Goal: Task Accomplishment & Management: Complete application form

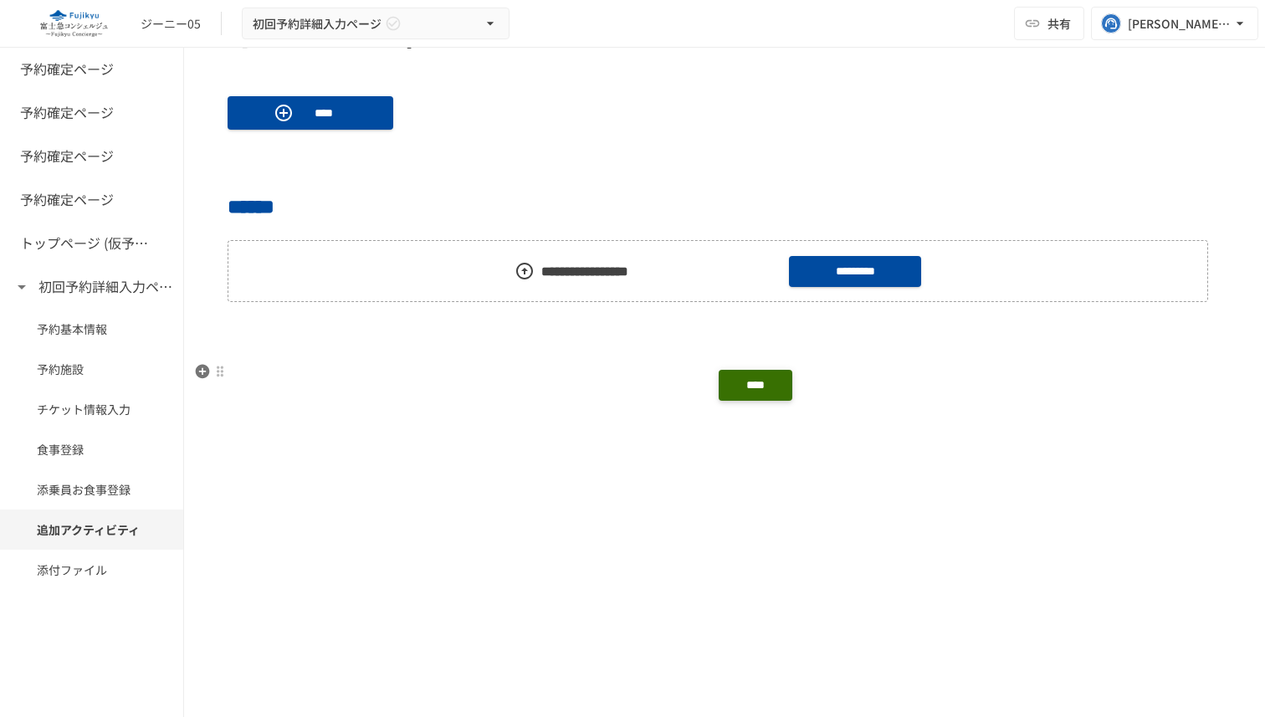
scroll to position [5090, 0]
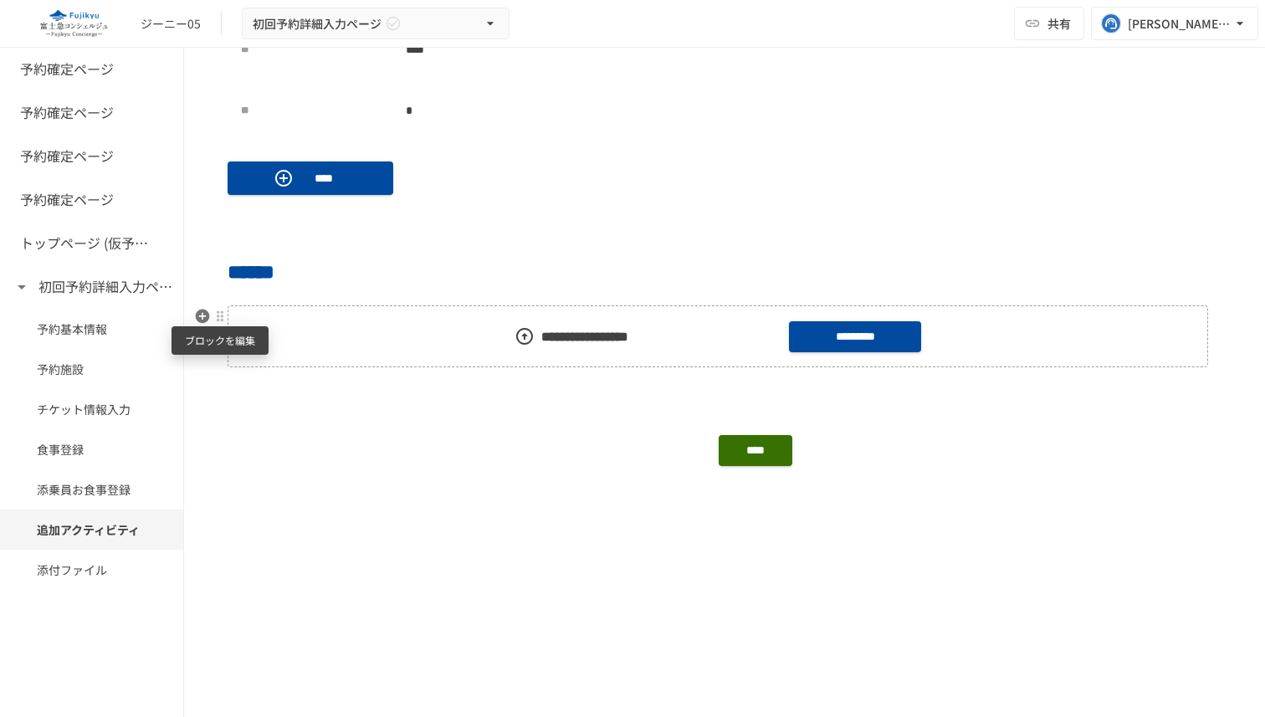
click at [217, 318] on div at bounding box center [219, 315] width 13 height 13
click at [410, 253] on div at bounding box center [632, 358] width 1265 height 717
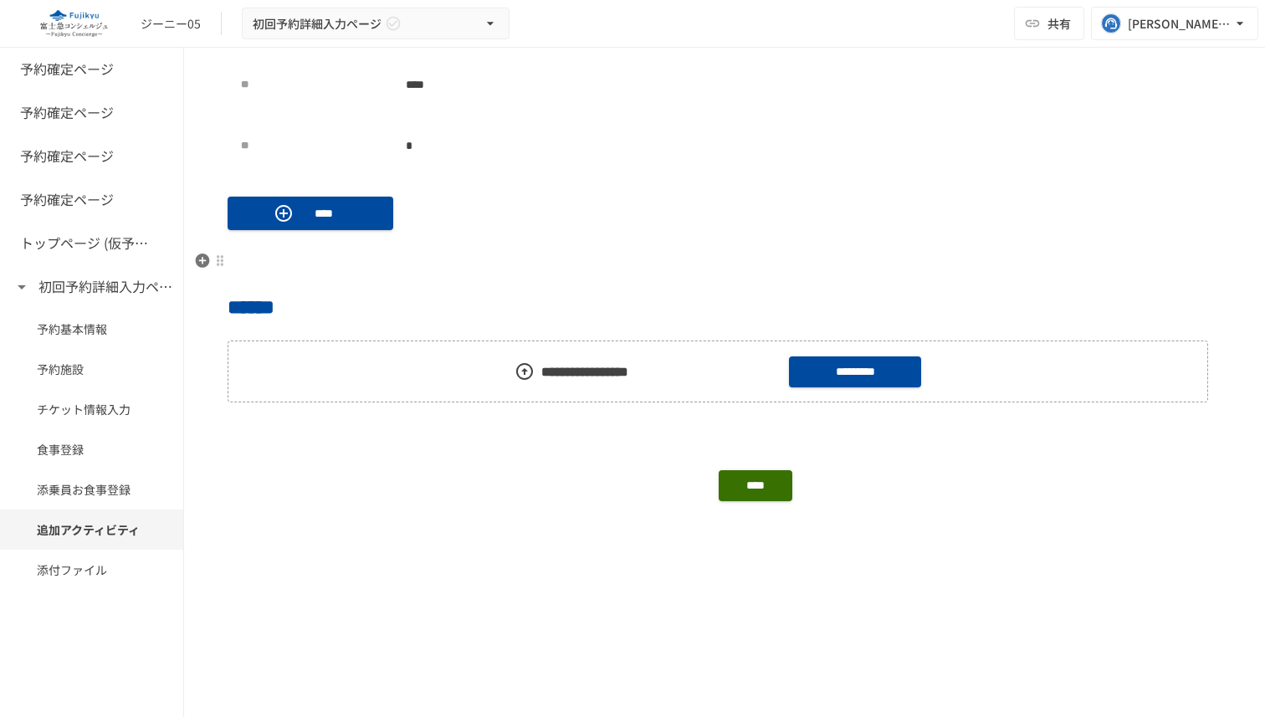
click at [337, 253] on p at bounding box center [725, 261] width 994 height 22
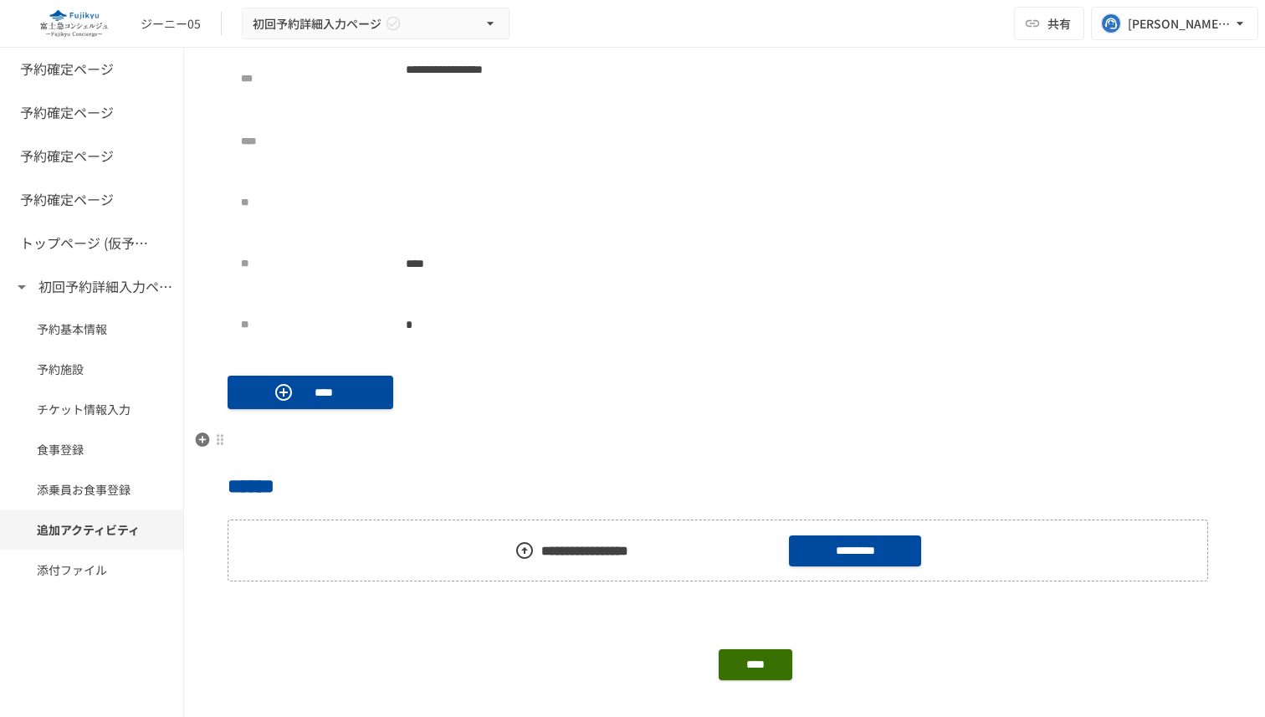
scroll to position [4861, 0]
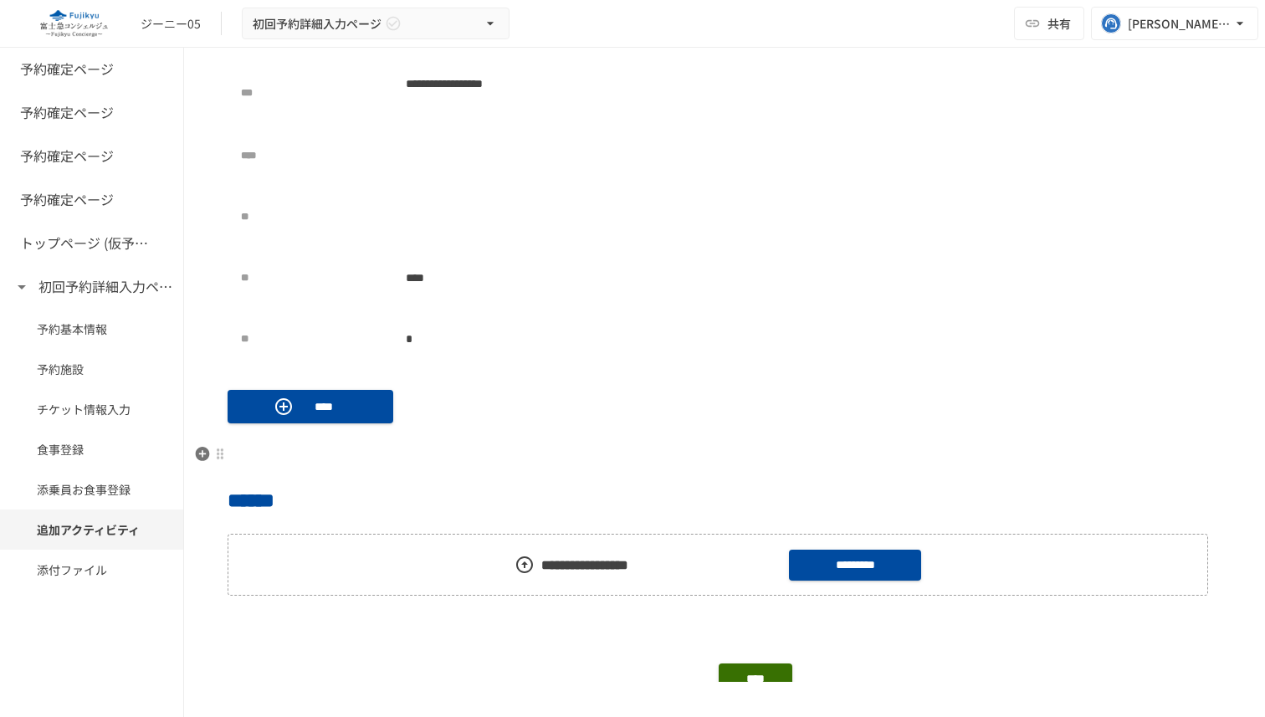
click at [337, 253] on div "**********" at bounding box center [388, 184] width 295 height 343
click at [276, 202] on div "**" at bounding box center [388, 217] width 295 height 34
click at [389, 216] on div "**" at bounding box center [388, 217] width 295 height 34
click at [446, 223] on div at bounding box center [466, 217] width 141 height 34
type input "*"
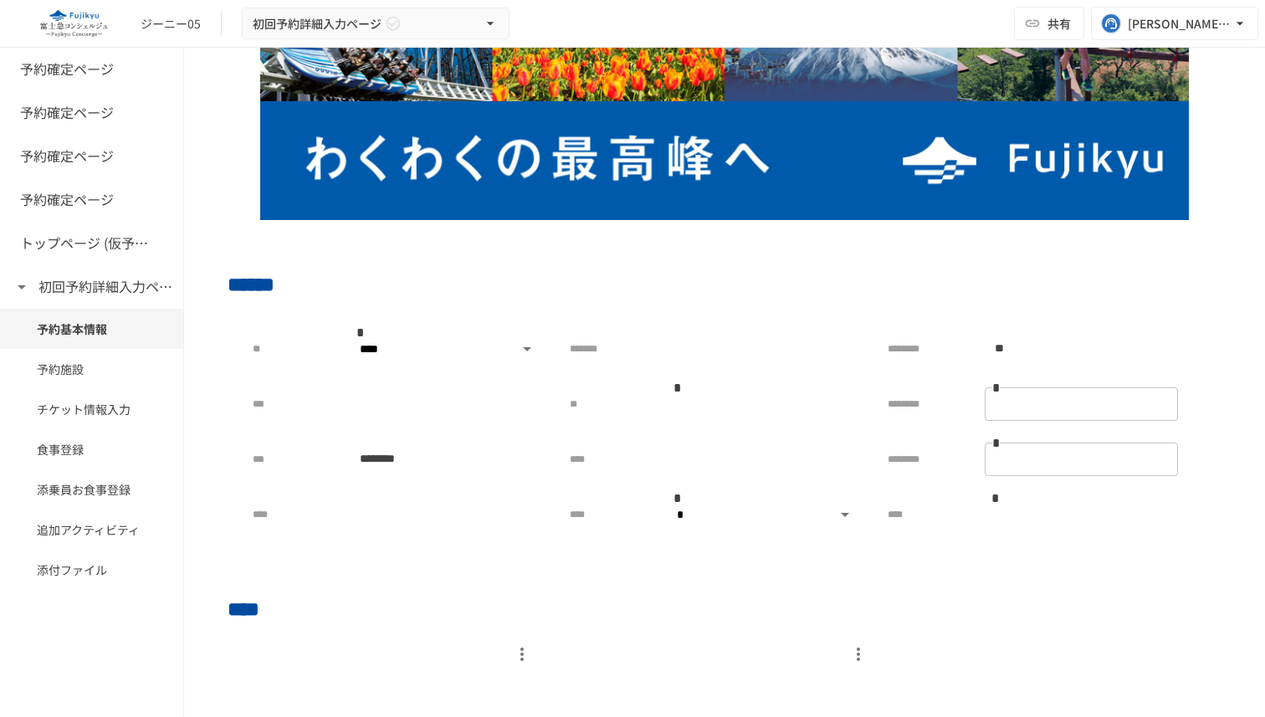
scroll to position [0, 0]
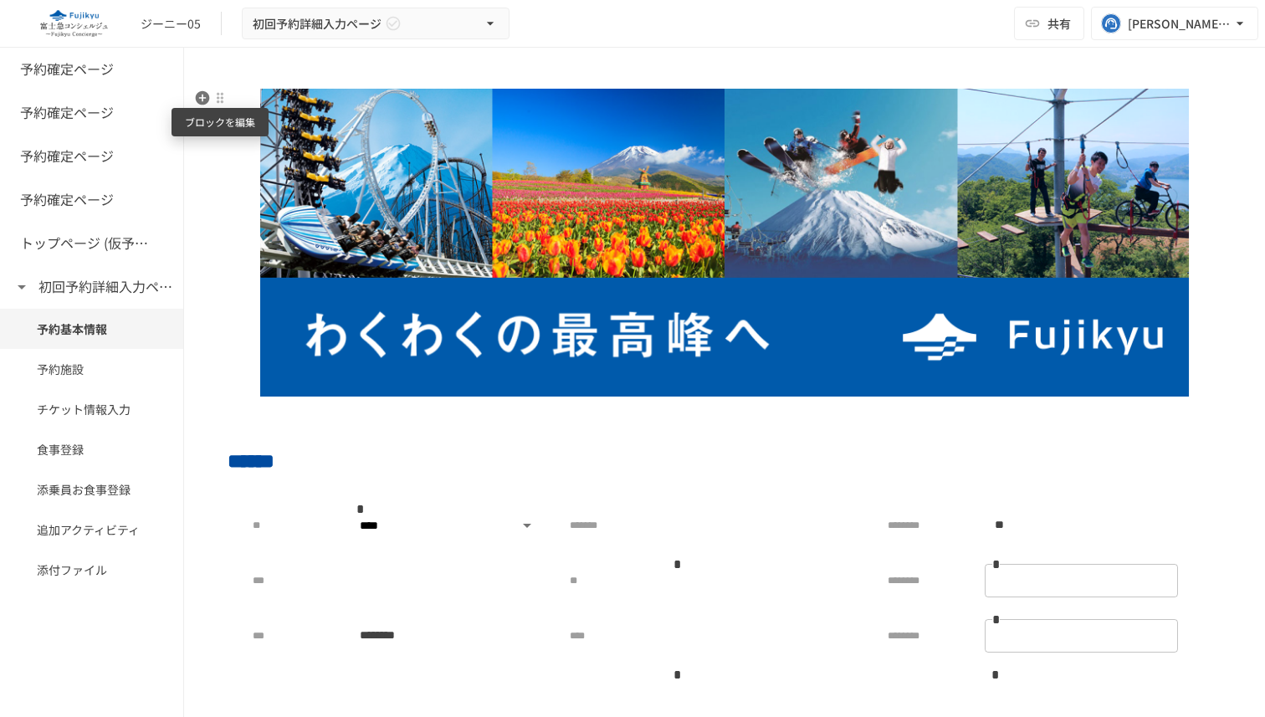
click at [220, 100] on div at bounding box center [219, 97] width 13 height 13
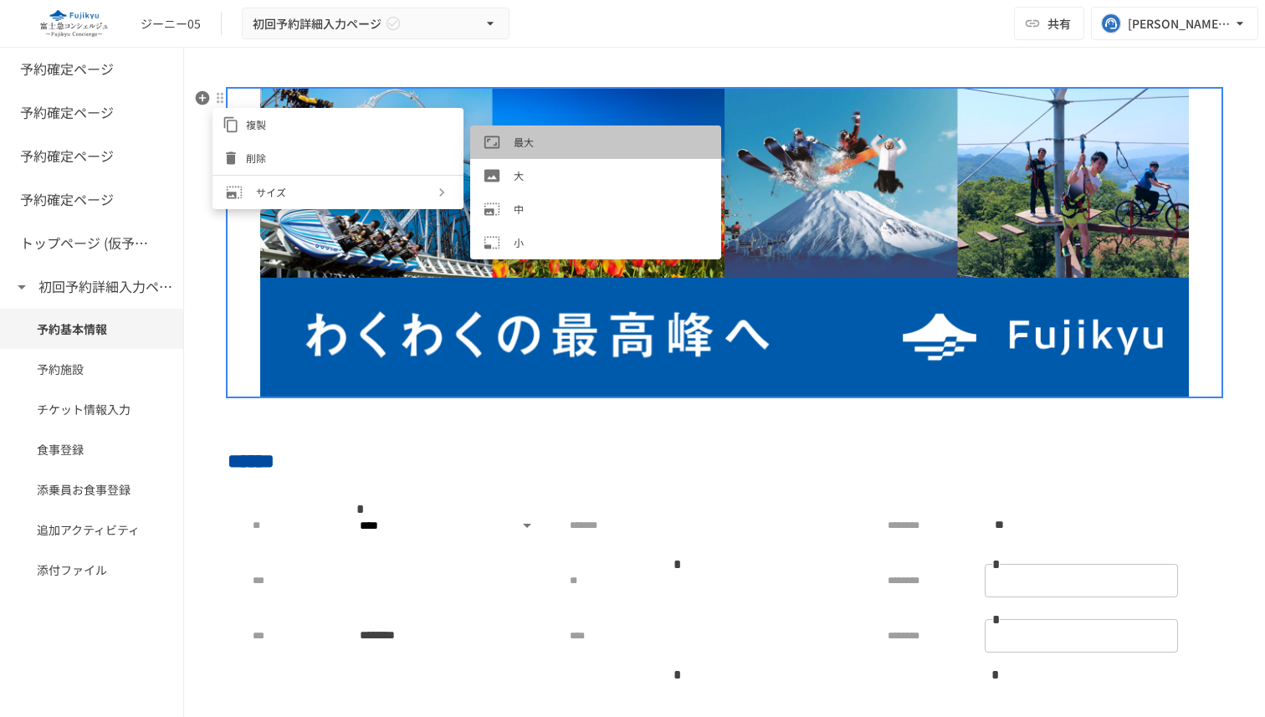
click at [539, 141] on span "最大" at bounding box center [611, 142] width 194 height 16
click at [534, 174] on span "大" at bounding box center [611, 175] width 194 height 16
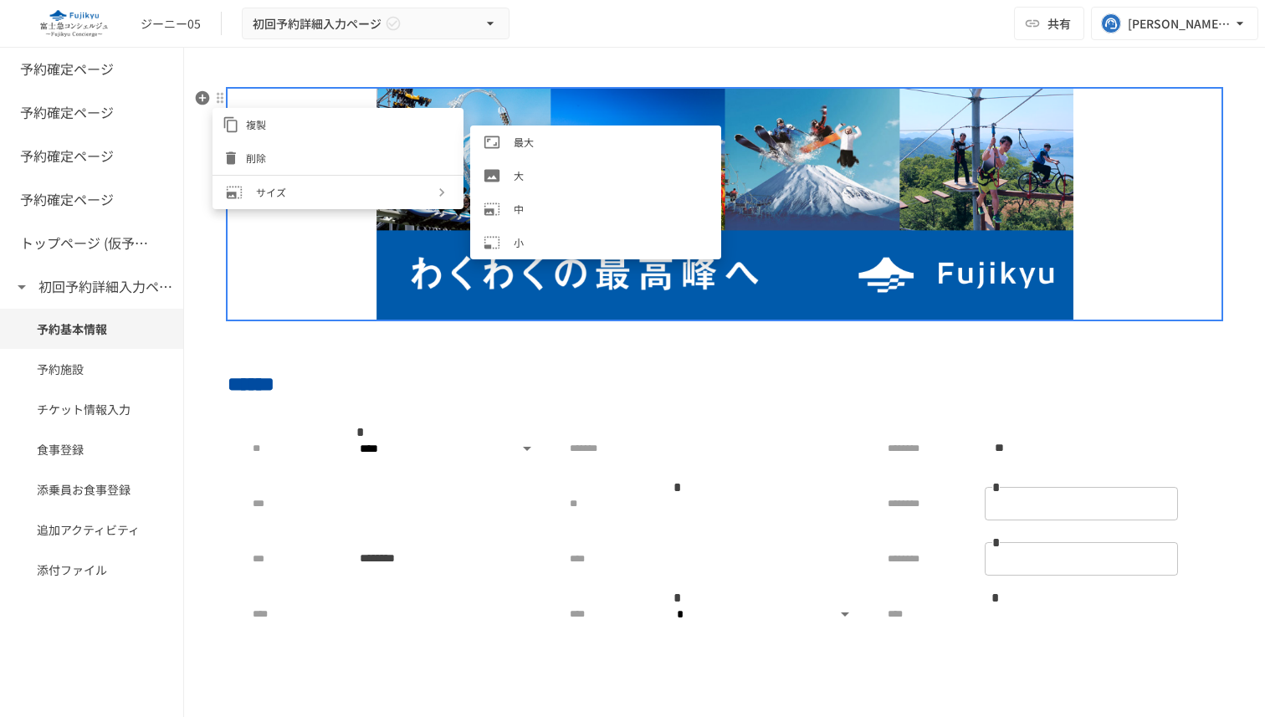
click at [527, 139] on span "最大" at bounding box center [611, 142] width 194 height 16
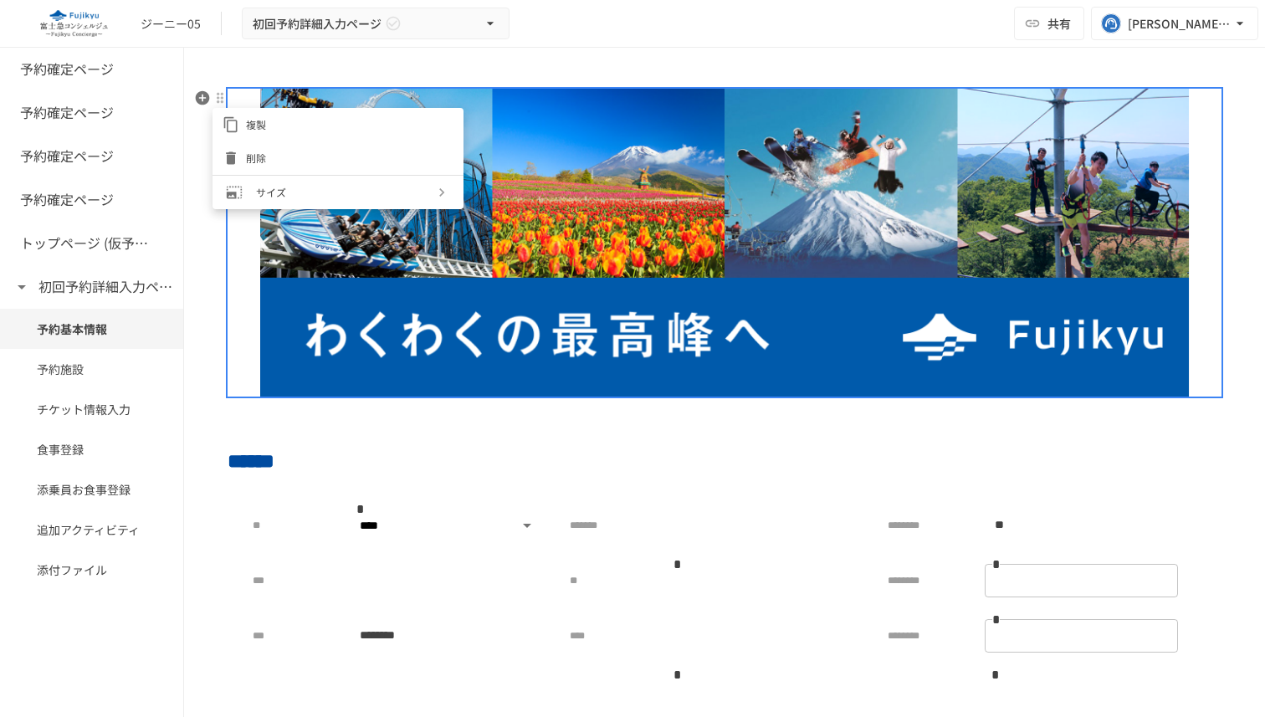
click at [513, 422] on div at bounding box center [632, 358] width 1265 height 717
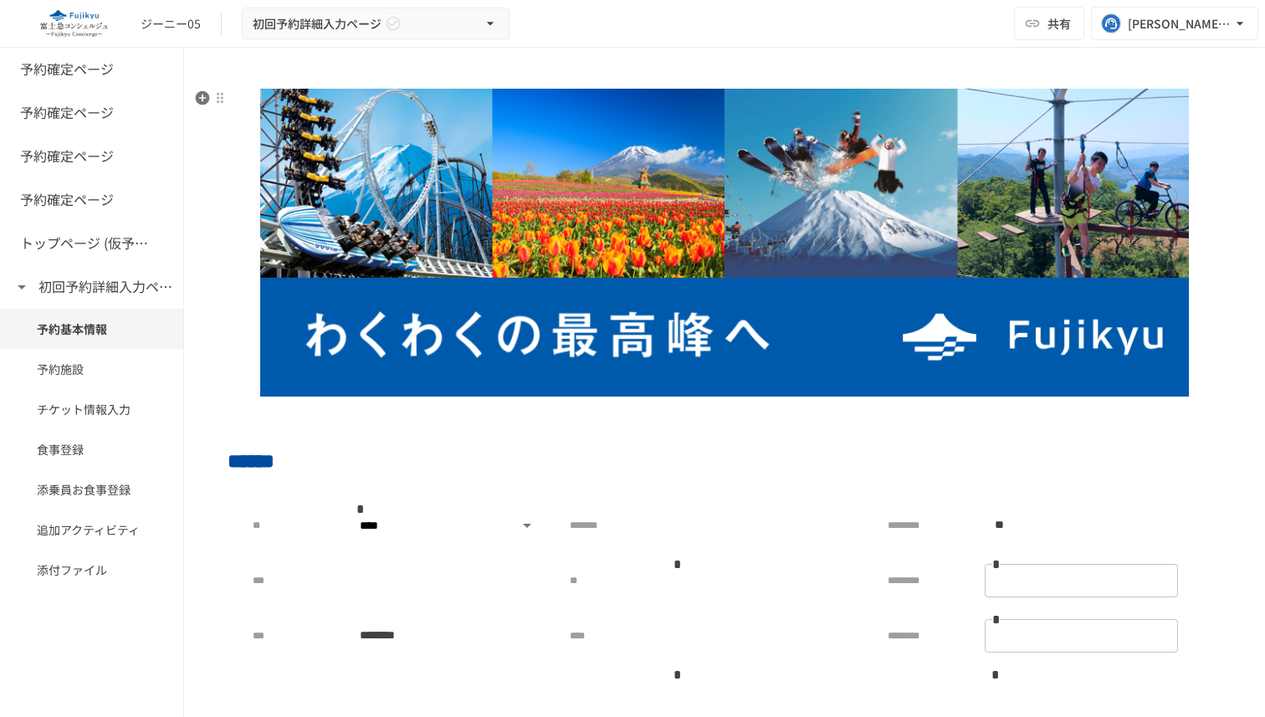
click at [513, 422] on p at bounding box center [725, 415] width 994 height 22
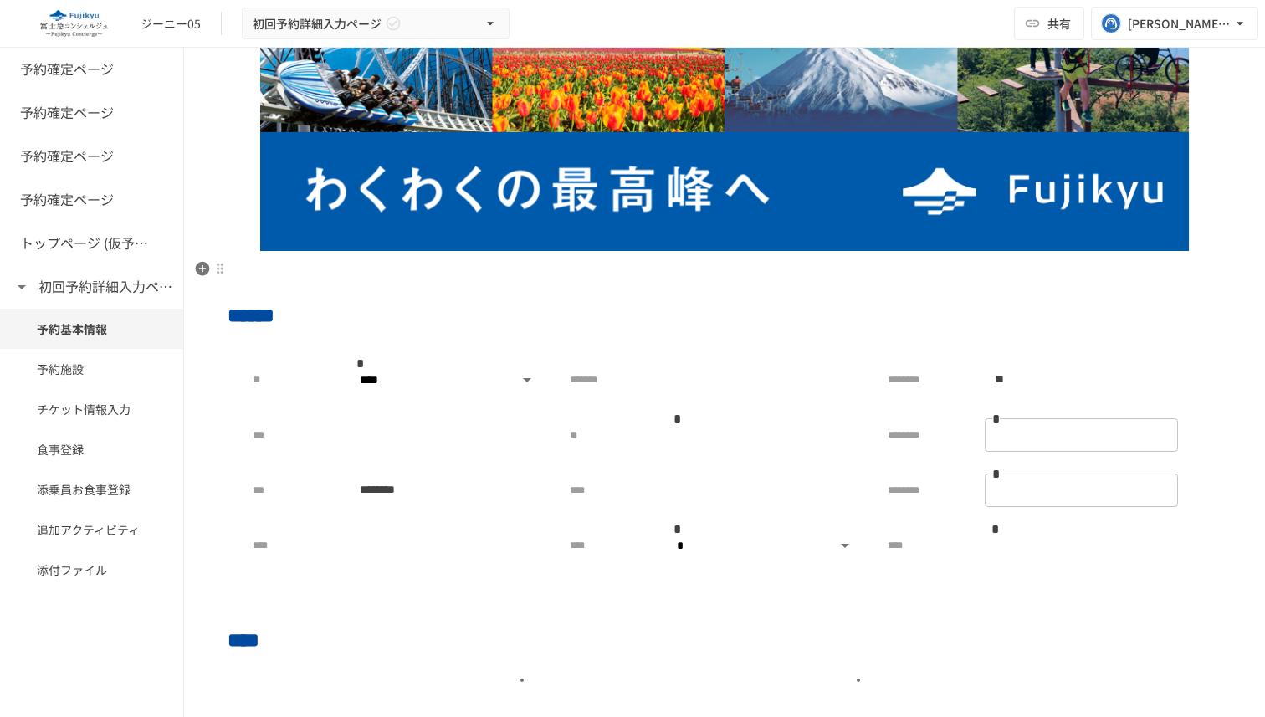
scroll to position [153, 0]
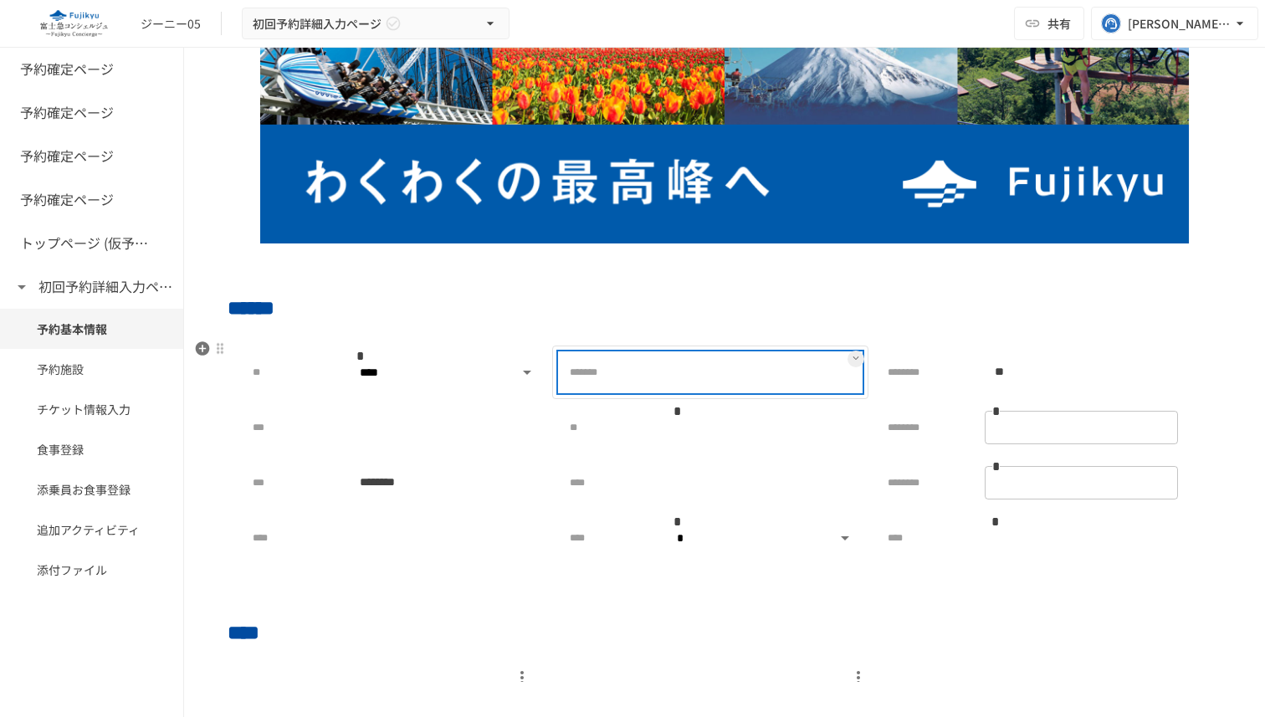
click at [609, 386] on div "*******" at bounding box center [605, 371] width 90 height 33
click at [825, 351] on div "*******" at bounding box center [709, 372] width 315 height 54
click at [822, 363] on div at bounding box center [763, 371] width 193 height 33
drag, startPoint x: 839, startPoint y: 363, endPoint x: 830, endPoint y: 363, distance: 9.2
click at [839, 363] on div at bounding box center [763, 371] width 193 height 33
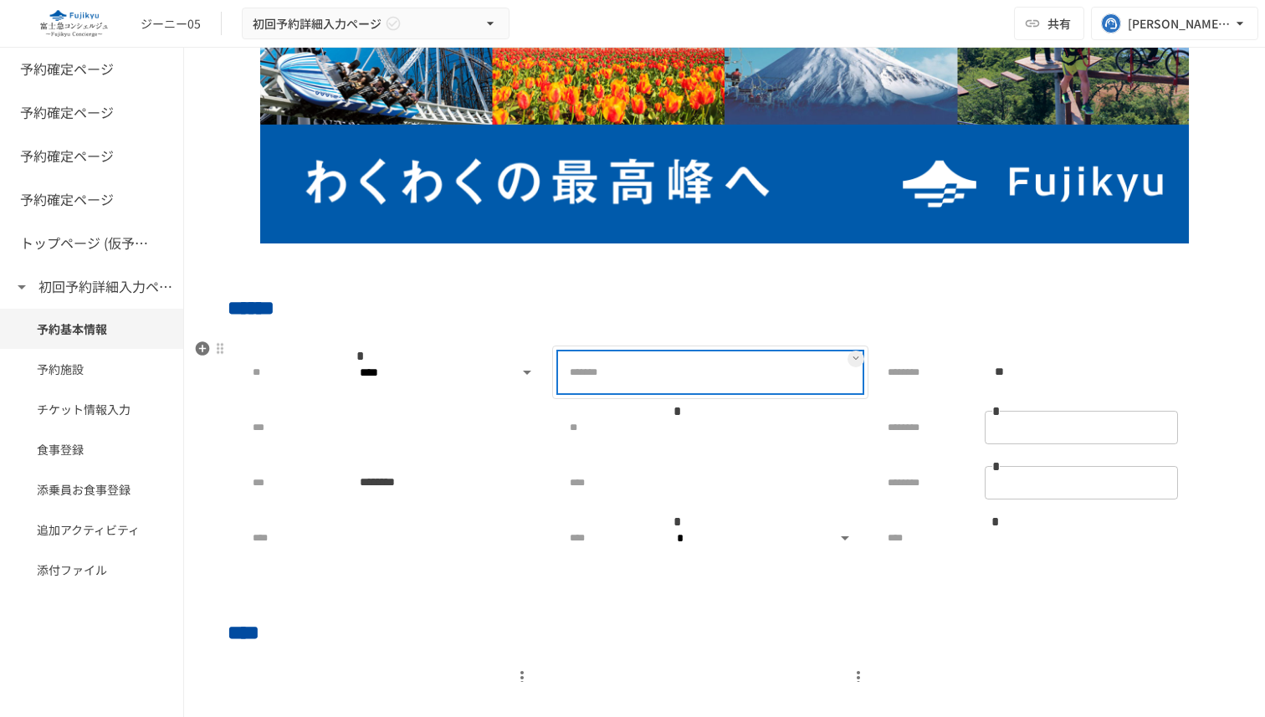
click at [785, 366] on div at bounding box center [763, 371] width 193 height 33
click at [860, 364] on button at bounding box center [855, 358] width 17 height 17
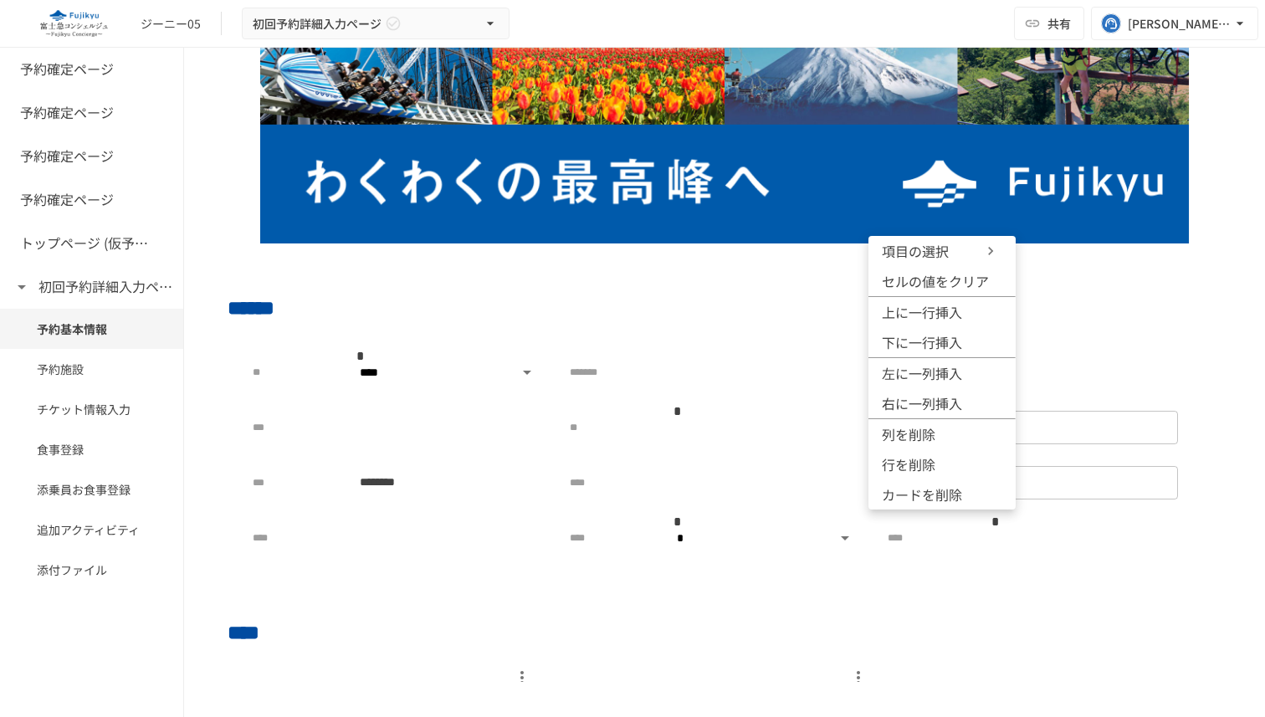
click at [831, 305] on div at bounding box center [632, 358] width 1265 height 717
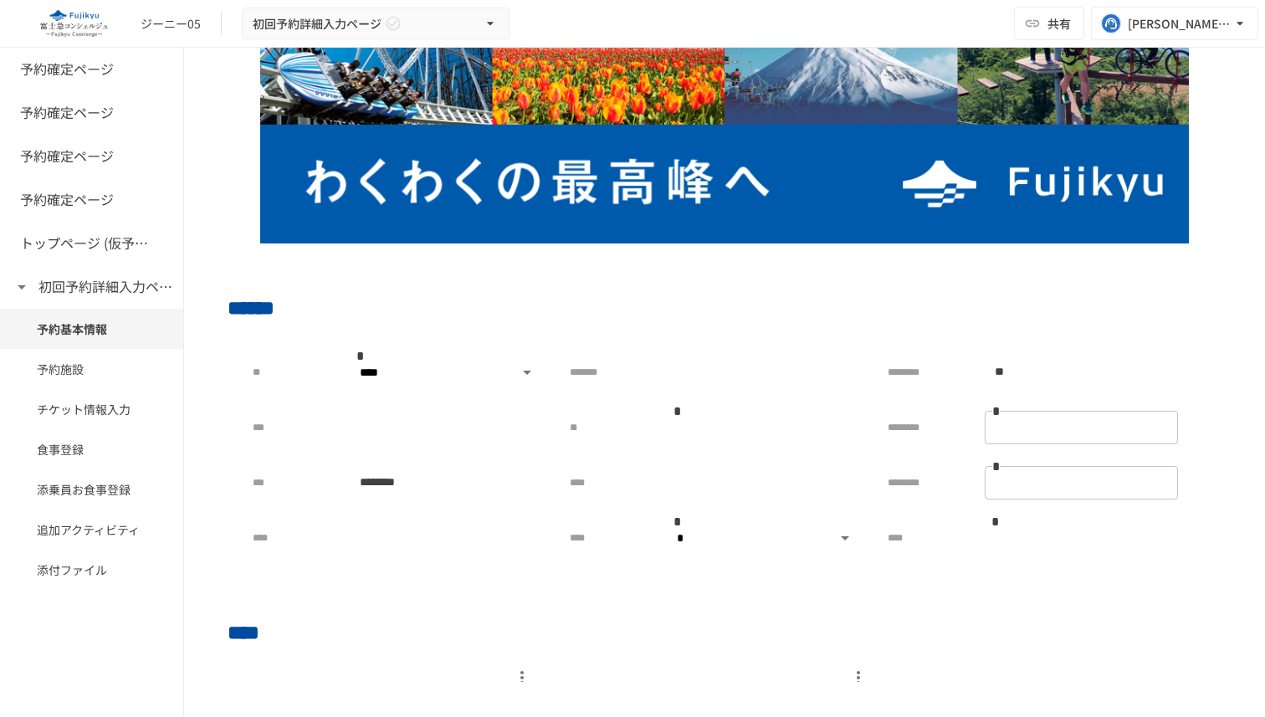
click at [59, 14] on img at bounding box center [73, 23] width 107 height 27
click at [166, 26] on div "ジーニー05" at bounding box center [171, 24] width 60 height 18
click at [99, 26] on img at bounding box center [73, 23] width 107 height 27
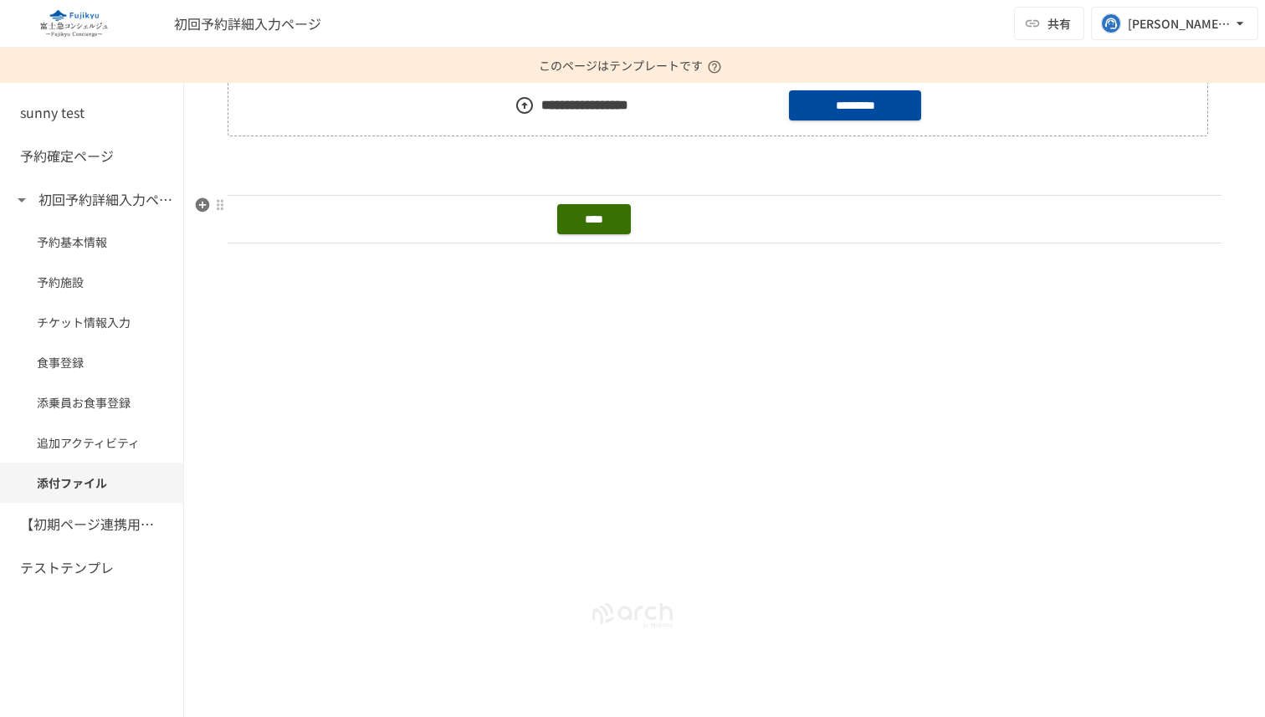
scroll to position [0, 328]
click at [901, 222] on div "****" at bounding box center [559, 219] width 1304 height 37
click at [837, 222] on div "****" at bounding box center [559, 219] width 1304 height 37
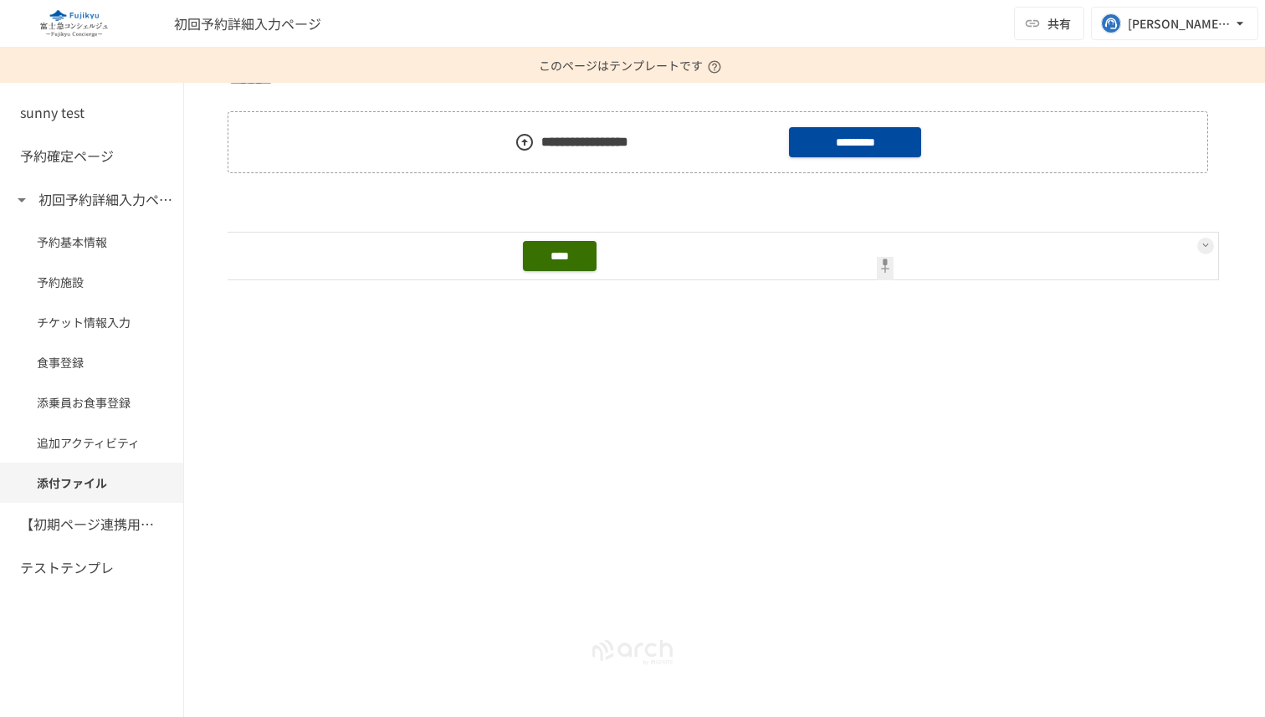
click at [1205, 247] on icon at bounding box center [1205, 245] width 7 height 7
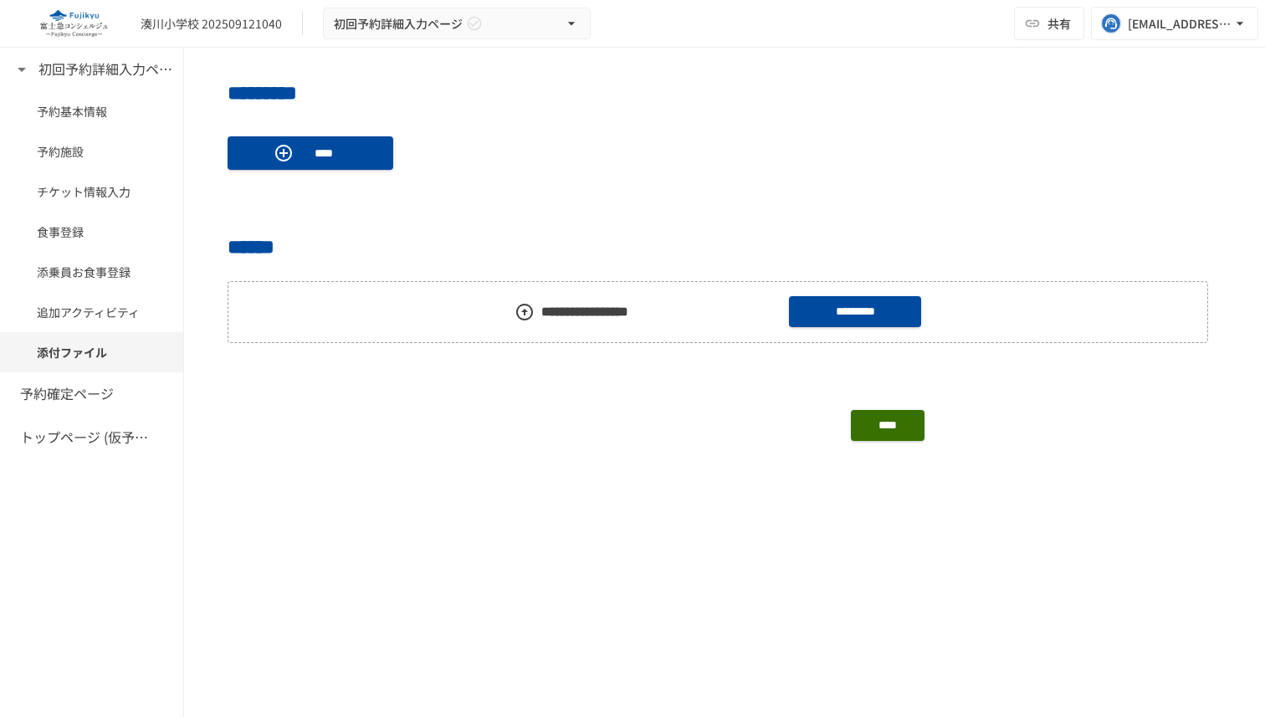
scroll to position [1810, 0]
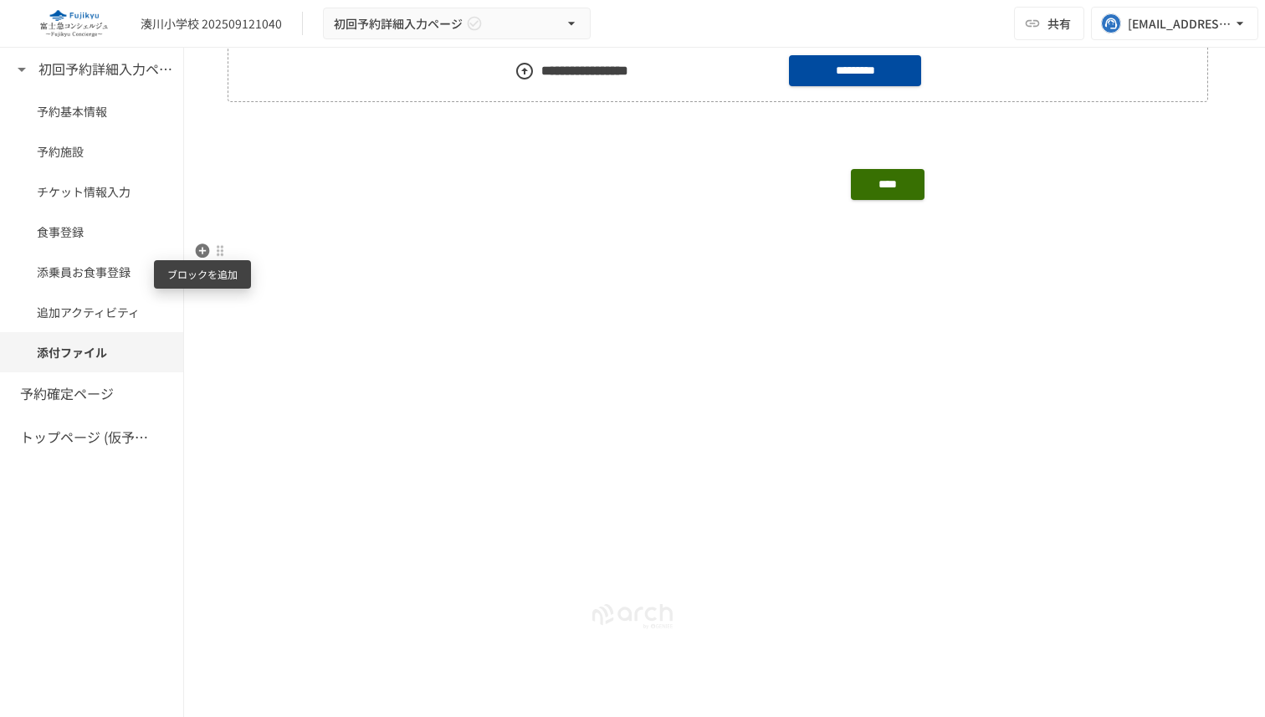
click at [202, 253] on icon "button" at bounding box center [202, 251] width 17 height 17
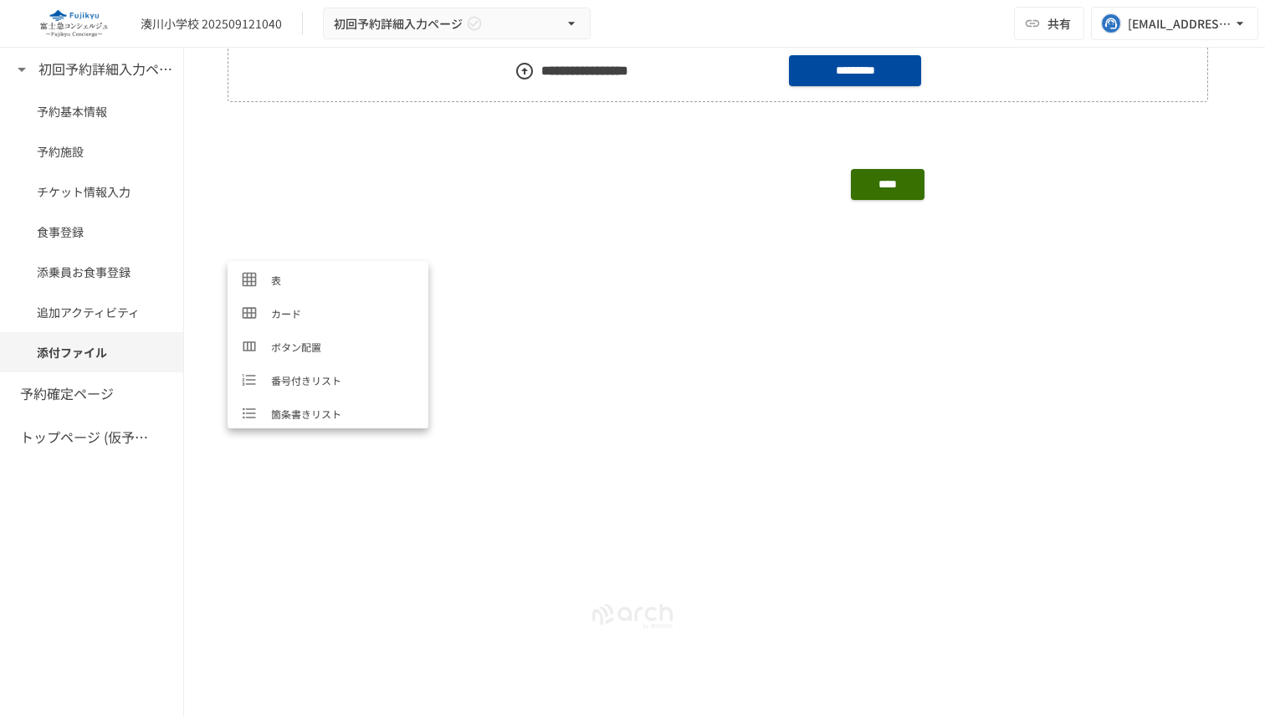
scroll to position [130, 0]
click at [345, 353] on span "ボタン配置" at bounding box center [343, 348] width 144 height 16
click at [573, 248] on div at bounding box center [592, 258] width 229 height 37
click at [821, 242] on div at bounding box center [836, 258] width 229 height 37
click at [950, 245] on button at bounding box center [944, 248] width 17 height 17
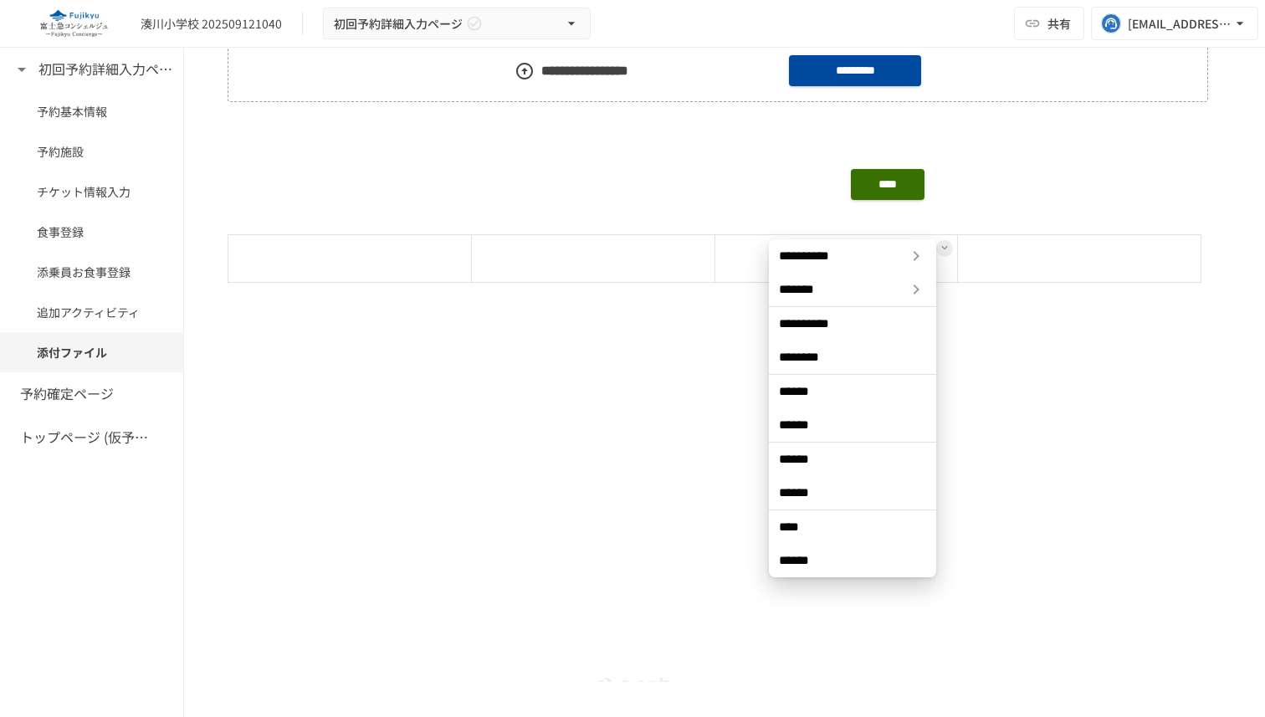
click at [834, 556] on span "******" at bounding box center [852, 560] width 147 height 17
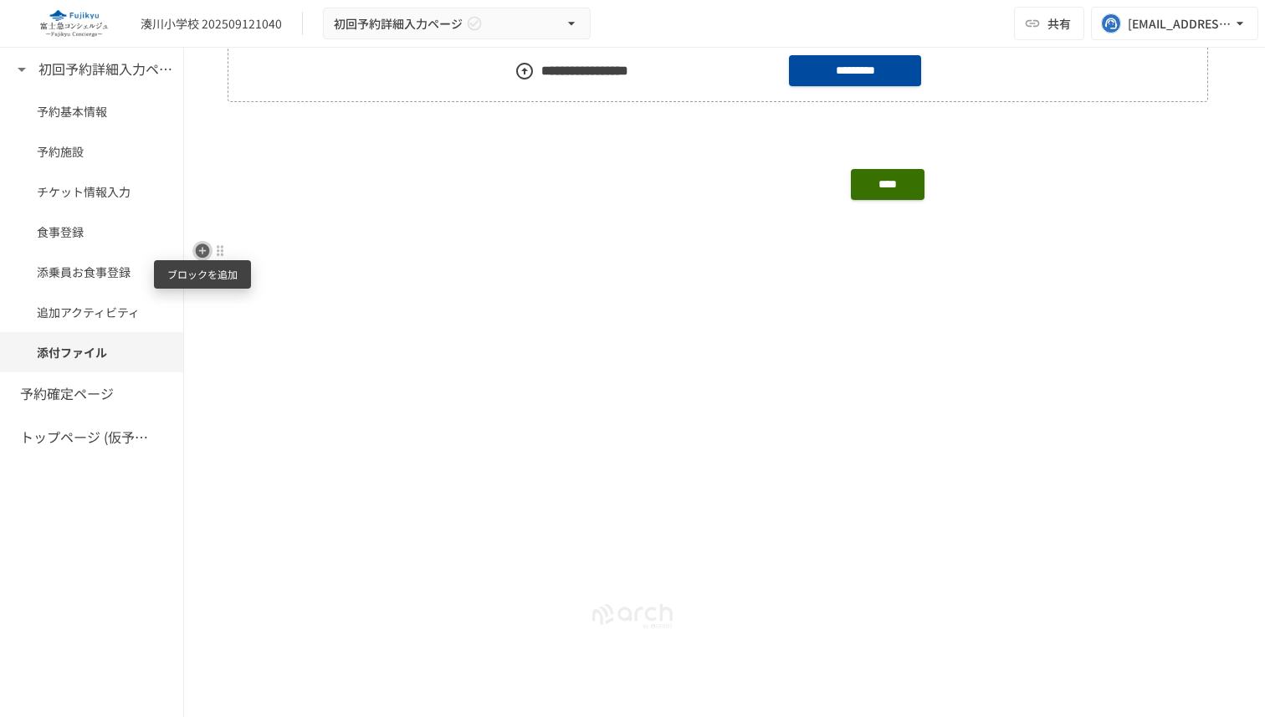
click at [200, 244] on icon "button" at bounding box center [203, 250] width 14 height 14
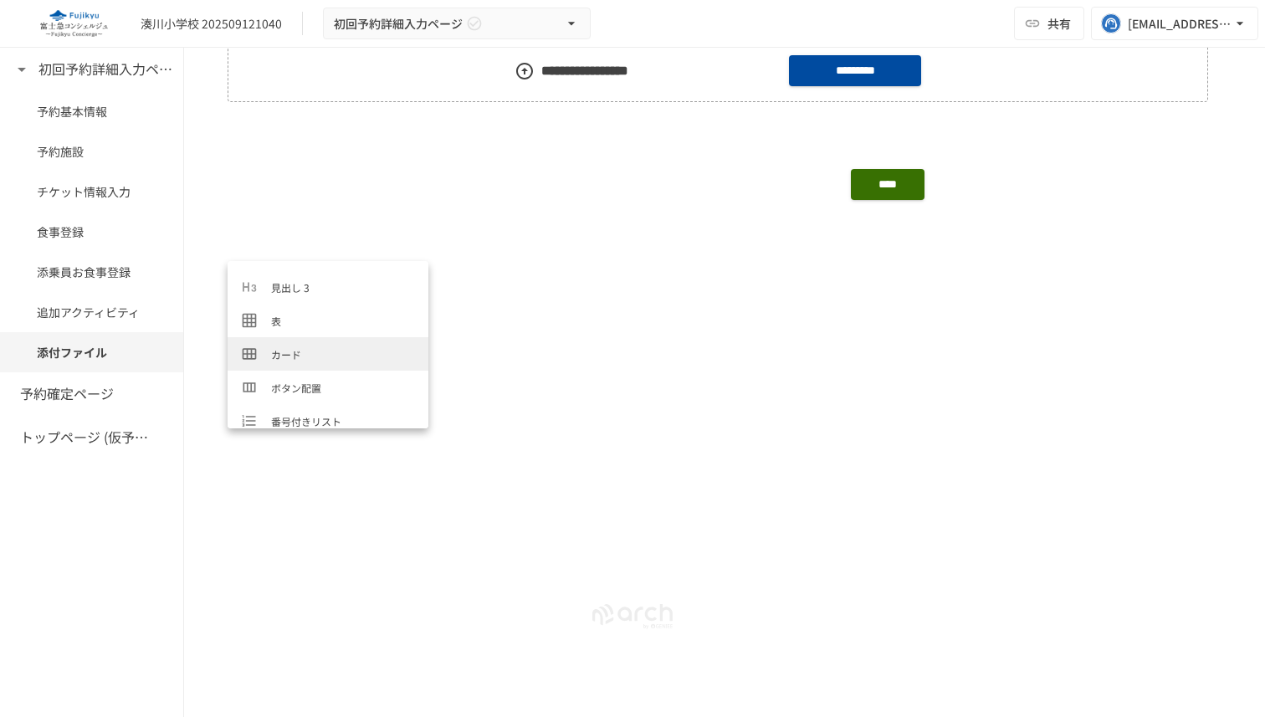
scroll to position [109, 0]
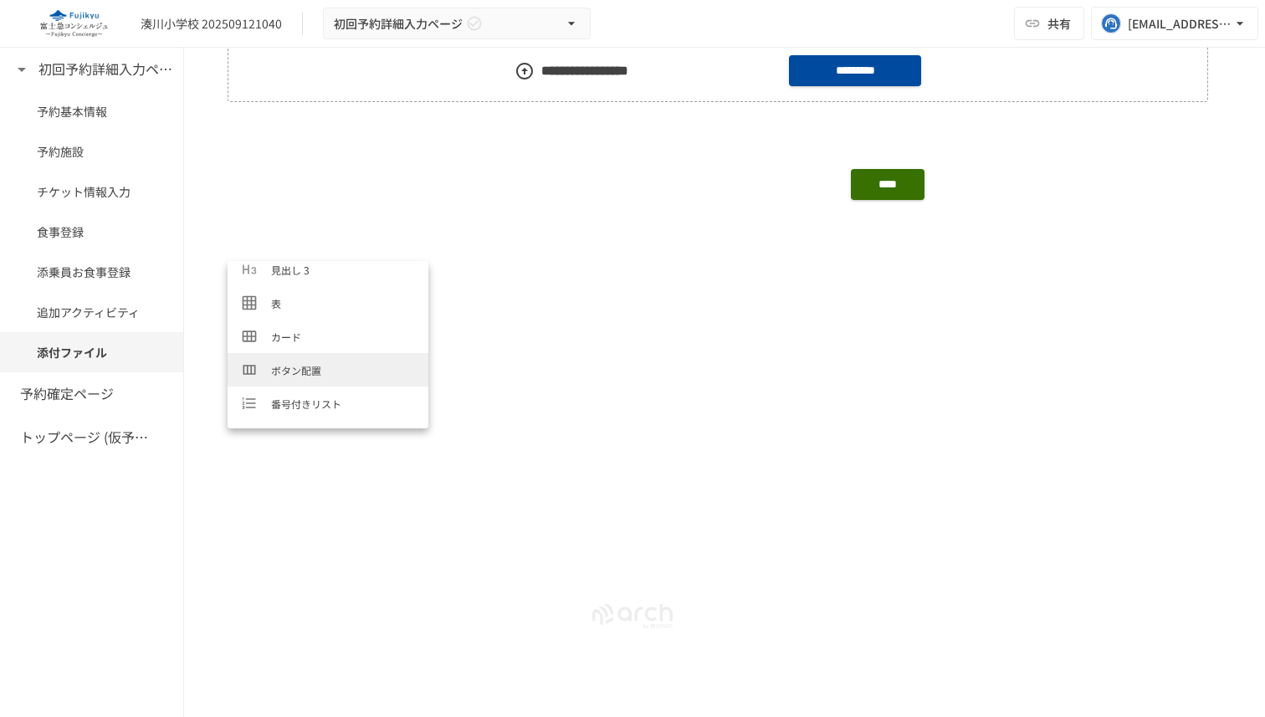
click at [327, 366] on span "ボタン配置" at bounding box center [343, 370] width 144 height 16
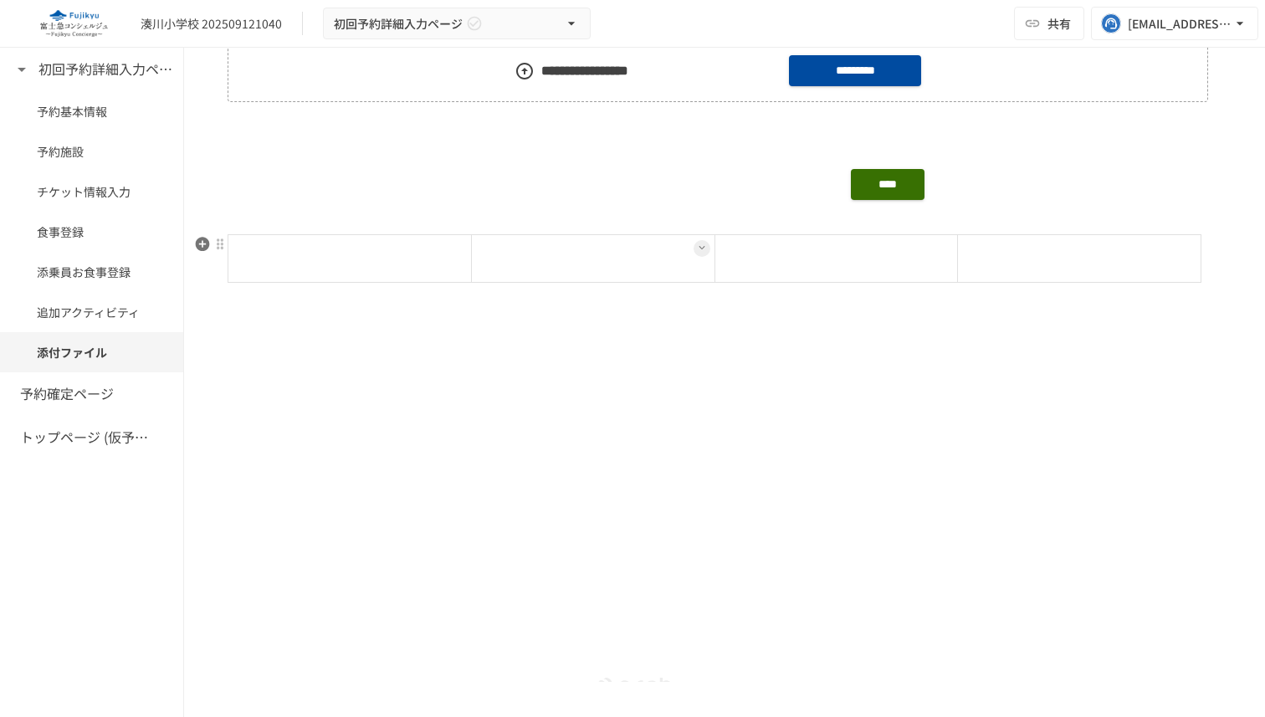
click at [529, 252] on div at bounding box center [592, 258] width 229 height 37
click at [704, 247] on button at bounding box center [701, 248] width 17 height 17
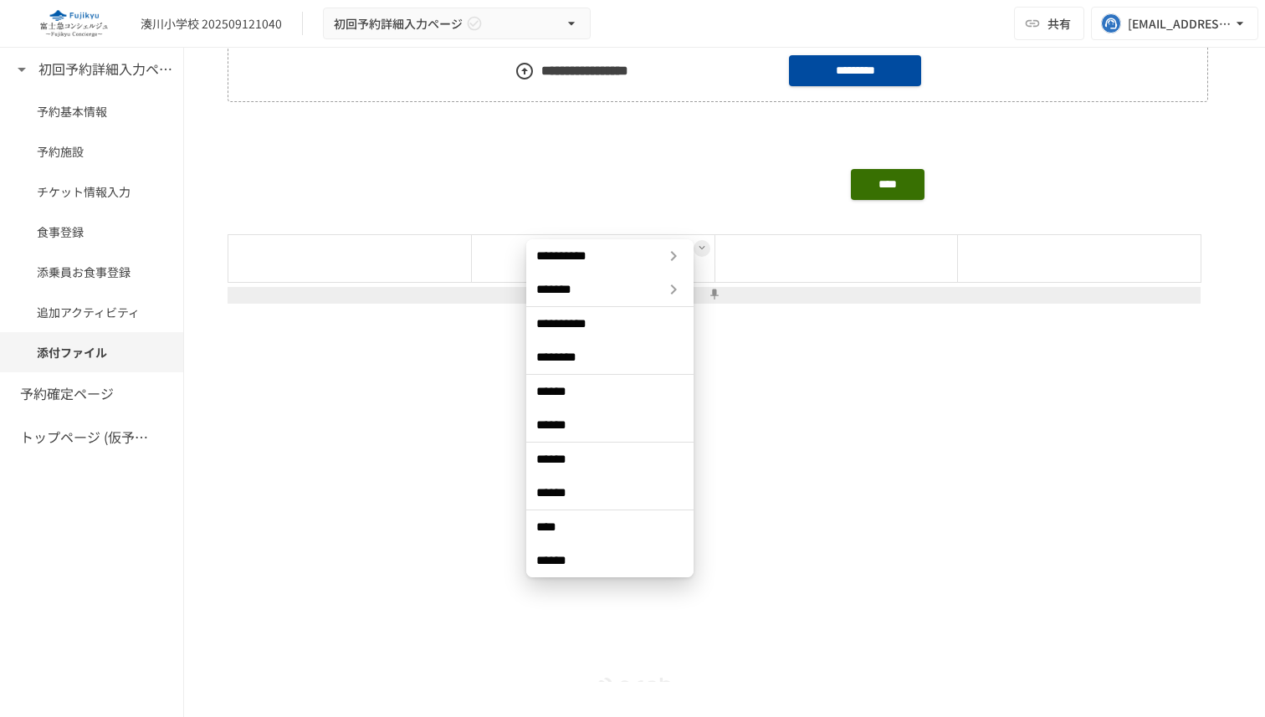
click at [626, 519] on span "****" at bounding box center [609, 527] width 147 height 17
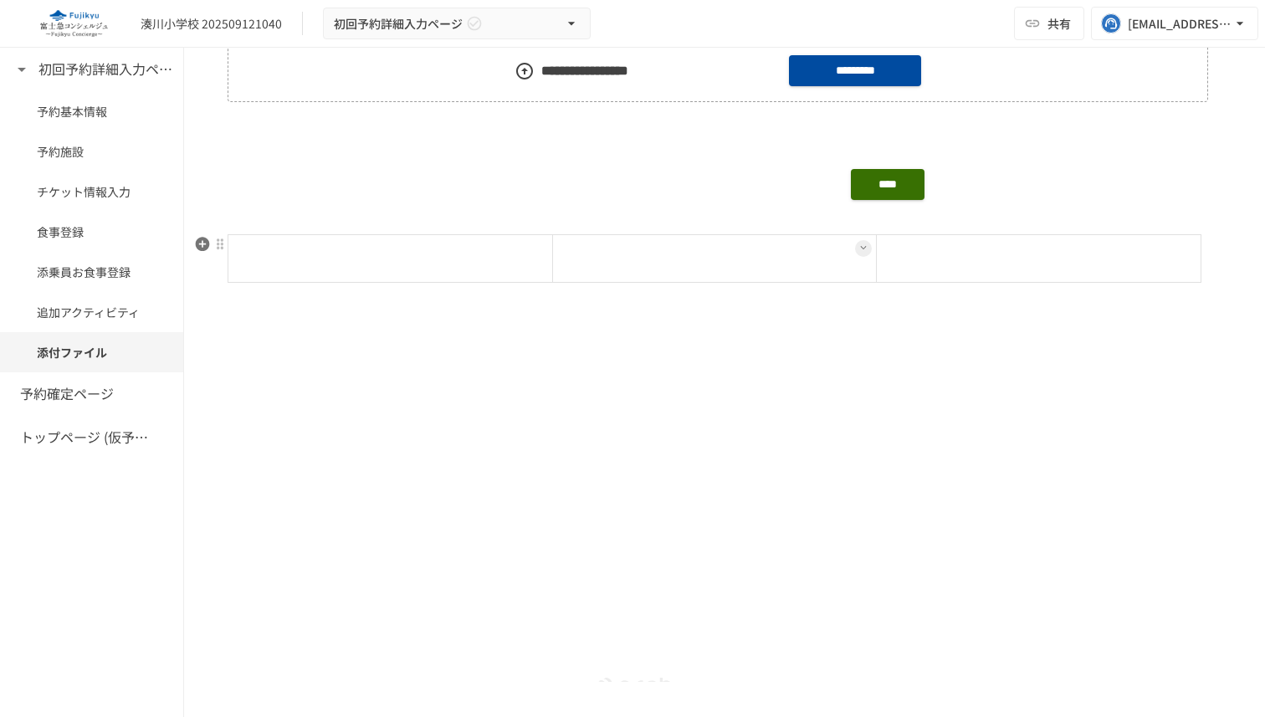
click at [775, 240] on div at bounding box center [715, 258] width 310 height 37
click at [858, 246] on button at bounding box center [863, 248] width 17 height 17
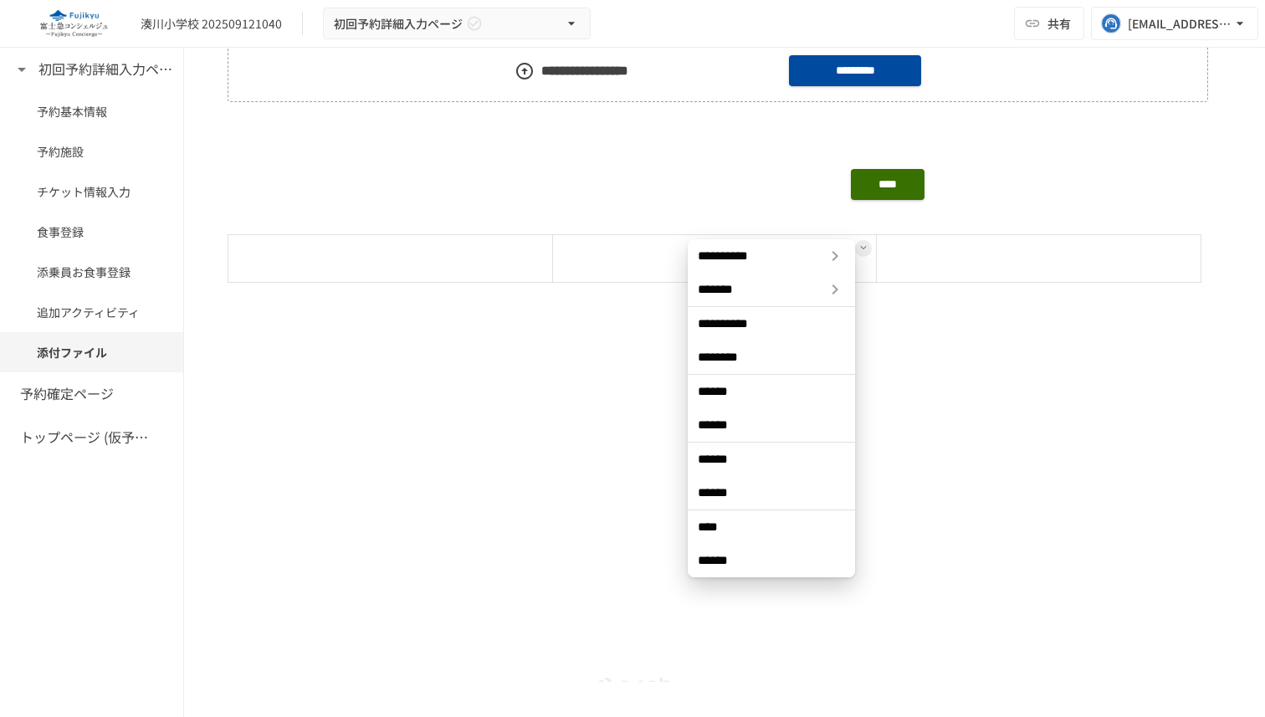
click at [764, 534] on span "****" at bounding box center [771, 527] width 147 height 17
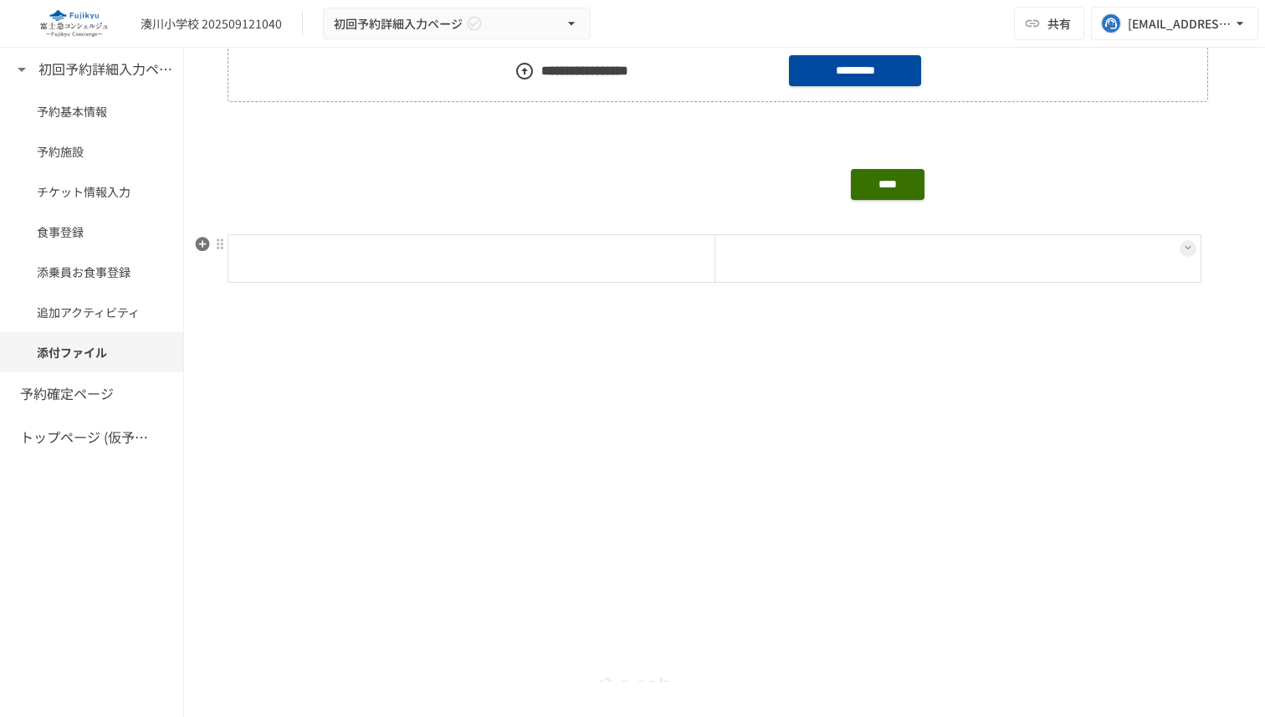
click at [820, 256] on div at bounding box center [958, 258] width 473 height 37
click at [1177, 246] on div at bounding box center [958, 258] width 473 height 37
click at [1190, 246] on icon at bounding box center [1187, 247] width 7 height 7
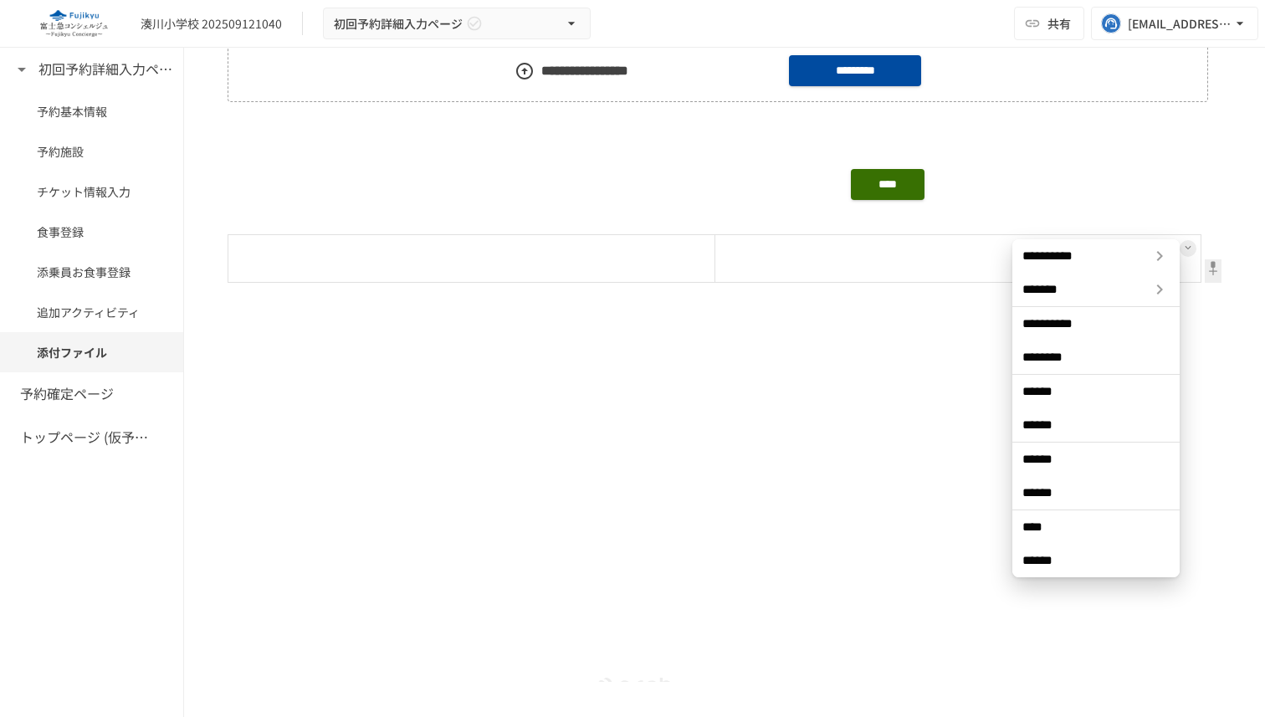
click at [1087, 524] on span "****" at bounding box center [1095, 527] width 147 height 17
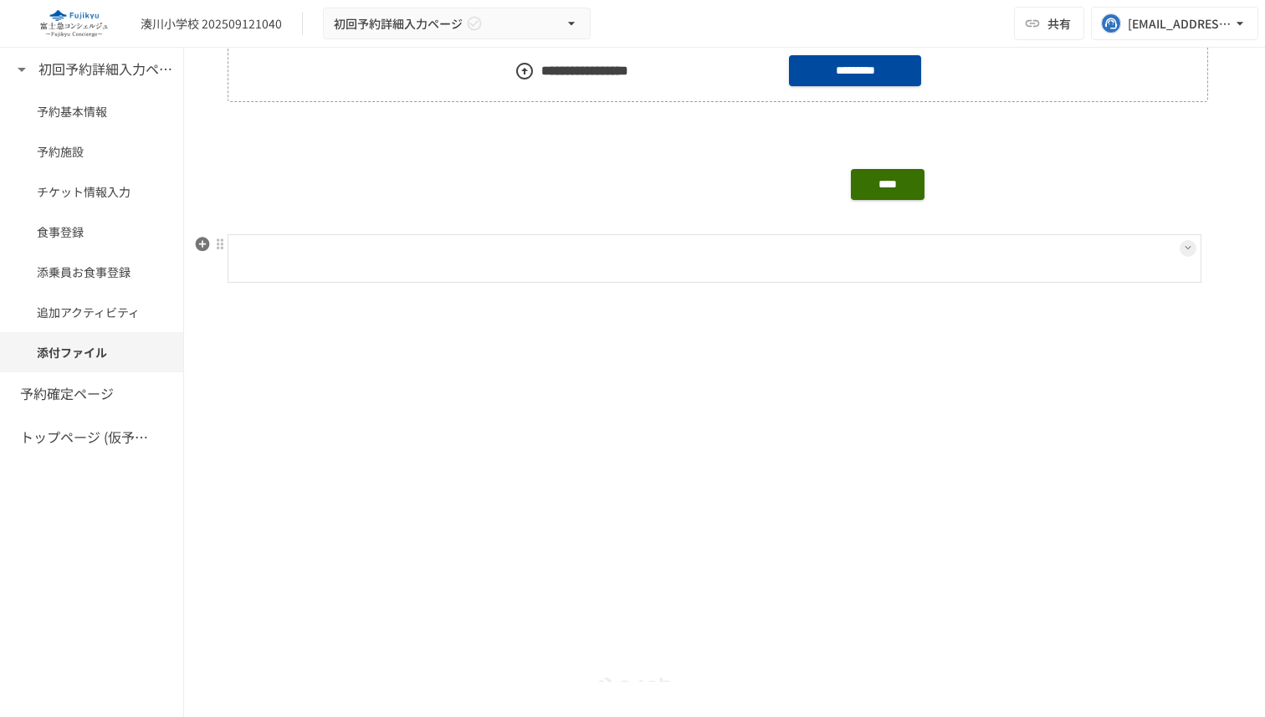
click at [943, 257] on div at bounding box center [714, 258] width 959 height 37
click at [1190, 244] on icon at bounding box center [1187, 247] width 7 height 7
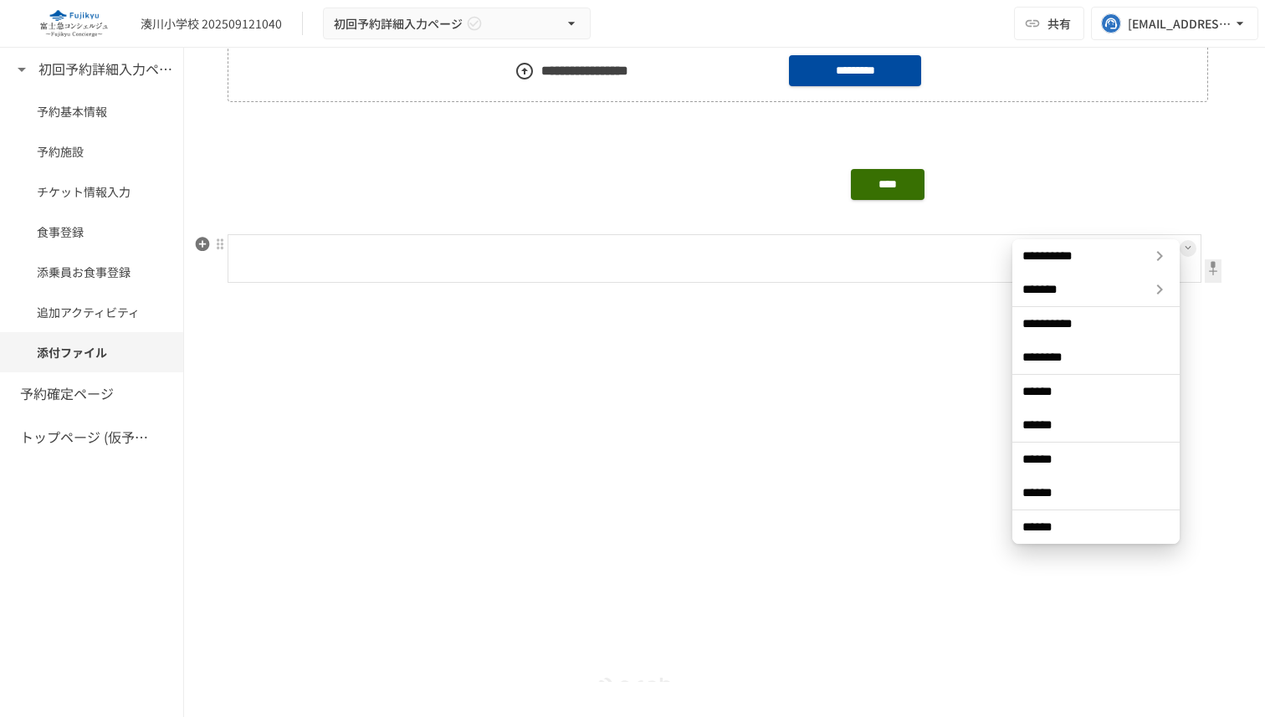
click at [1133, 262] on span "**********" at bounding box center [1085, 256] width 127 height 17
click at [964, 258] on span "**********" at bounding box center [936, 256] width 127 height 17
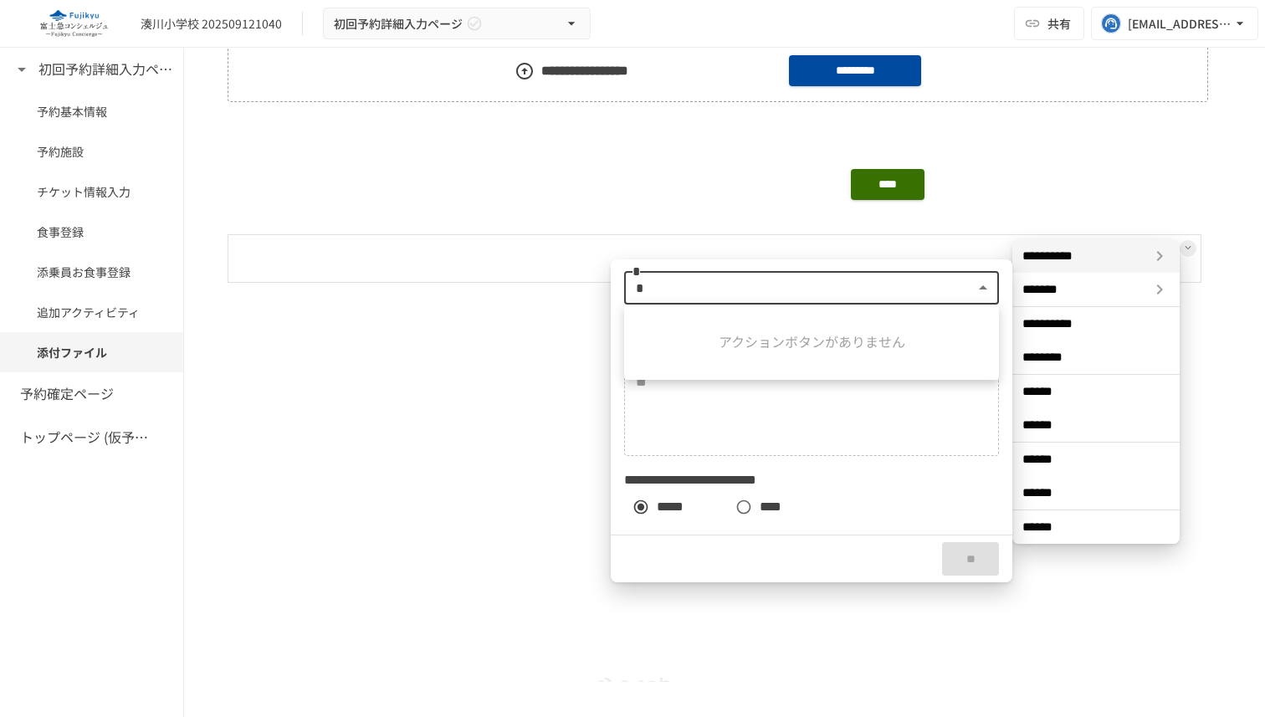
click at [933, 279] on body "**********" at bounding box center [632, 341] width 1265 height 682
click at [892, 284] on div at bounding box center [632, 358] width 1265 height 717
click at [904, 281] on body "**********" at bounding box center [632, 341] width 1265 height 682
click at [912, 289] on div at bounding box center [632, 358] width 1265 height 717
click at [973, 212] on div "****" at bounding box center [725, 198] width 994 height 74
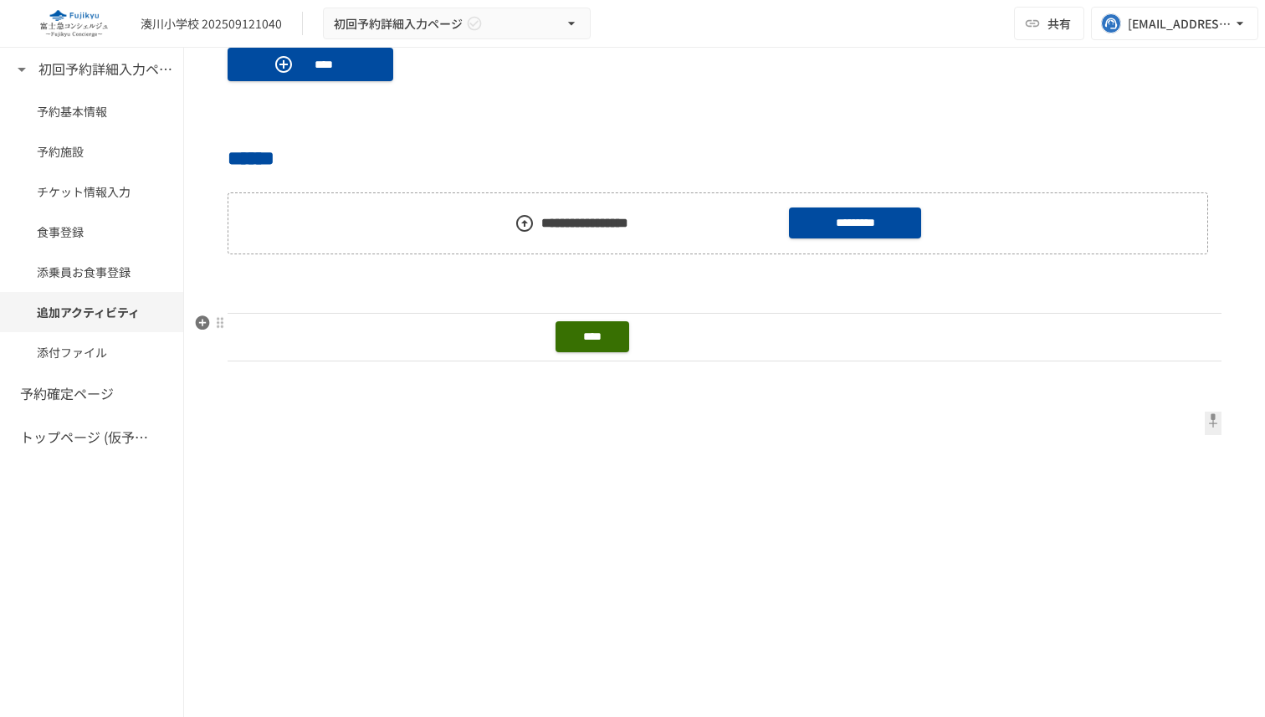
scroll to position [0, 328]
click at [1203, 325] on td "****" at bounding box center [559, 337] width 1318 height 48
click at [1203, 325] on icon at bounding box center [1205, 326] width 7 height 7
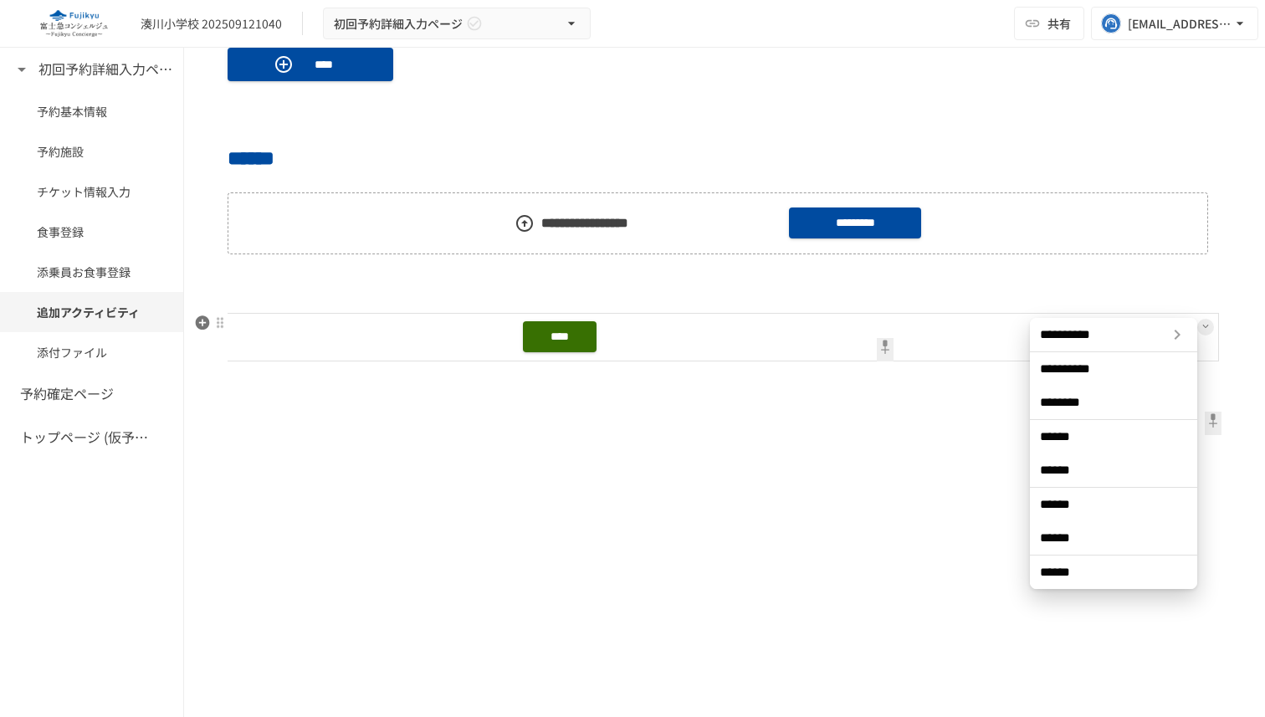
click at [1180, 334] on icon at bounding box center [1177, 335] width 20 height 20
click at [979, 345] on button "**********" at bounding box center [954, 334] width 147 height 33
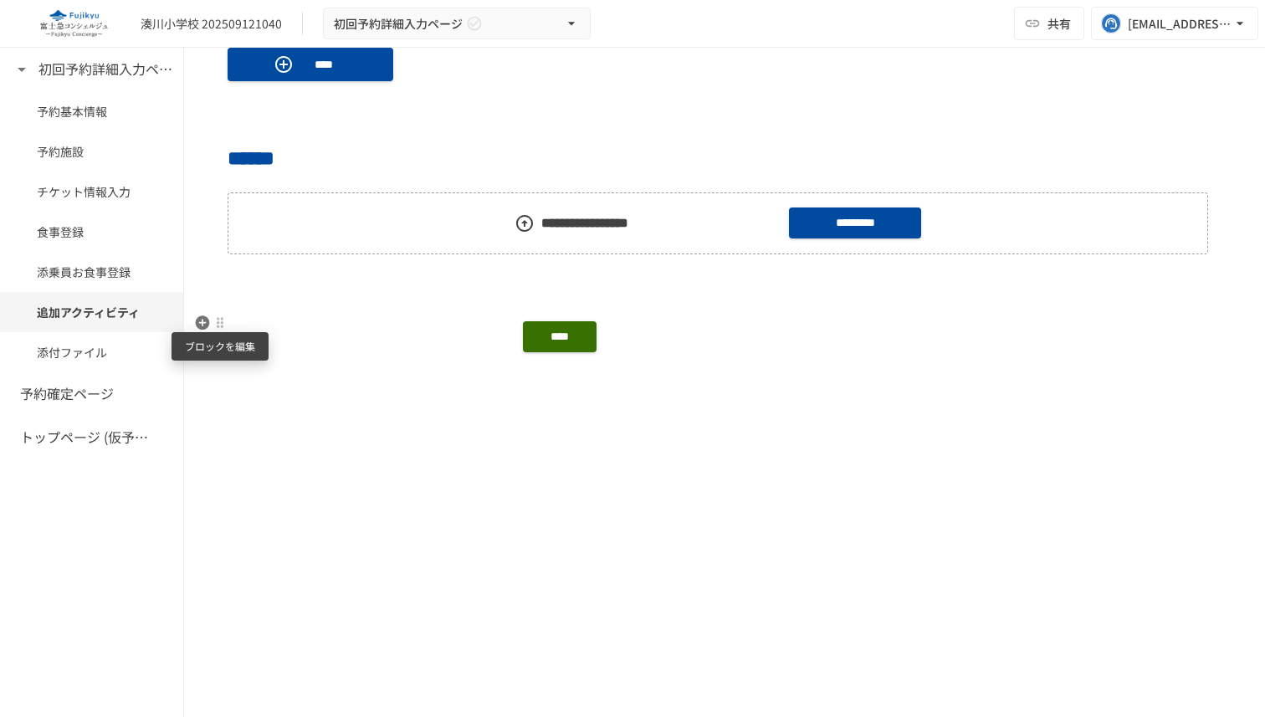
click at [215, 314] on div at bounding box center [219, 323] width 15 height 20
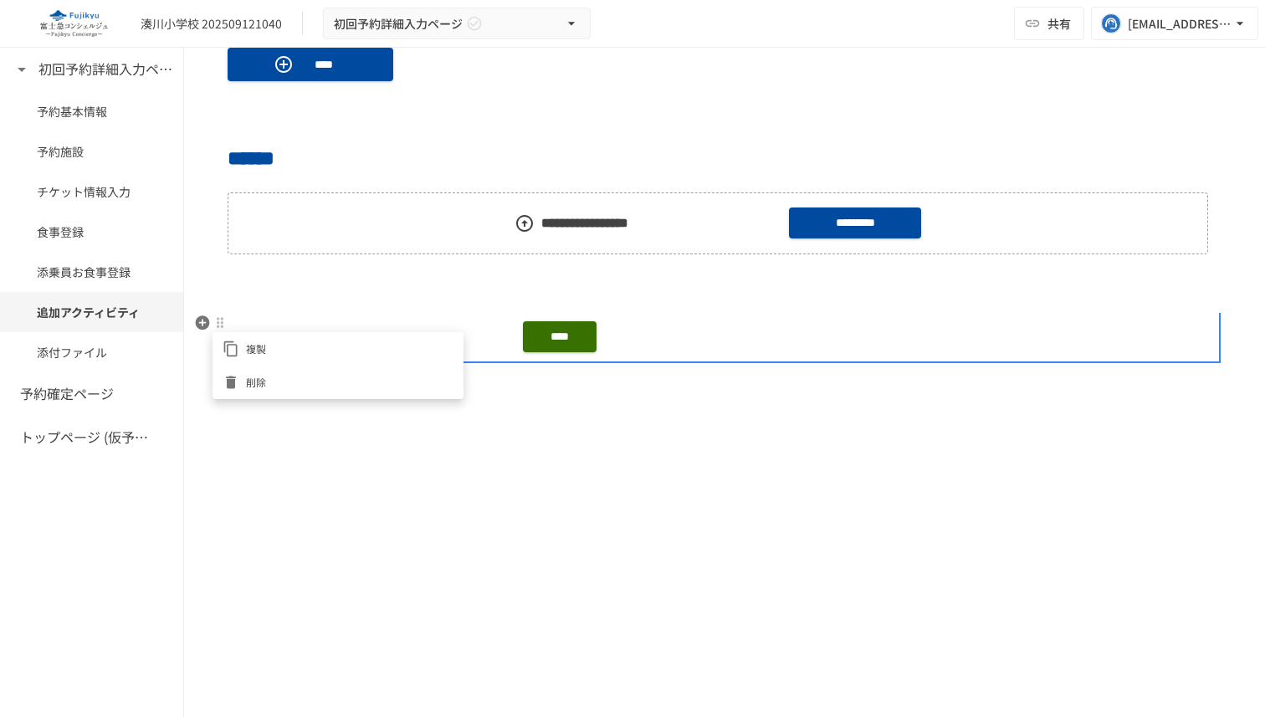
click at [217, 315] on div at bounding box center [632, 358] width 1265 height 717
click at [518, 224] on icon at bounding box center [524, 223] width 17 height 17
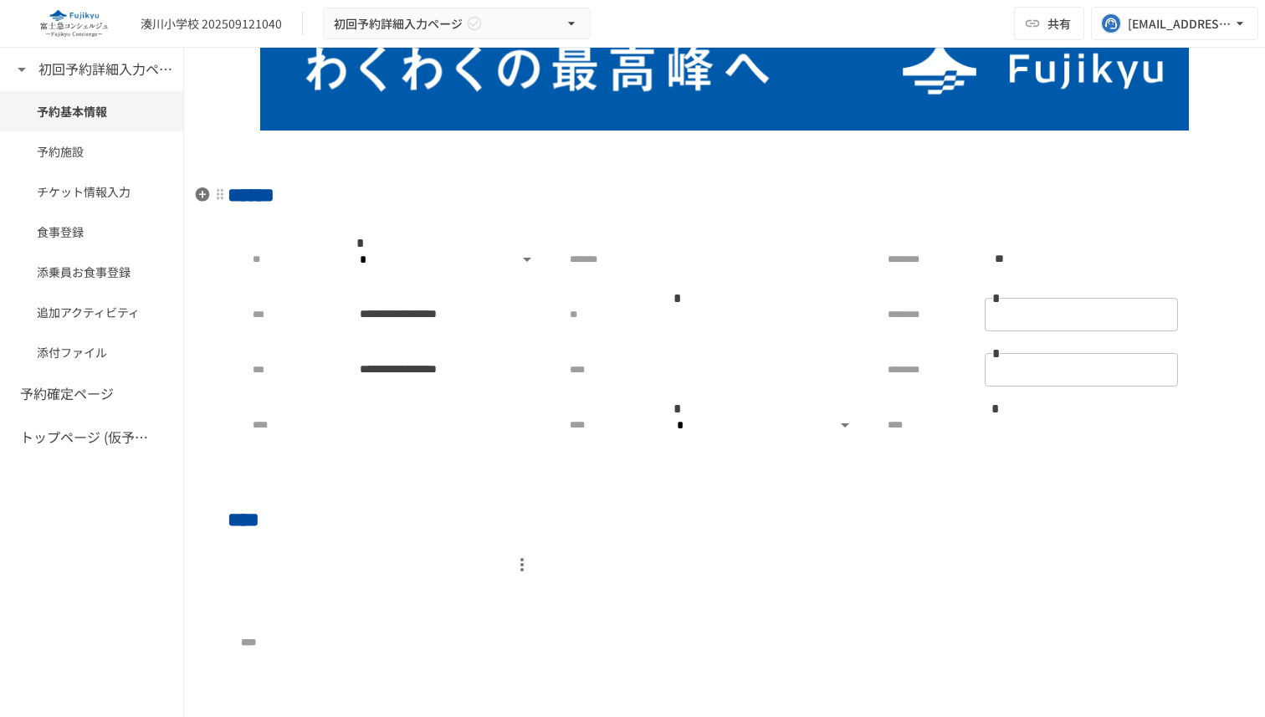
scroll to position [261, 0]
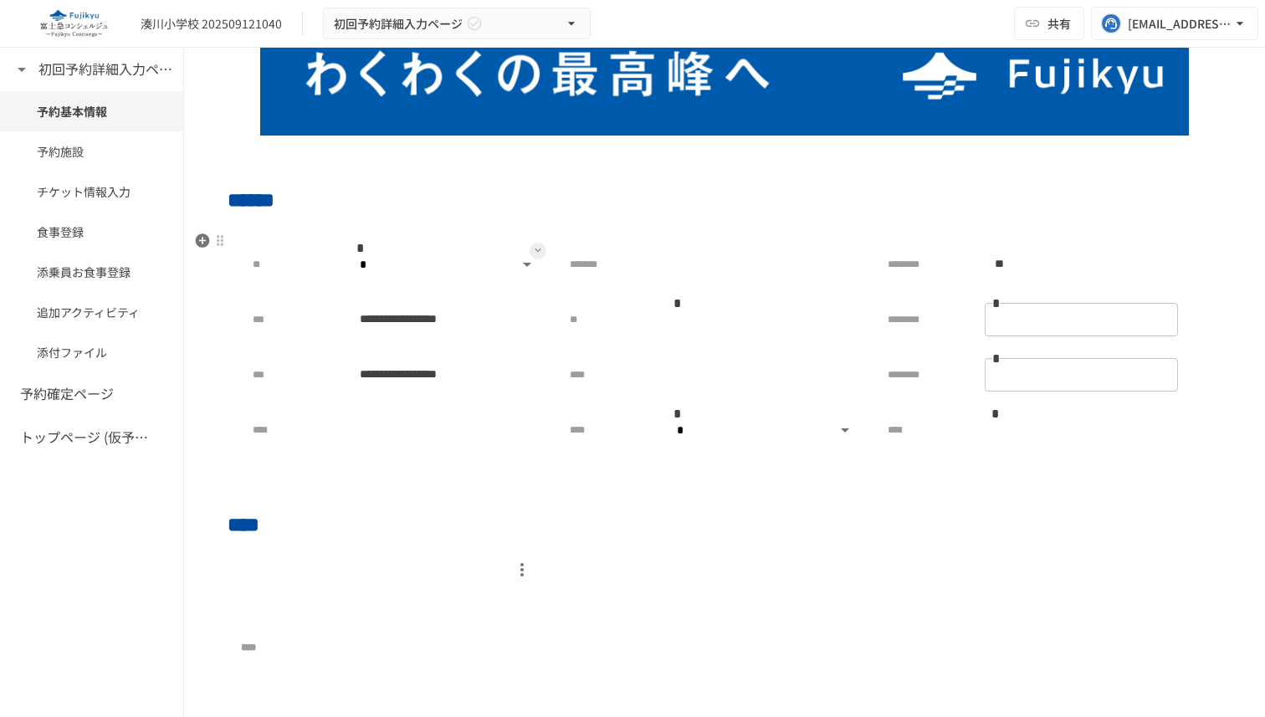
click at [535, 255] on button at bounding box center [537, 251] width 17 height 17
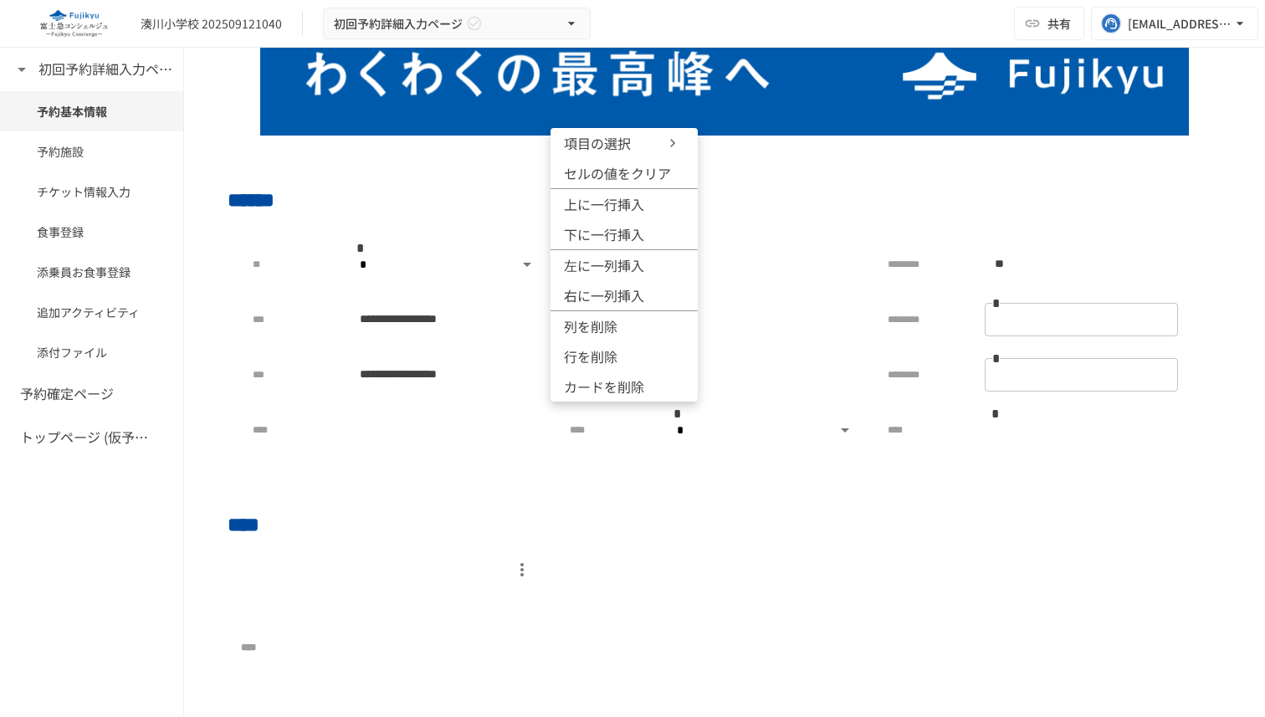
click at [781, 175] on div at bounding box center [632, 358] width 1265 height 717
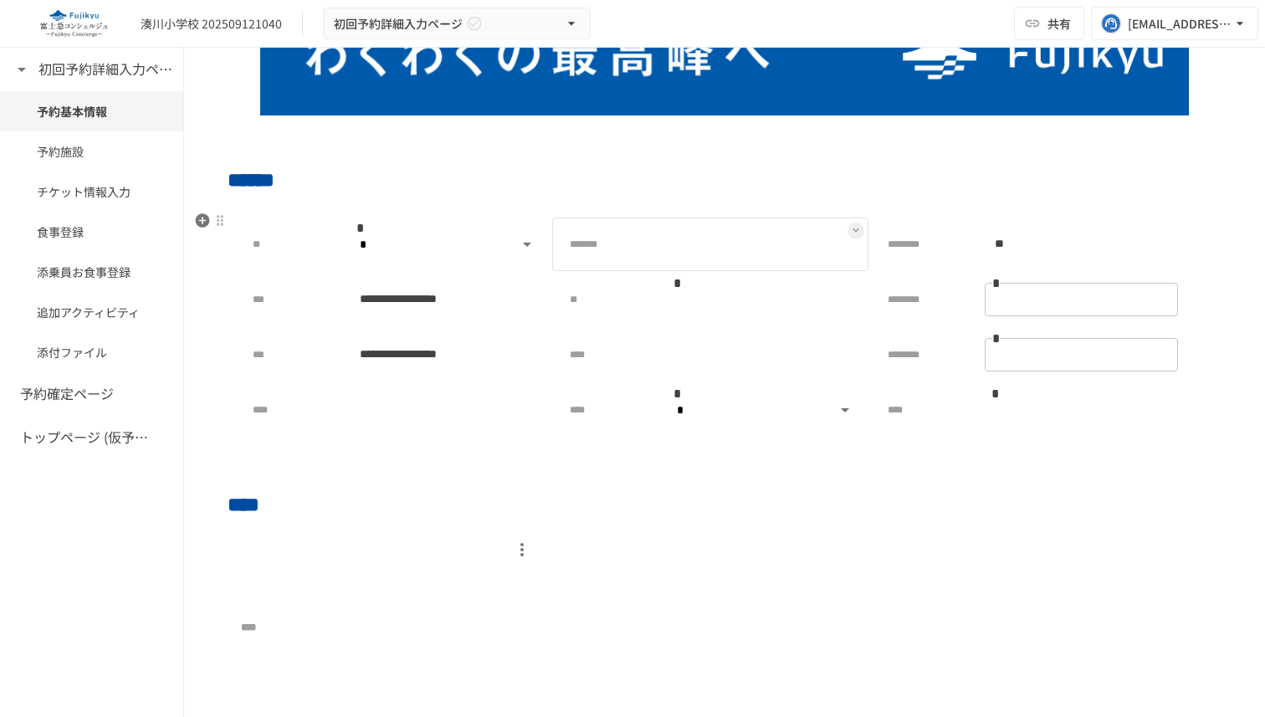
scroll to position [0, 0]
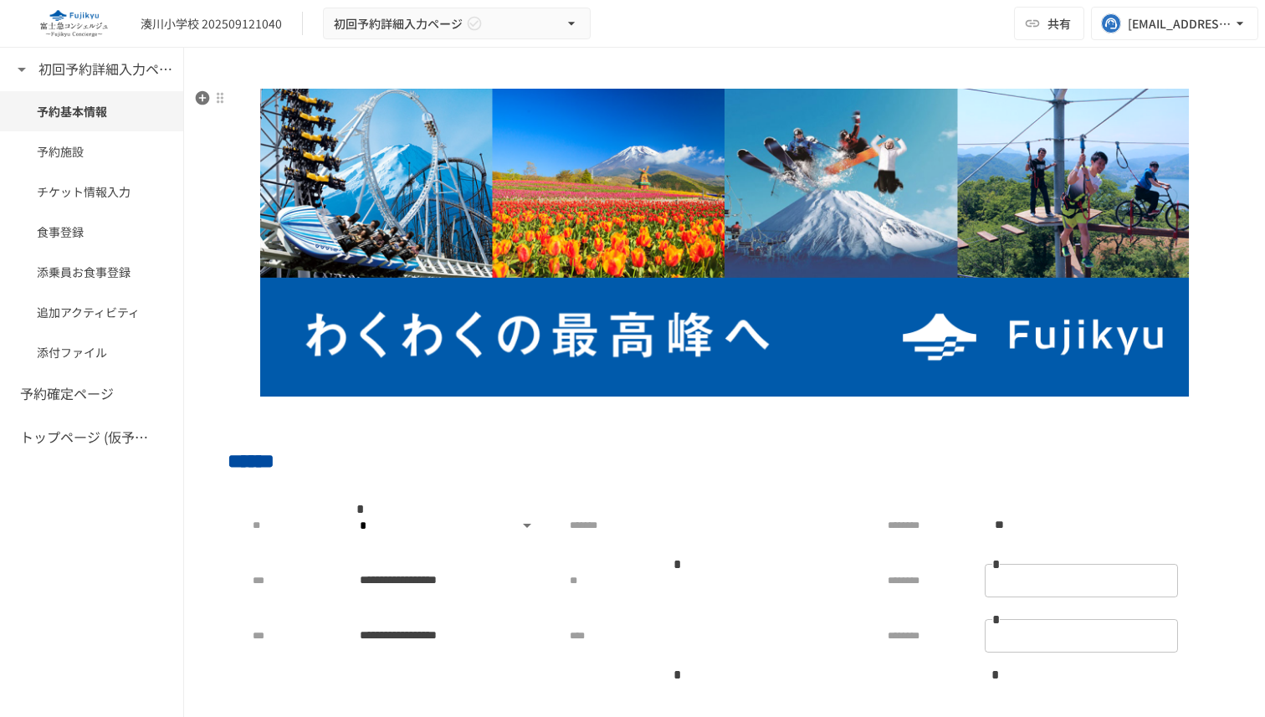
click at [780, 272] on img at bounding box center [725, 243] width 994 height 308
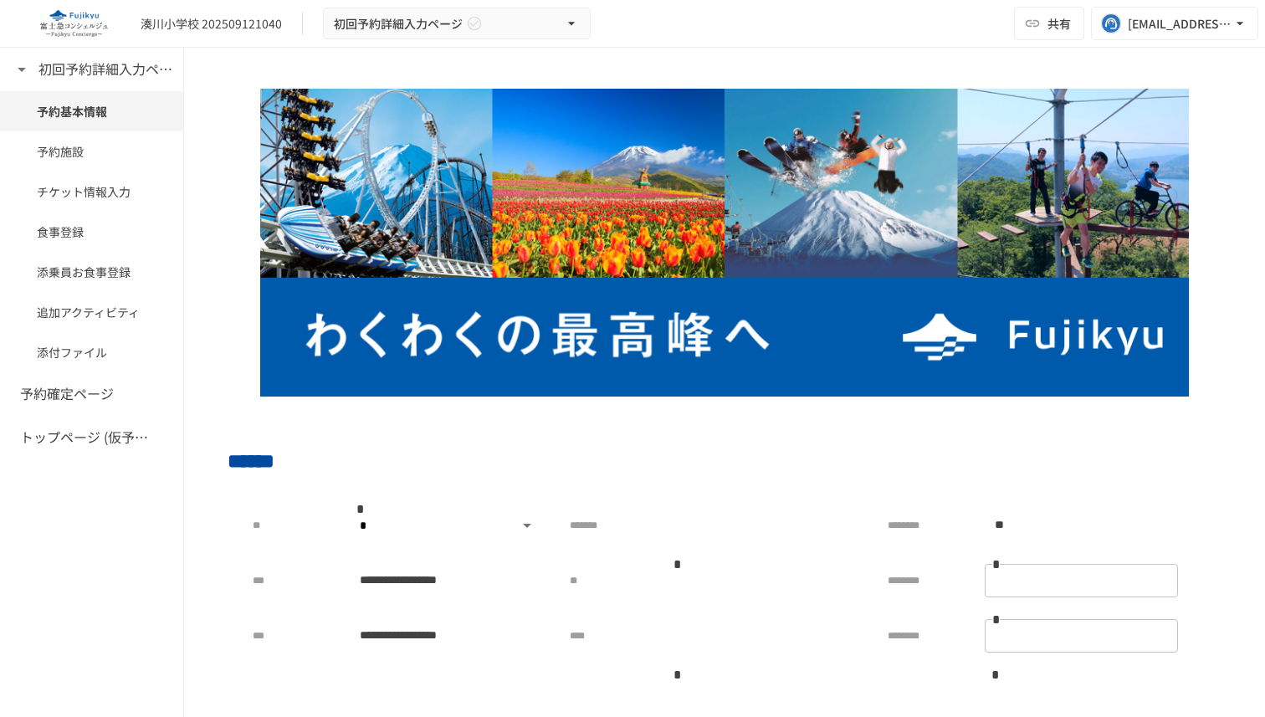
click at [1217, 24] on div "[PERSON_NAME][EMAIL_ADDRESS][PERSON_NAME][DOMAIN_NAME]" at bounding box center [1179, 23] width 104 height 21
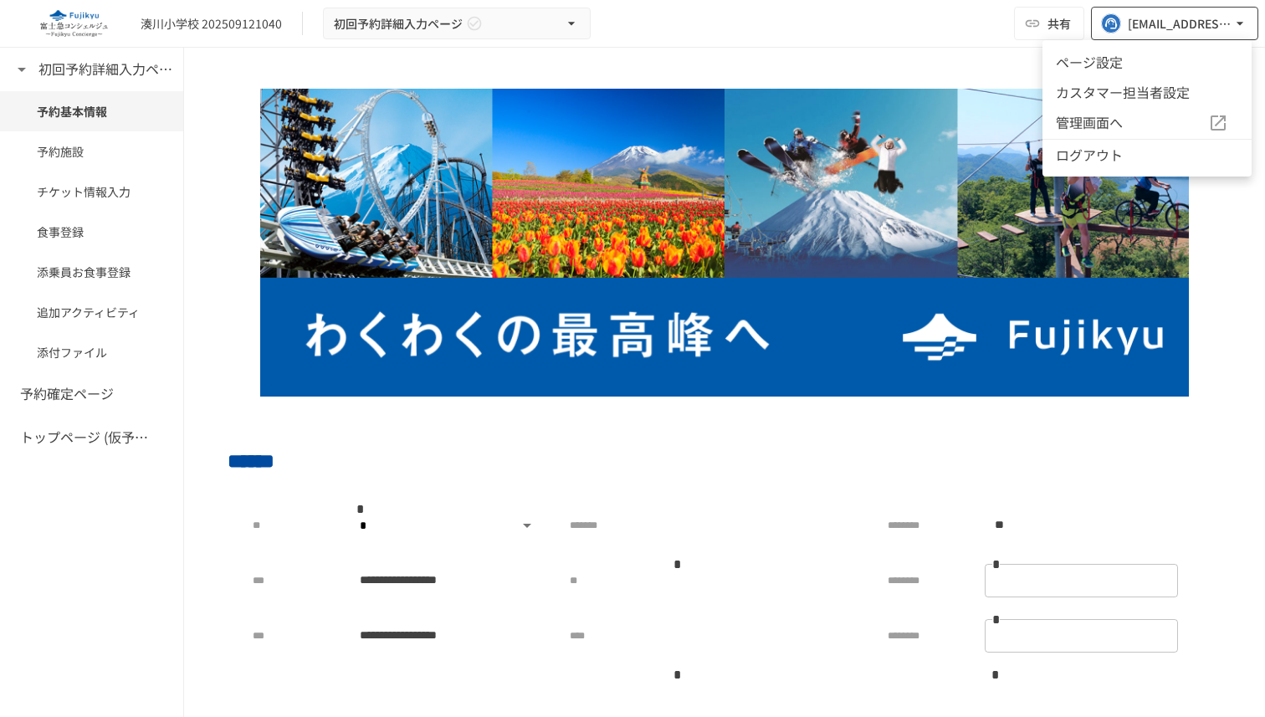
click at [1217, 24] on div at bounding box center [632, 358] width 1265 height 717
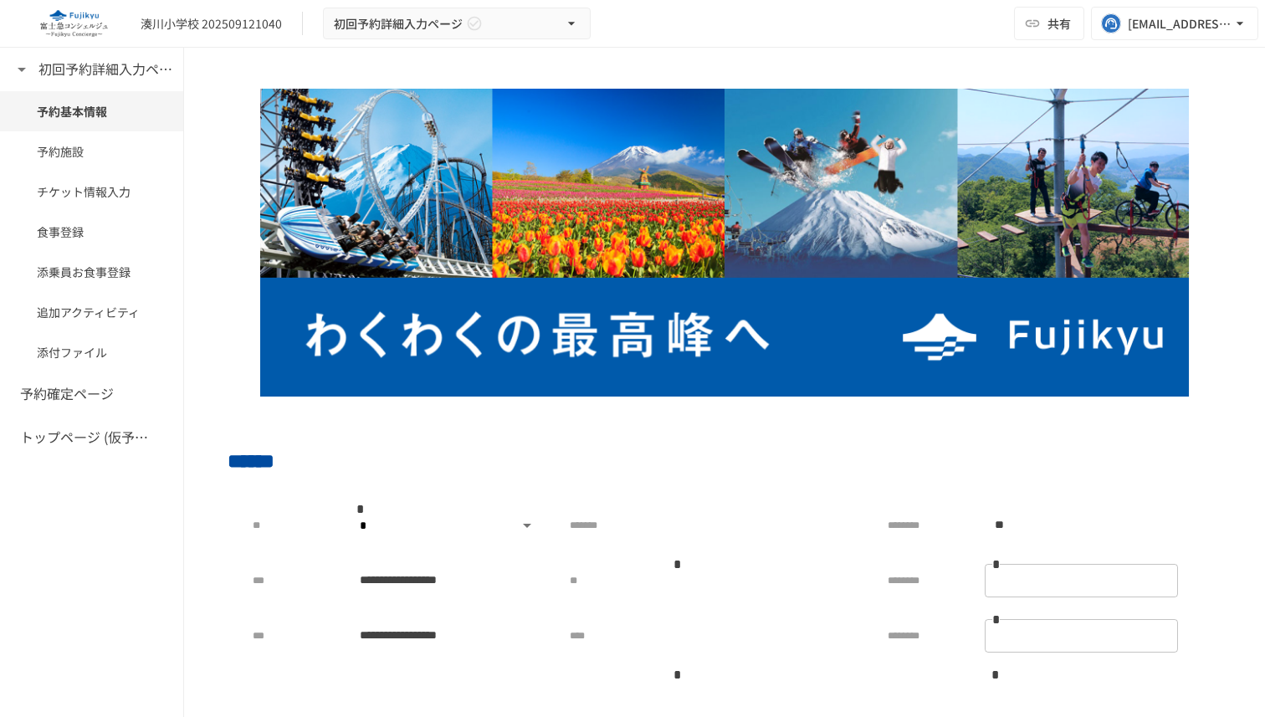
click at [102, 153] on span "予約施設" at bounding box center [92, 151] width 110 height 18
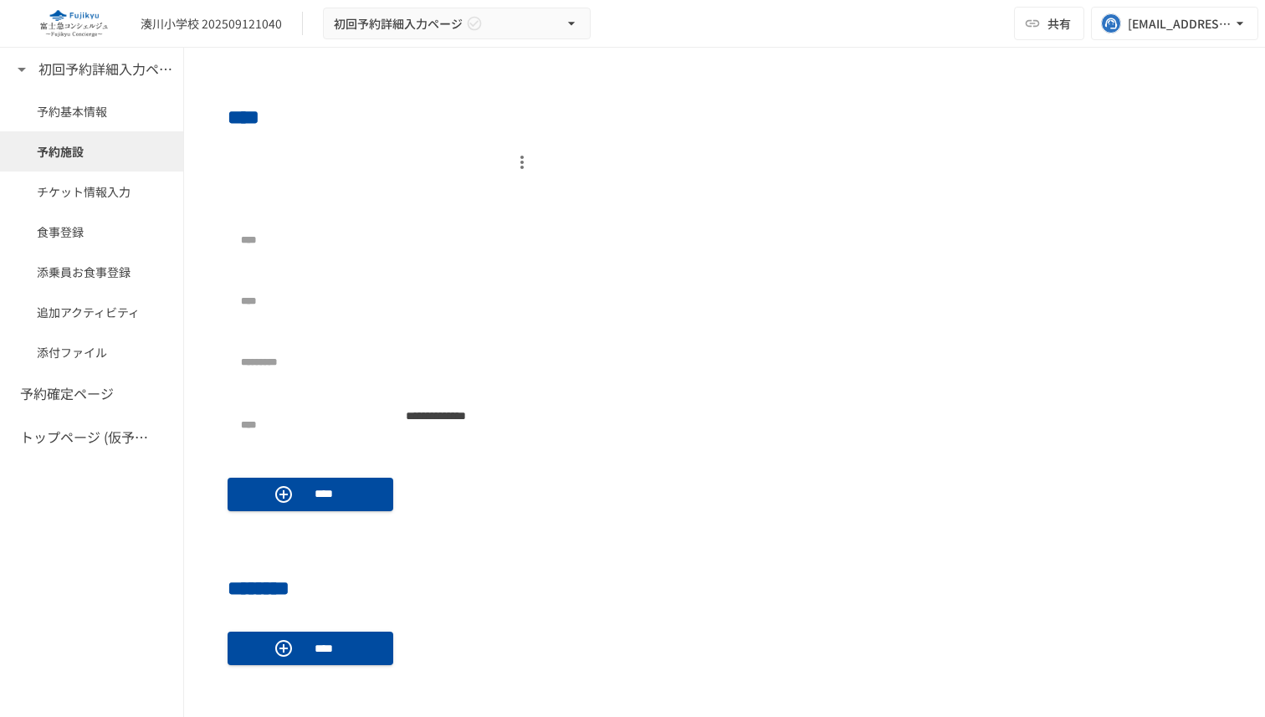
scroll to position [688, 0]
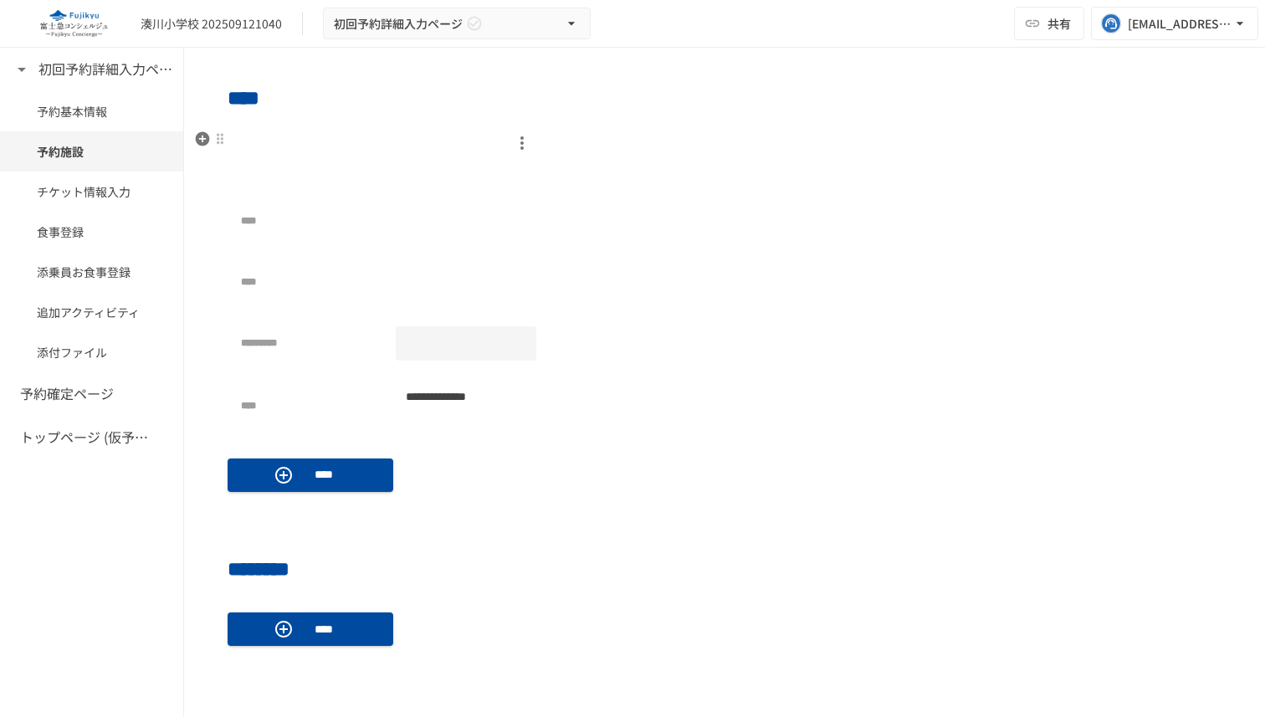
click at [486, 340] on div at bounding box center [466, 343] width 141 height 34
click at [456, 281] on div at bounding box center [466, 282] width 141 height 34
click at [509, 237] on div at bounding box center [466, 221] width 141 height 34
click at [509, 237] on div "*" at bounding box center [466, 220] width 141 height 33
click at [509, 237] on div "*" at bounding box center [466, 221] width 141 height 34
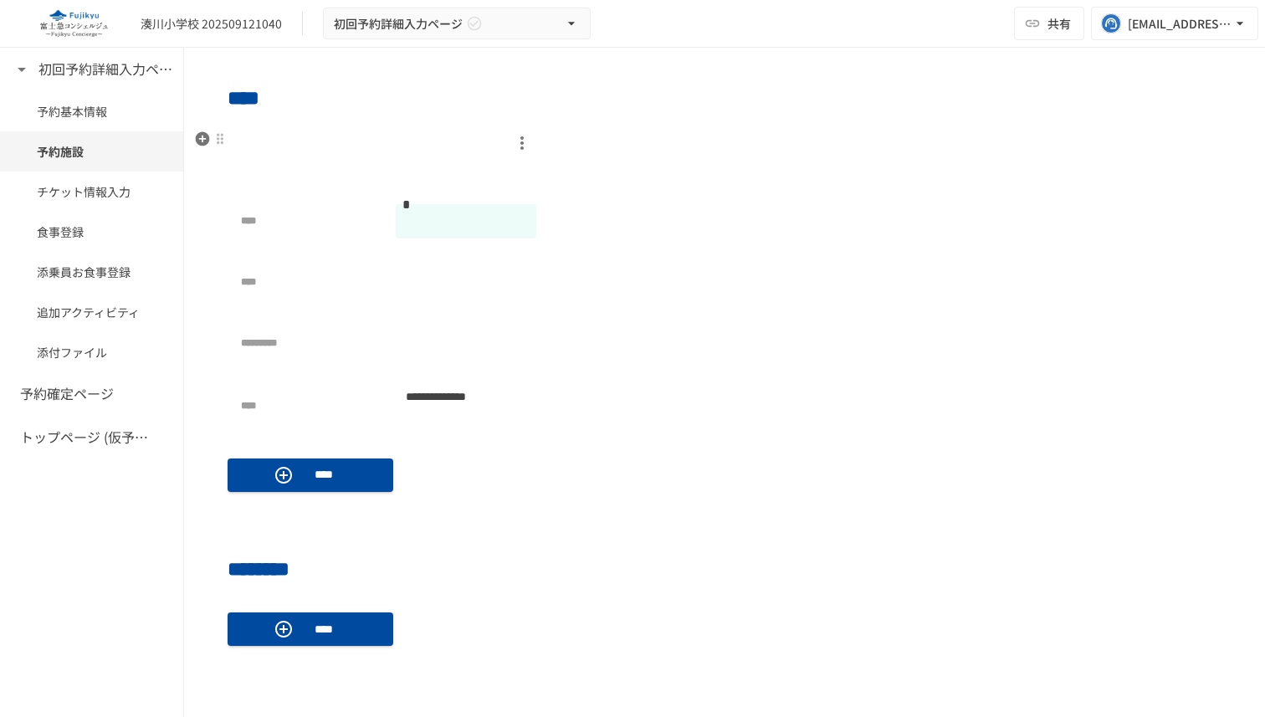
click at [488, 223] on input "text" at bounding box center [466, 221] width 141 height 30
type input "*******"
click at [517, 224] on input "*******" at bounding box center [466, 221] width 141 height 30
drag, startPoint x: 501, startPoint y: 222, endPoint x: 397, endPoint y: 222, distance: 103.7
click at [397, 222] on input "*******" at bounding box center [466, 221] width 141 height 30
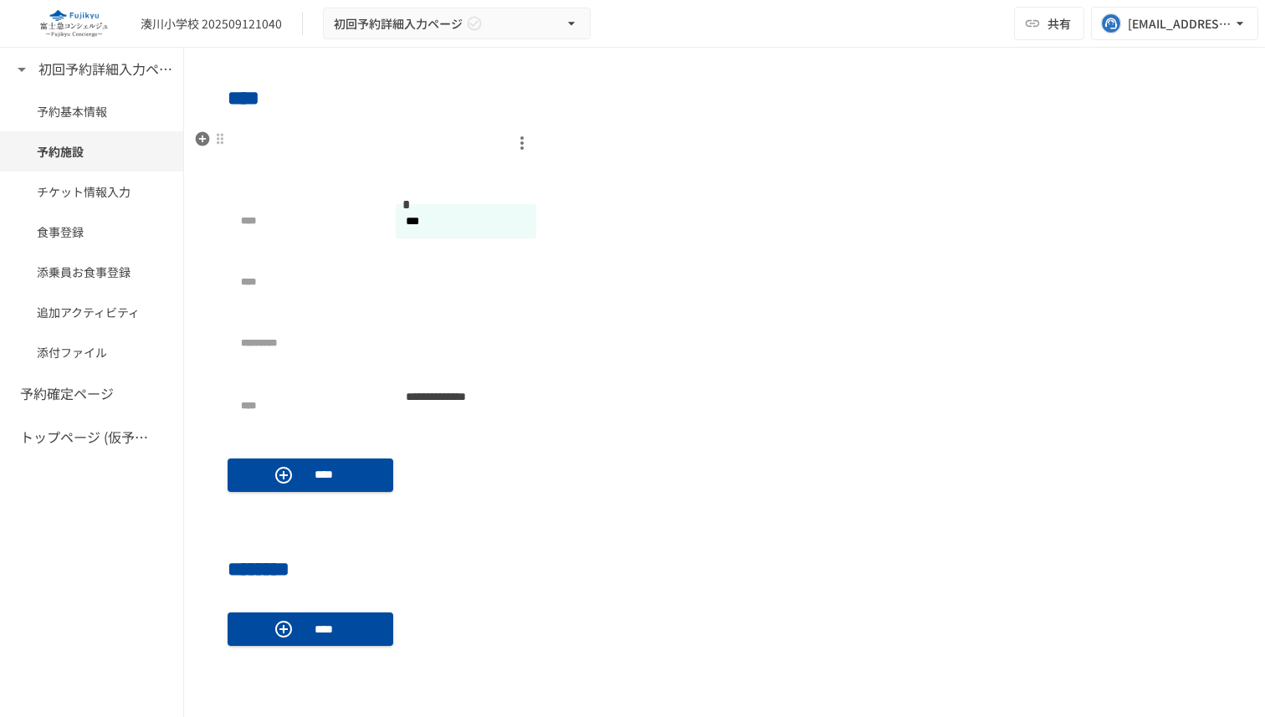
type input "*****"
click at [439, 227] on div at bounding box center [466, 221] width 141 height 34
type input "*"
type input "*****"
click at [475, 292] on div at bounding box center [466, 282] width 141 height 34
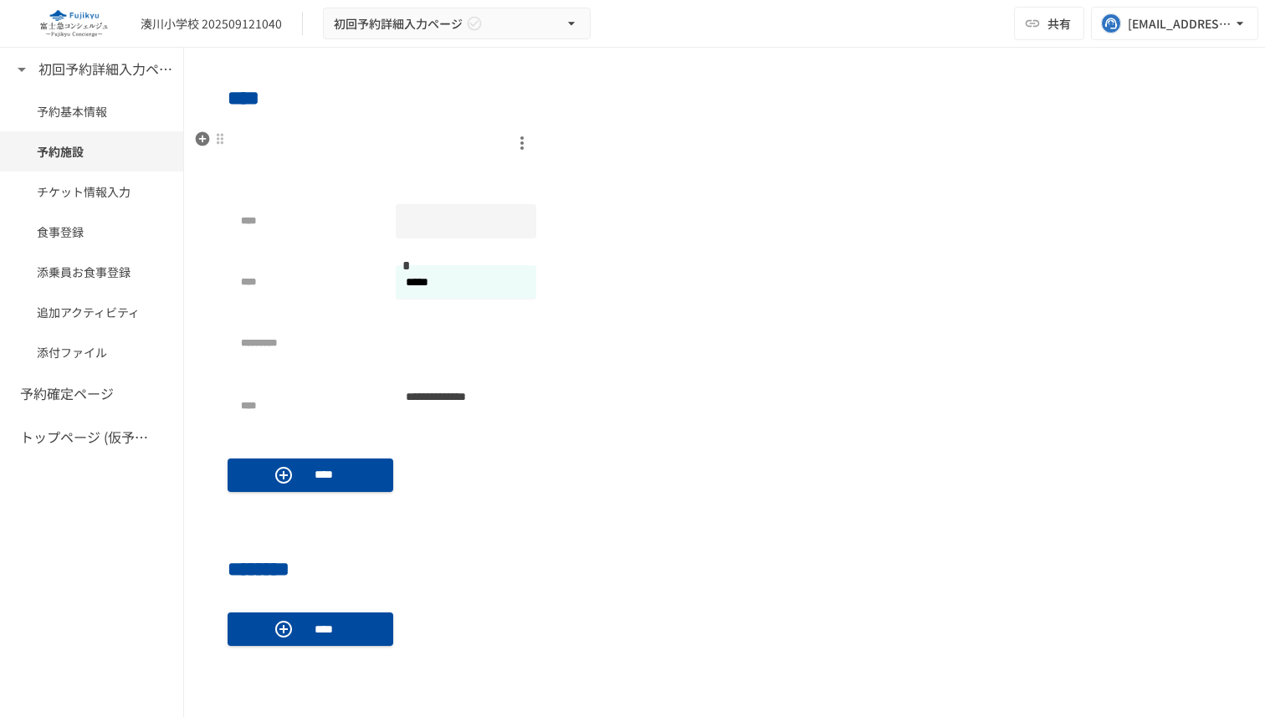
type input "*****"
click at [449, 218] on div at bounding box center [466, 221] width 141 height 34
click at [473, 180] on p at bounding box center [388, 173] width 295 height 33
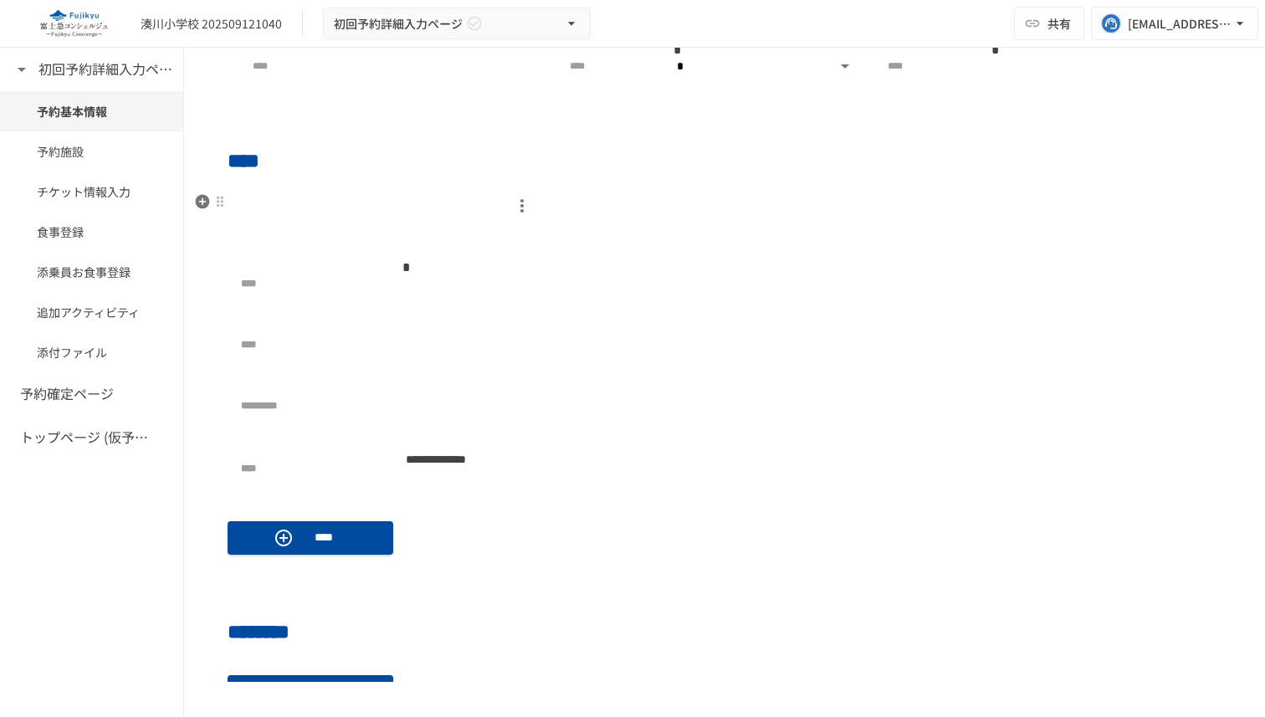
scroll to position [602, 0]
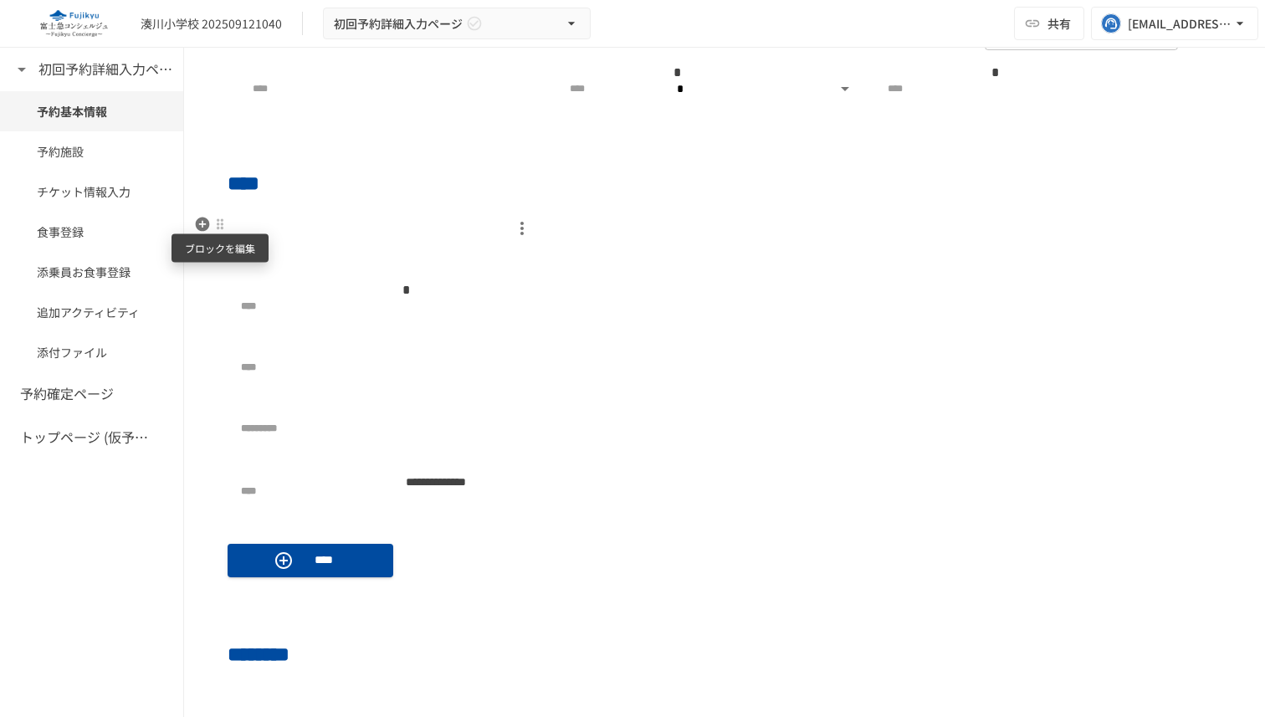
click at [223, 221] on div at bounding box center [219, 223] width 13 height 13
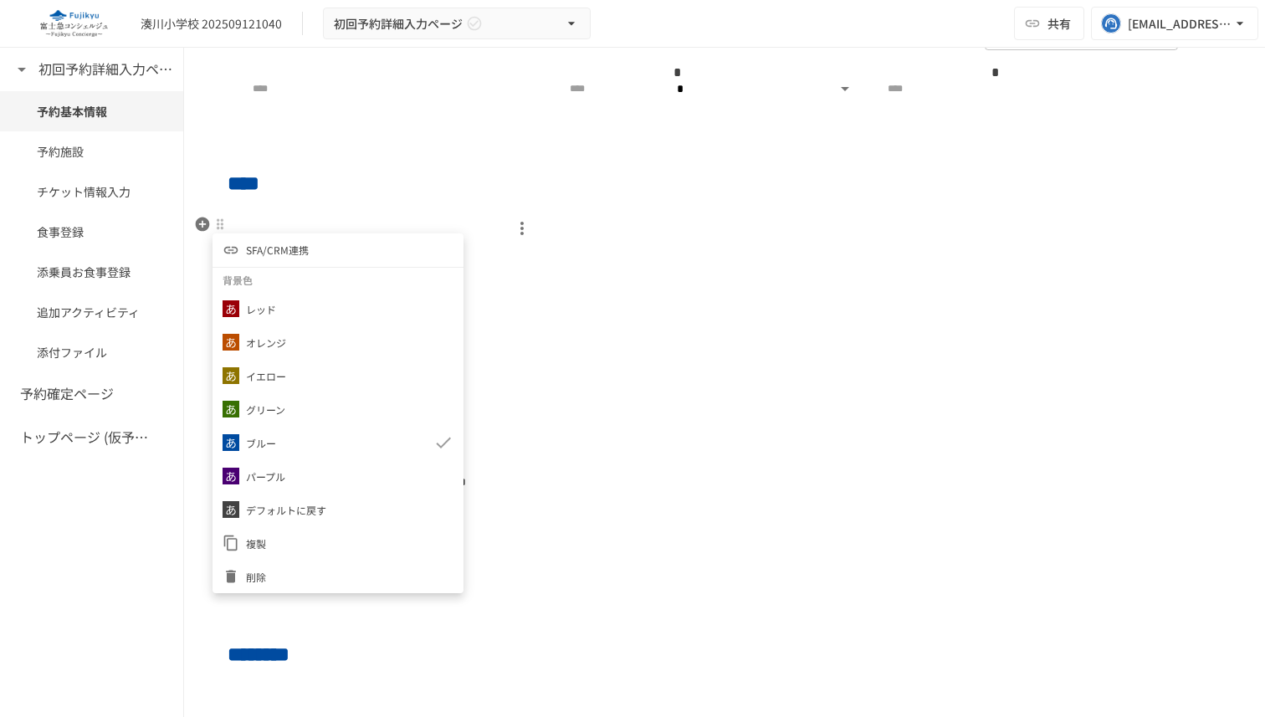
click at [279, 244] on span "SFA/CRM連携" at bounding box center [277, 250] width 63 height 16
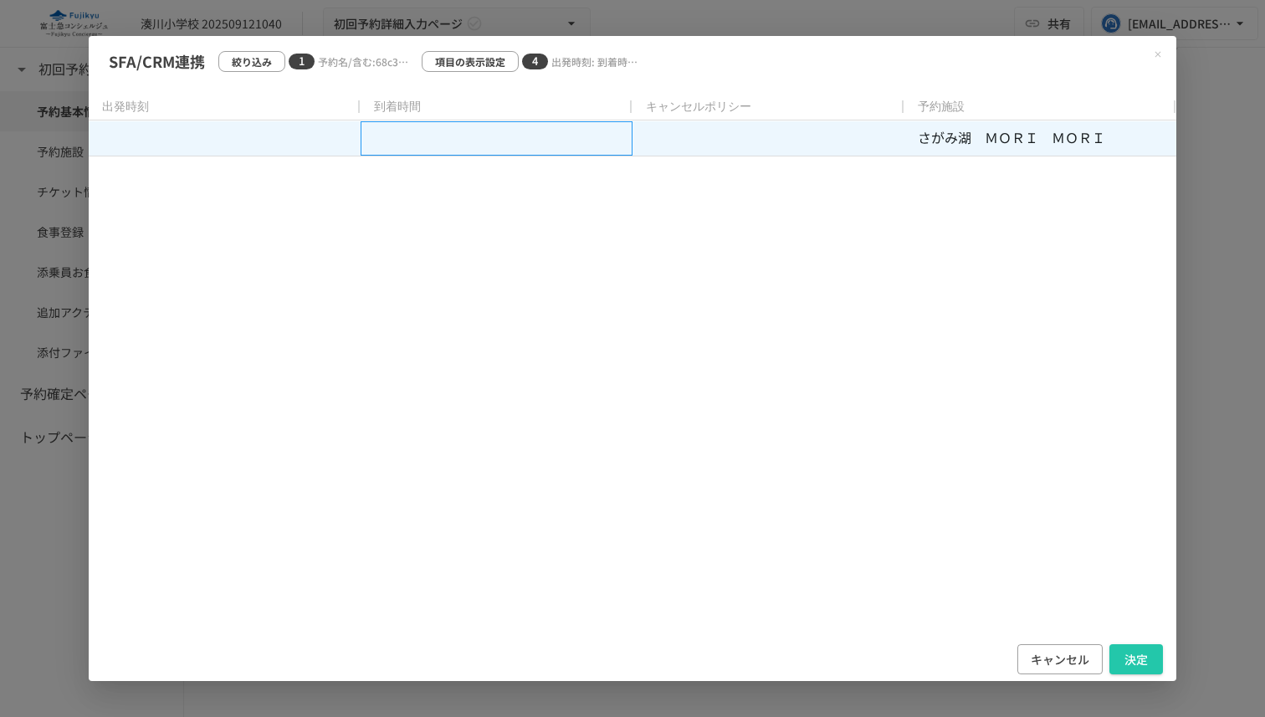
click at [592, 144] on div at bounding box center [496, 138] width 272 height 34
click at [328, 132] on div at bounding box center [225, 138] width 272 height 34
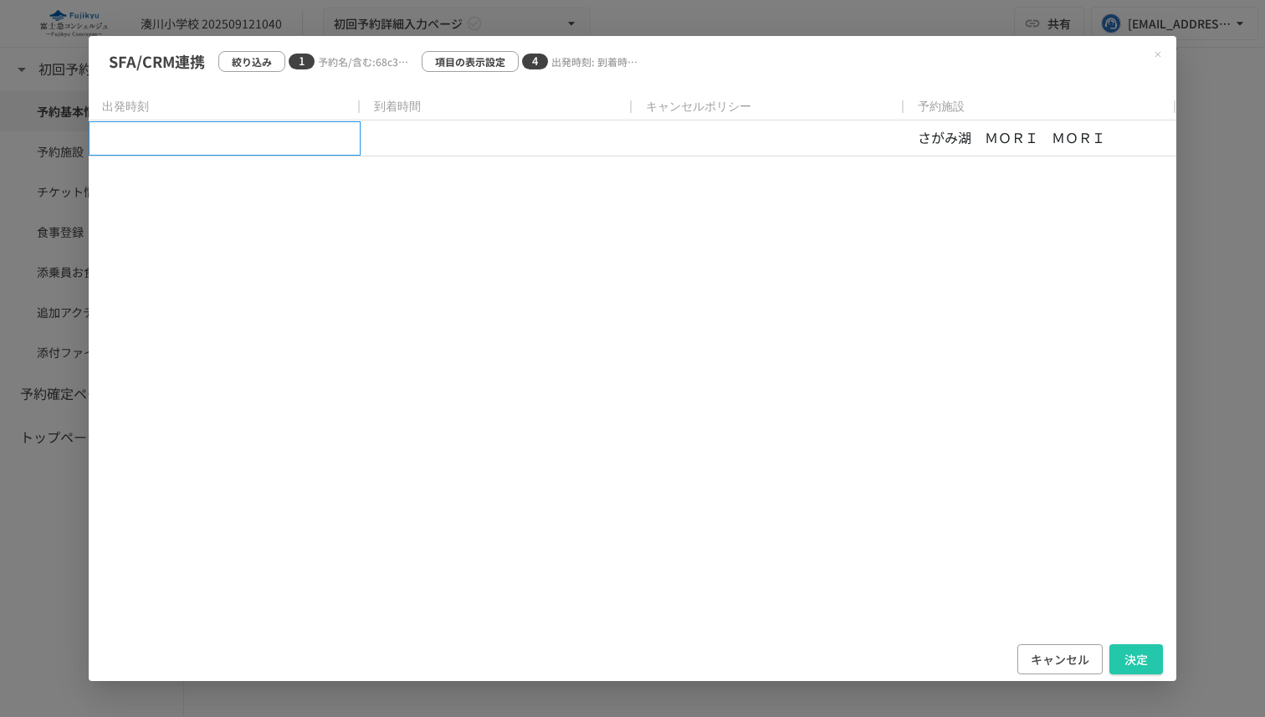
click at [153, 151] on div at bounding box center [225, 138] width 272 height 34
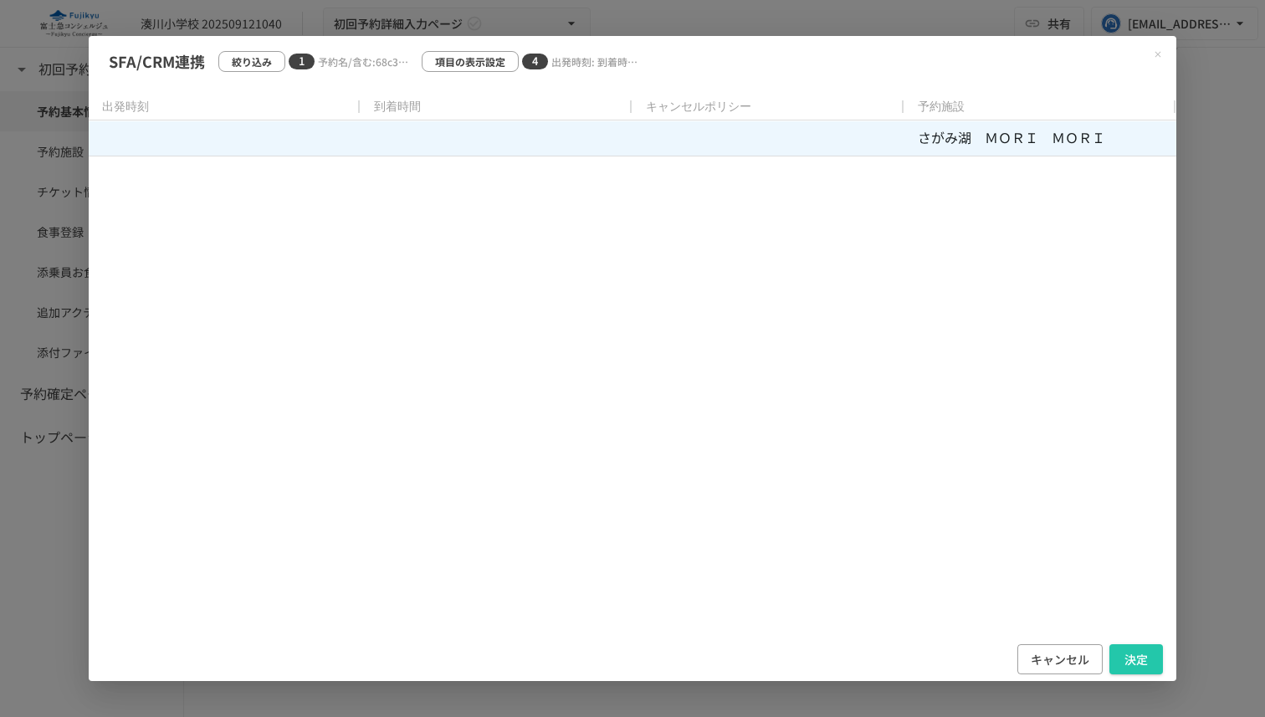
click at [500, 148] on div at bounding box center [496, 138] width 272 height 34
click at [703, 121] on div at bounding box center [768, 138] width 272 height 34
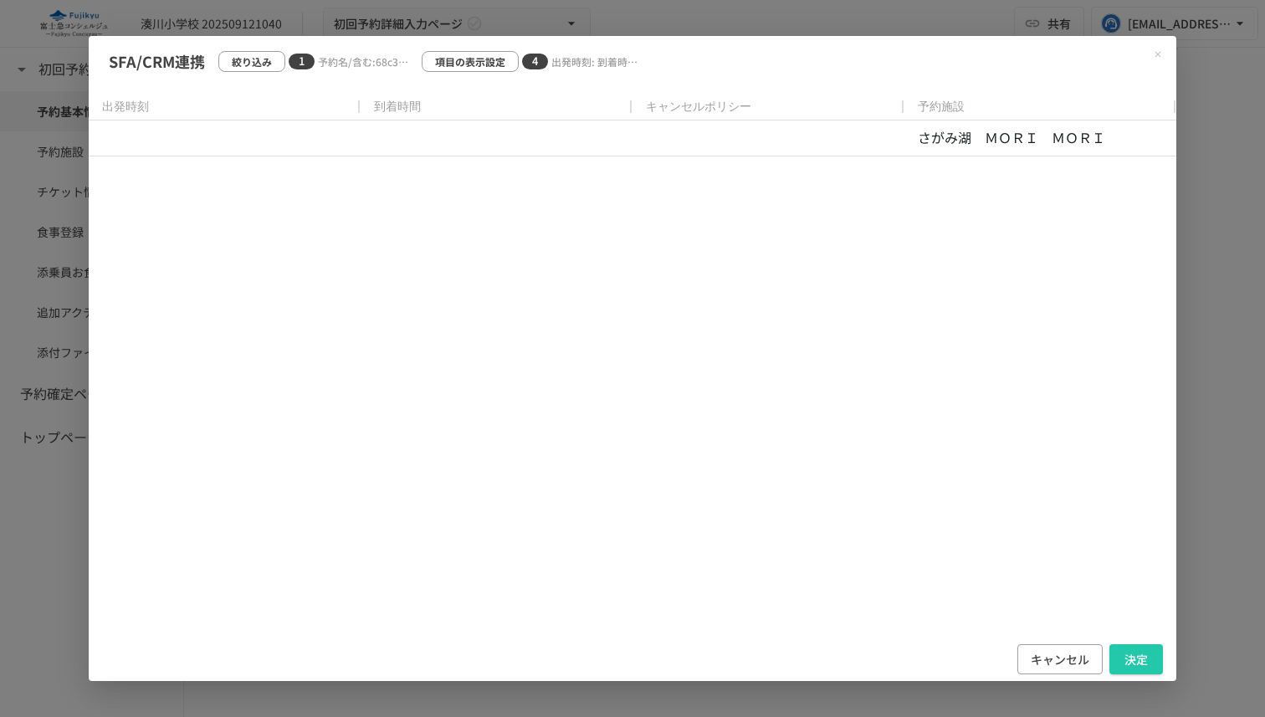
click at [770, 249] on div "さがみ湖　ＭＯＲＩ　ＭＯＲＩ" at bounding box center [632, 379] width 1087 height 516
click at [268, 65] on p "絞り込み" at bounding box center [252, 62] width 40 height 16
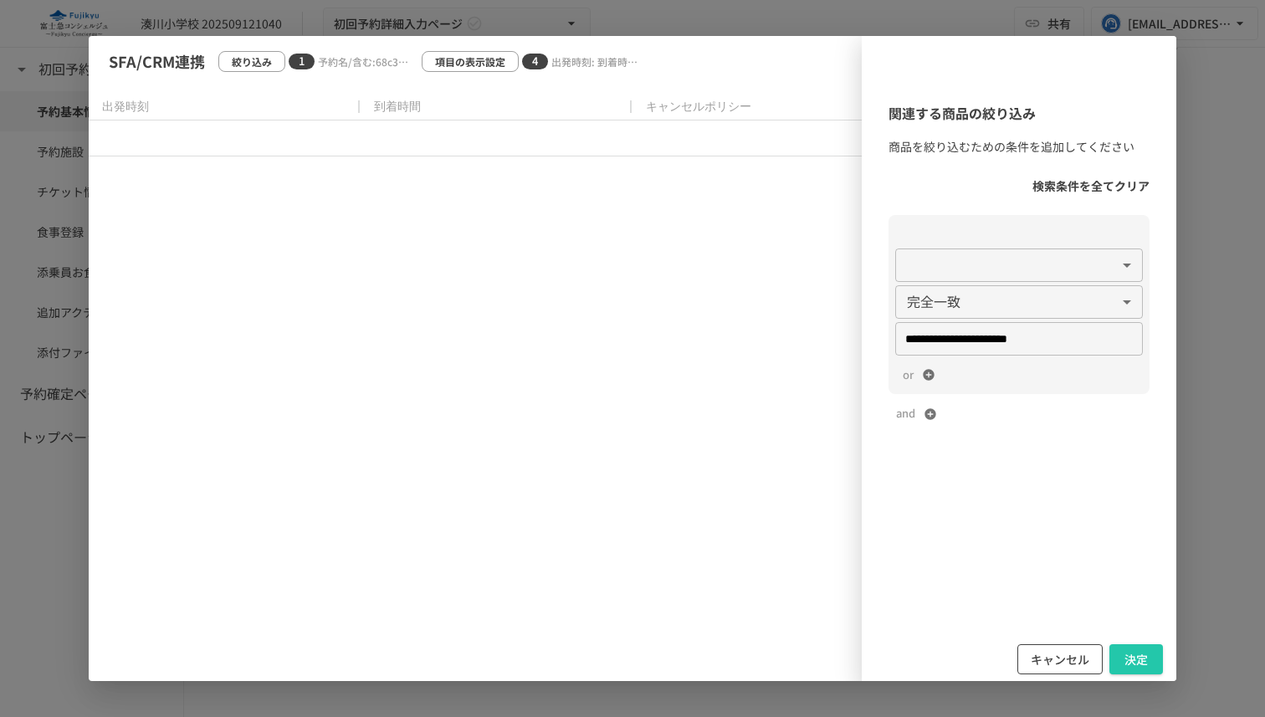
click at [1063, 657] on button "キャンセル" at bounding box center [1059, 659] width 85 height 31
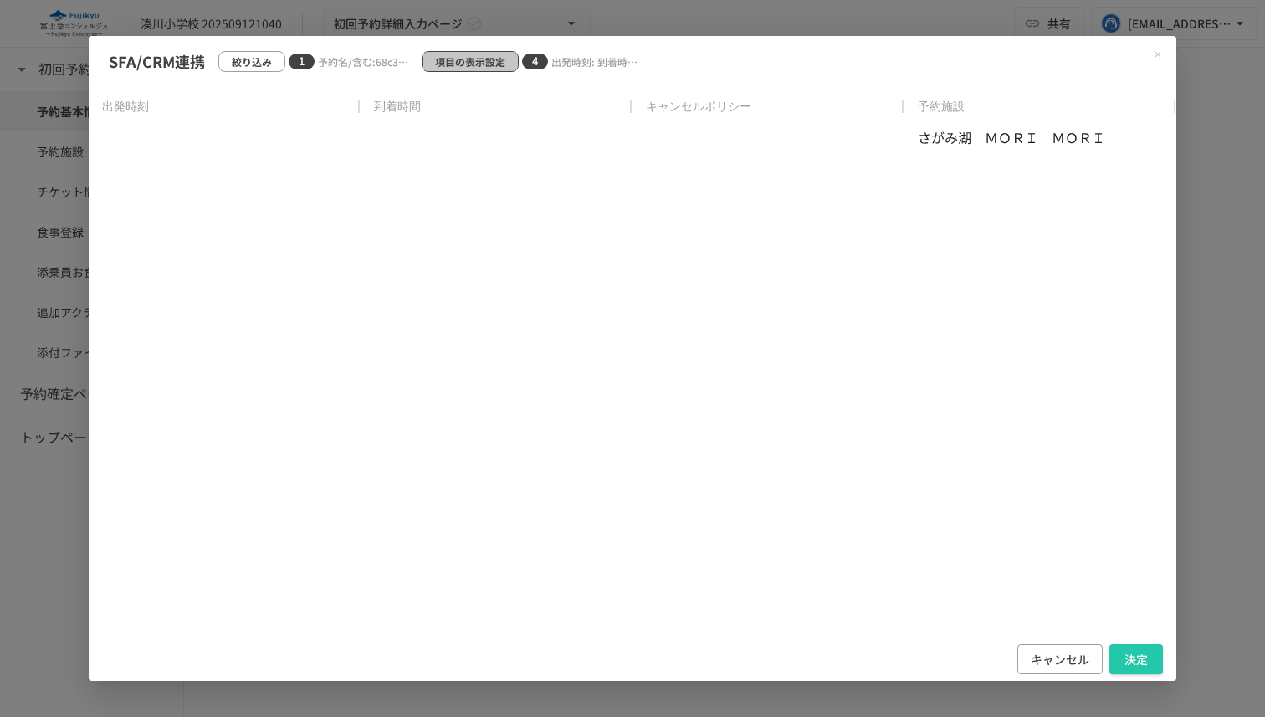
click at [471, 62] on p "項目の表示設定" at bounding box center [470, 62] width 70 height 16
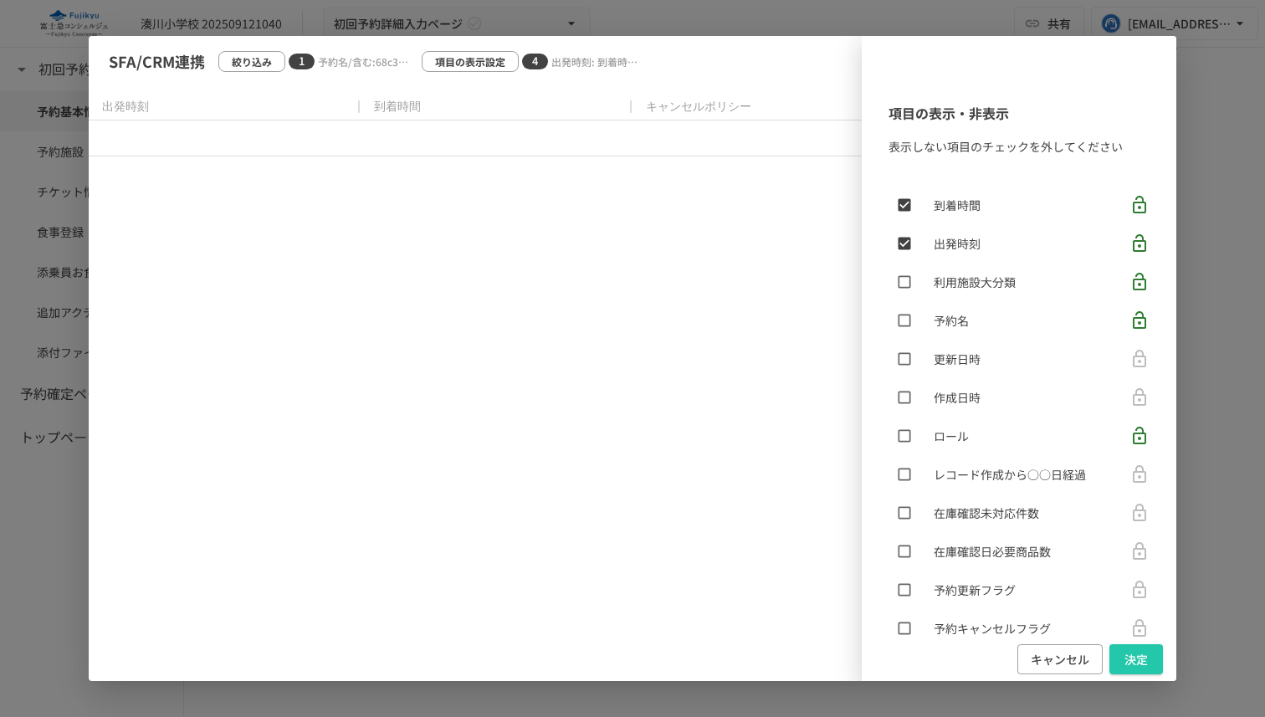
scroll to position [0, 0]
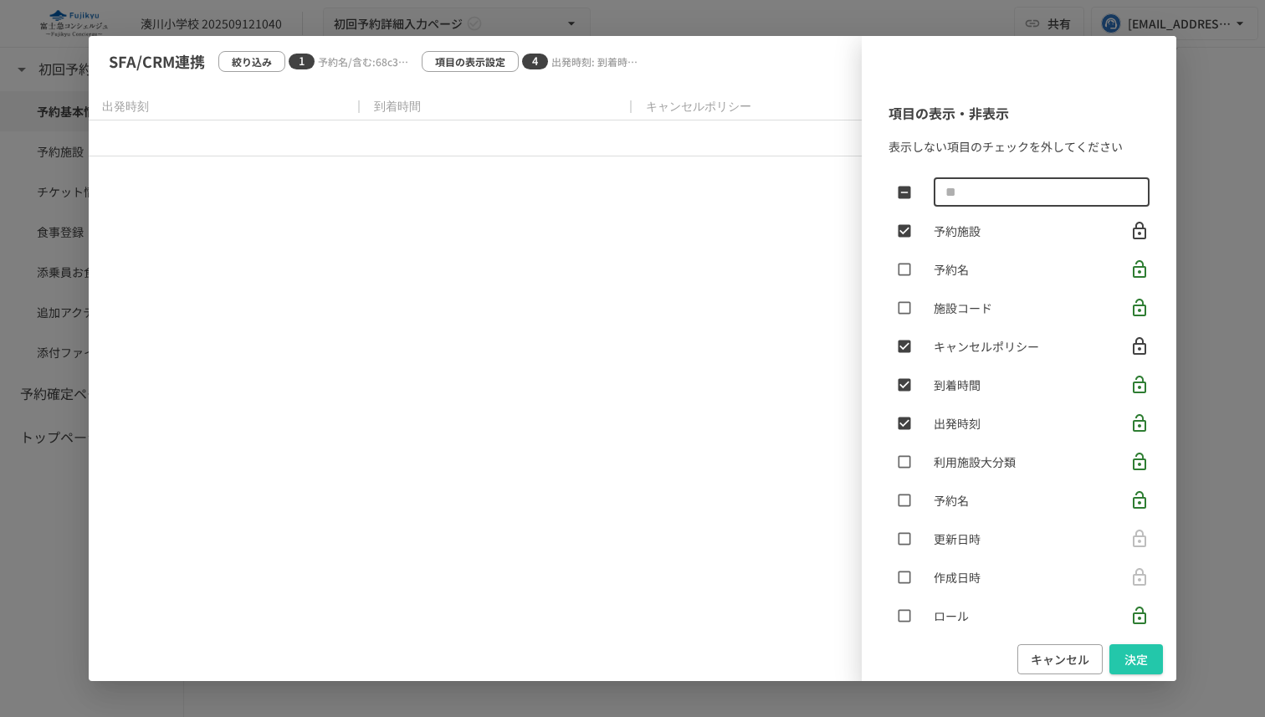
click at [1004, 190] on input "text" at bounding box center [1041, 192] width 216 height 33
click at [1155, 150] on div "項目の表示・非表示 表示しない項目のチェックを外してください ​ 予約施設 予約名 施設コード キャンセルポリシー 到着時間 出発時刻 利用施設大分類 予約名…" at bounding box center [1019, 360] width 314 height 555
click at [1220, 126] on div "SFA/CRM連携 絞り込み 1 予約名/含む:68c37aa4c4ffbbf84c9ee93d 項目の表示設定 4 出発時刻: 到着時間: キャンセルポリシ…" at bounding box center [632, 358] width 1265 height 717
click at [1209, 533] on div "SFA/CRM連携 絞り込み 1 予約名/含む:68c37aa4c4ffbbf84c9ee93d 項目の表示設定 4 出発時刻: 到着時間: キャンセルポリシ…" at bounding box center [632, 358] width 1265 height 717
click at [1082, 657] on button "キャンセル" at bounding box center [1059, 659] width 85 height 31
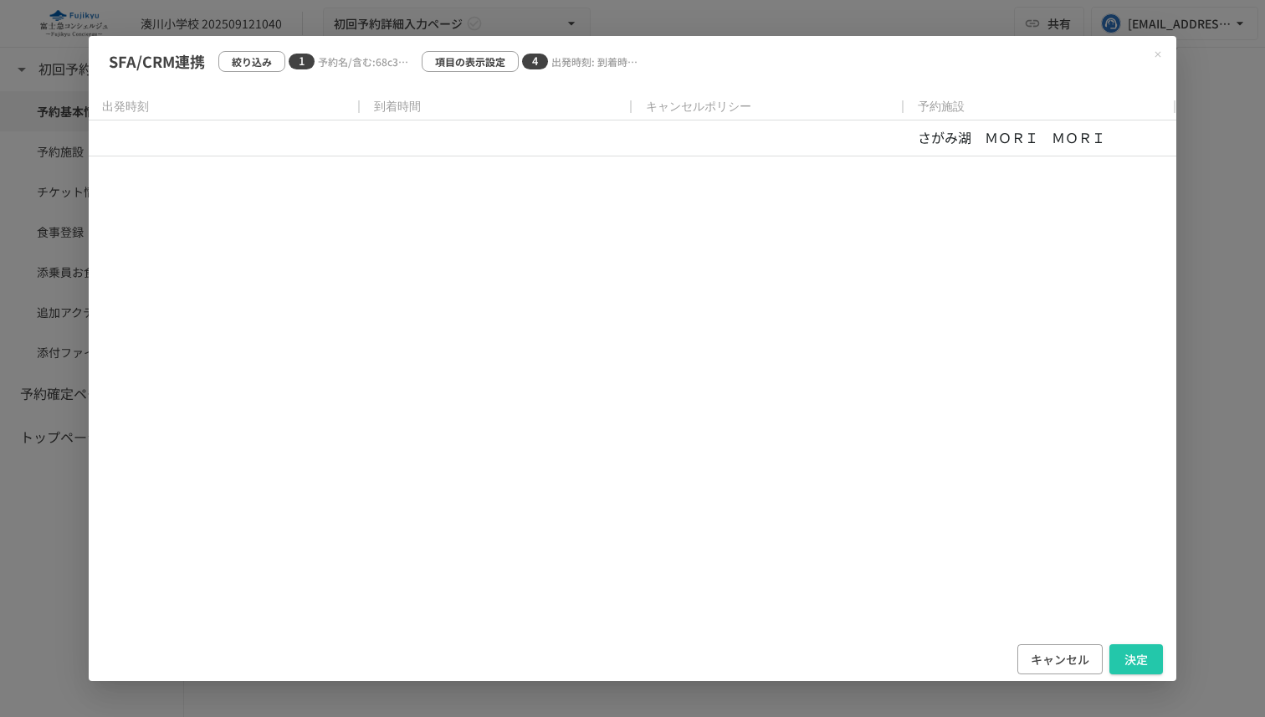
click at [1082, 657] on button "キャンセル" at bounding box center [1059, 659] width 85 height 31
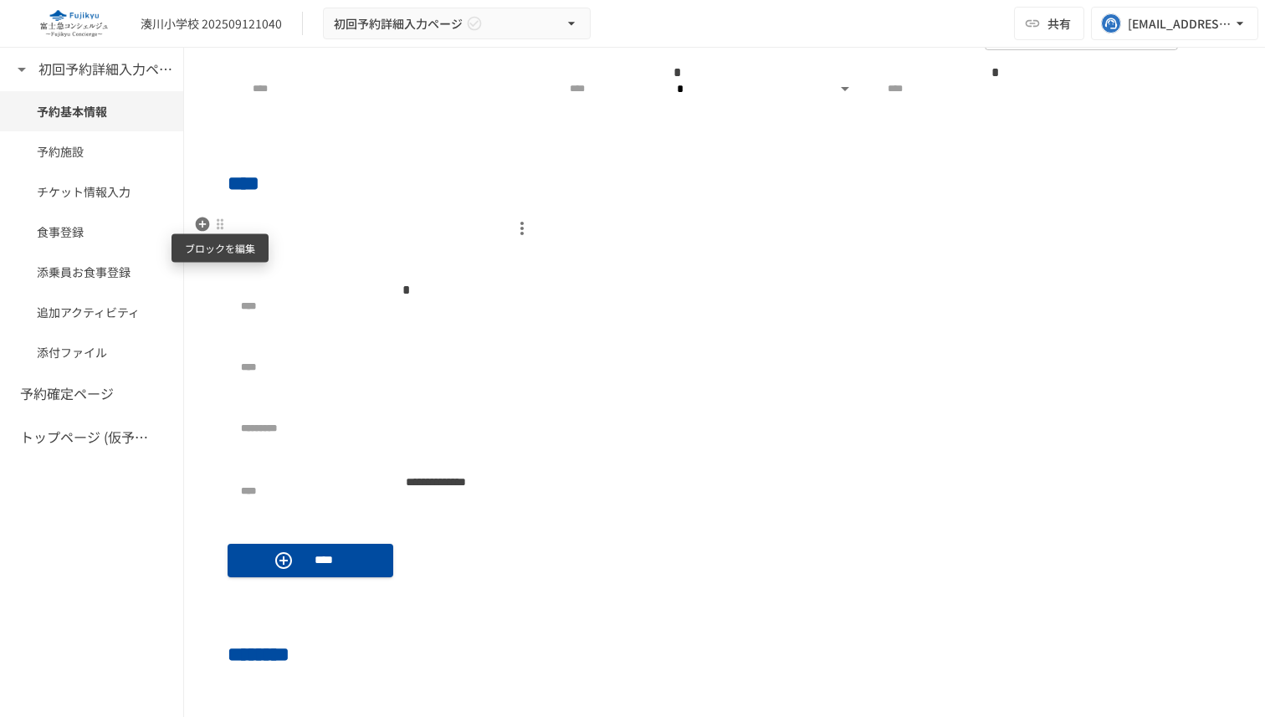
click at [221, 229] on div at bounding box center [219, 223] width 13 height 13
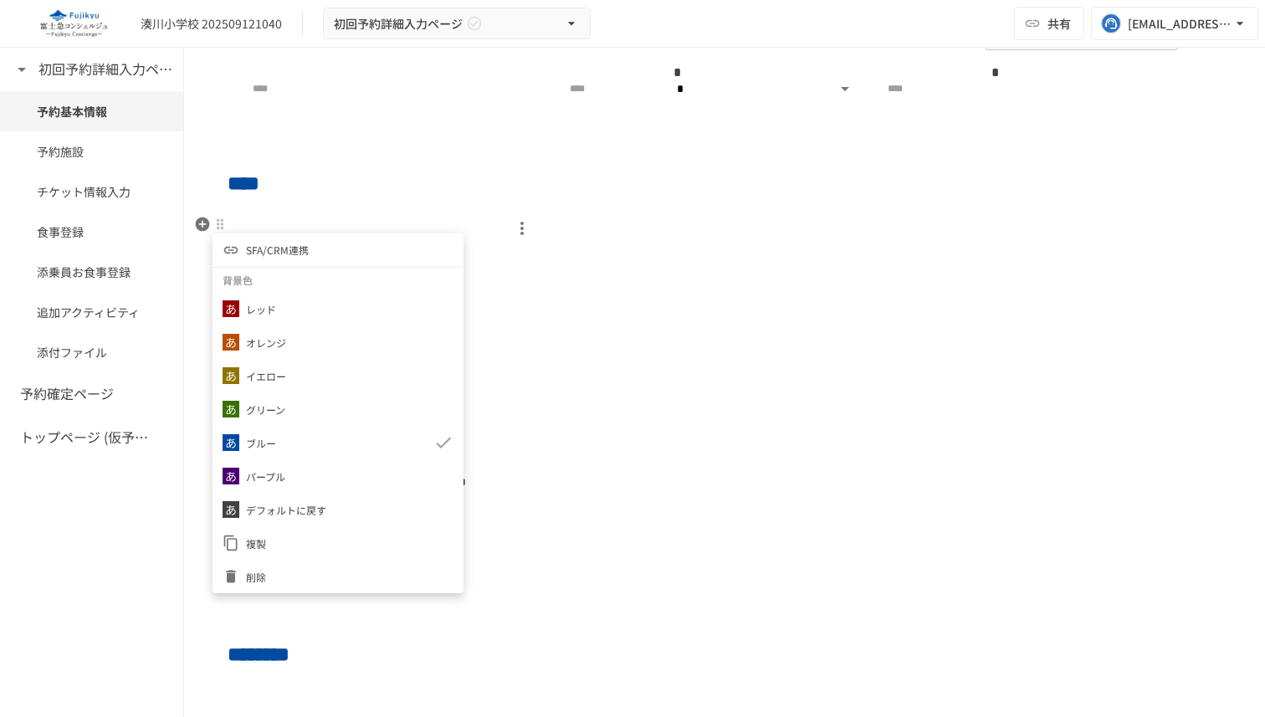
click at [253, 254] on span "SFA/CRM連携" at bounding box center [277, 250] width 63 height 16
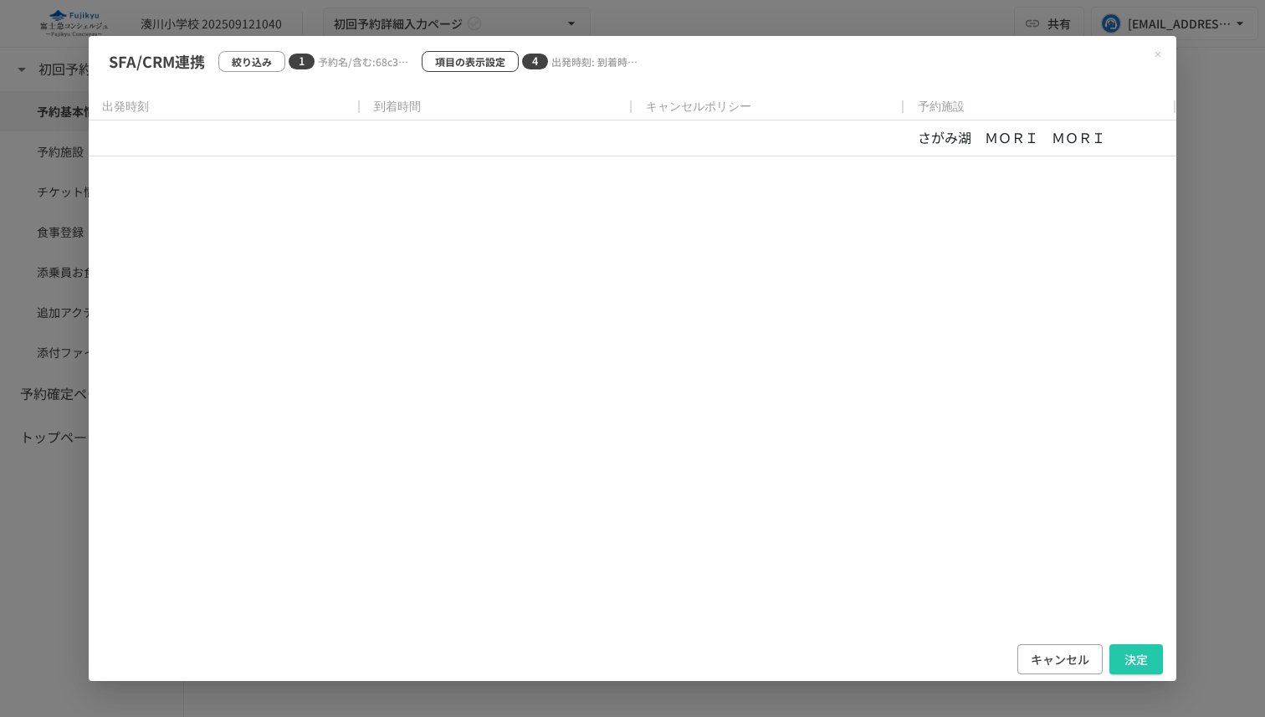
click at [472, 66] on p "項目の表示設定" at bounding box center [470, 62] width 70 height 16
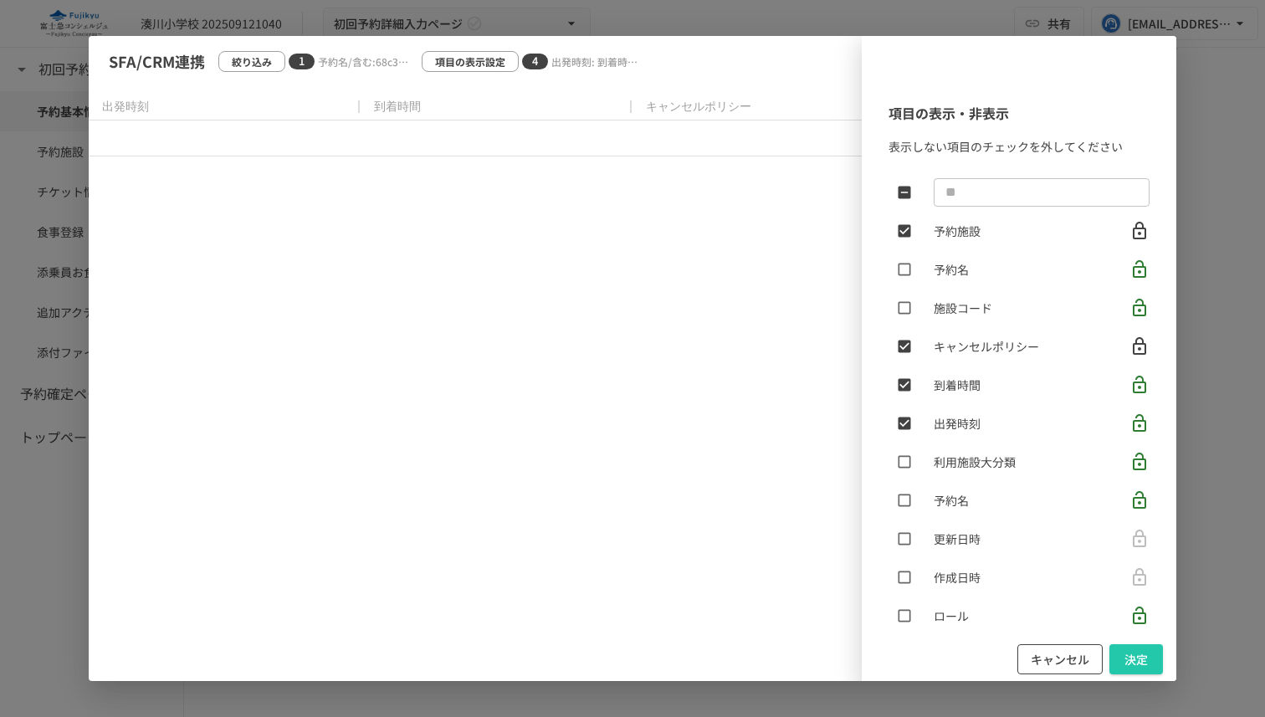
click at [1065, 657] on button "キャンセル" at bounding box center [1059, 659] width 85 height 31
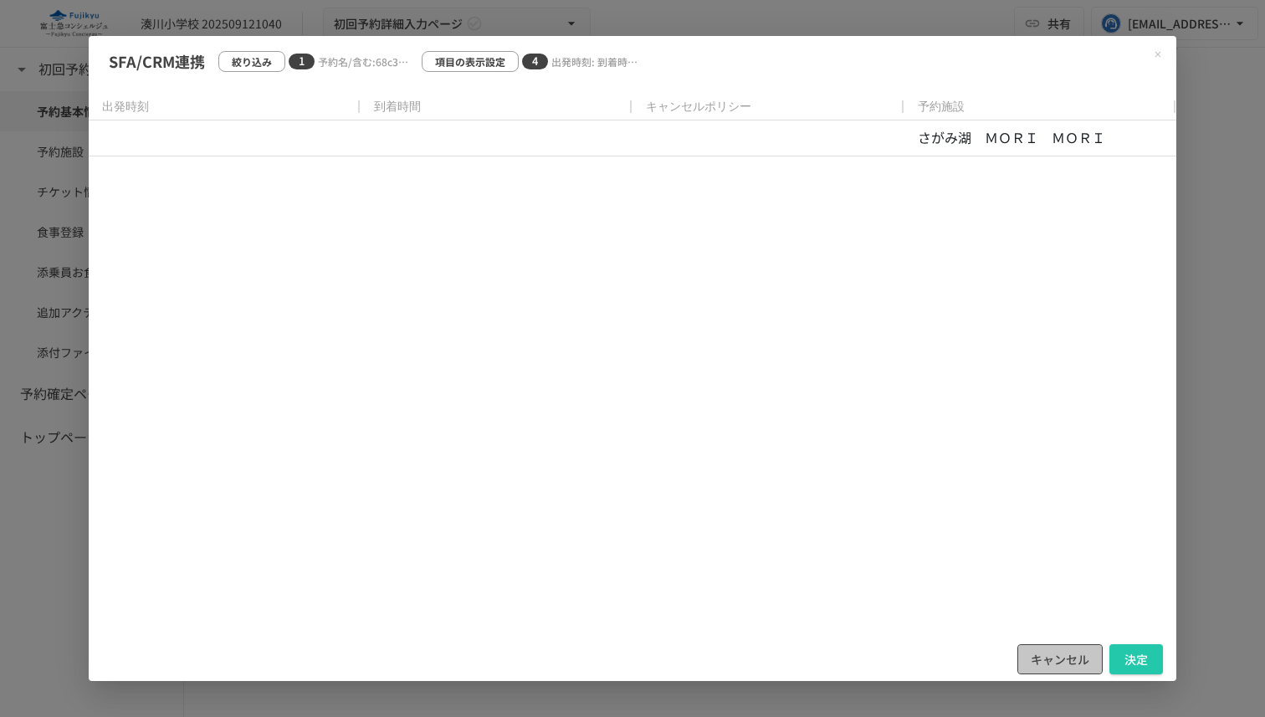
click at [1072, 664] on button "キャンセル" at bounding box center [1059, 659] width 85 height 31
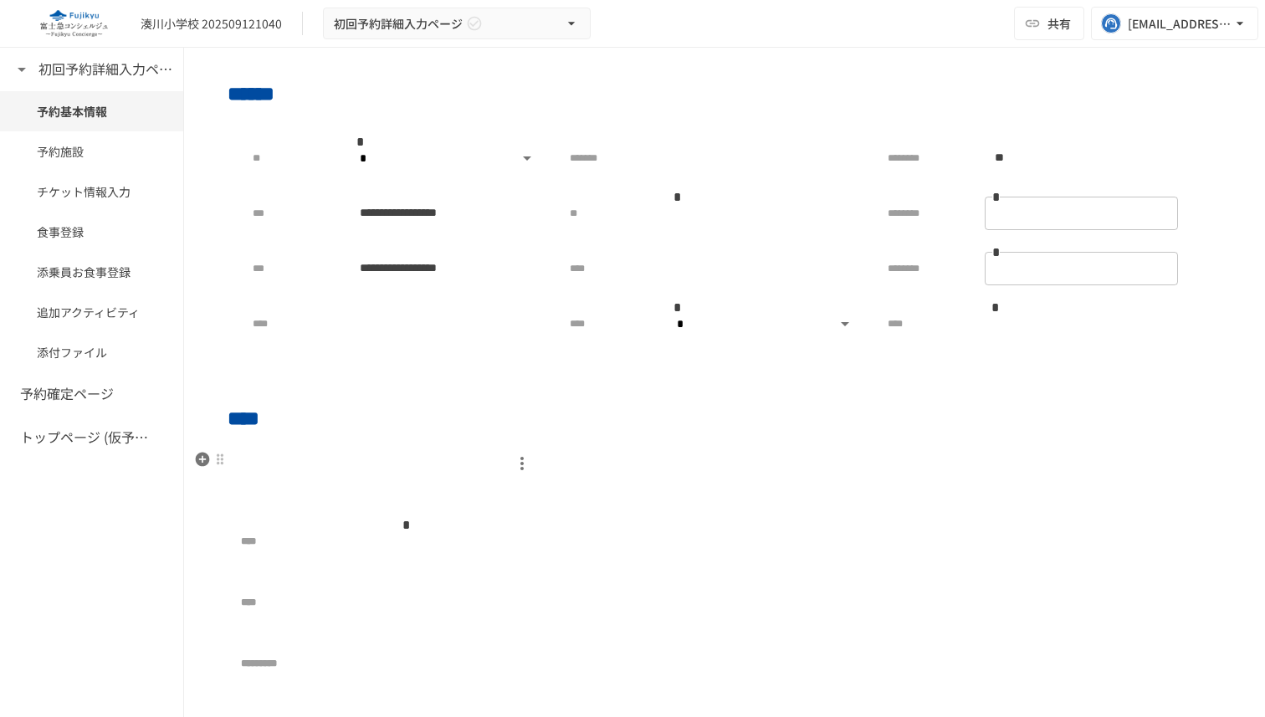
scroll to position [302, 0]
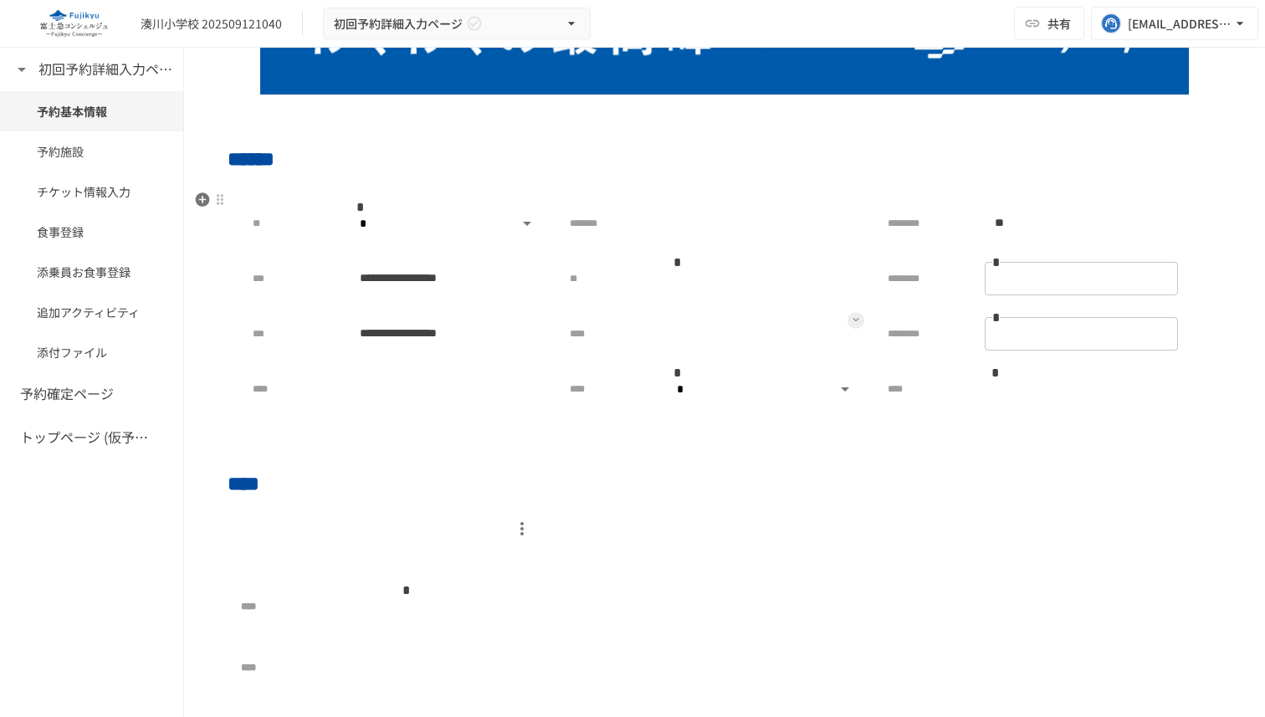
click at [852, 322] on icon at bounding box center [855, 319] width 7 height 7
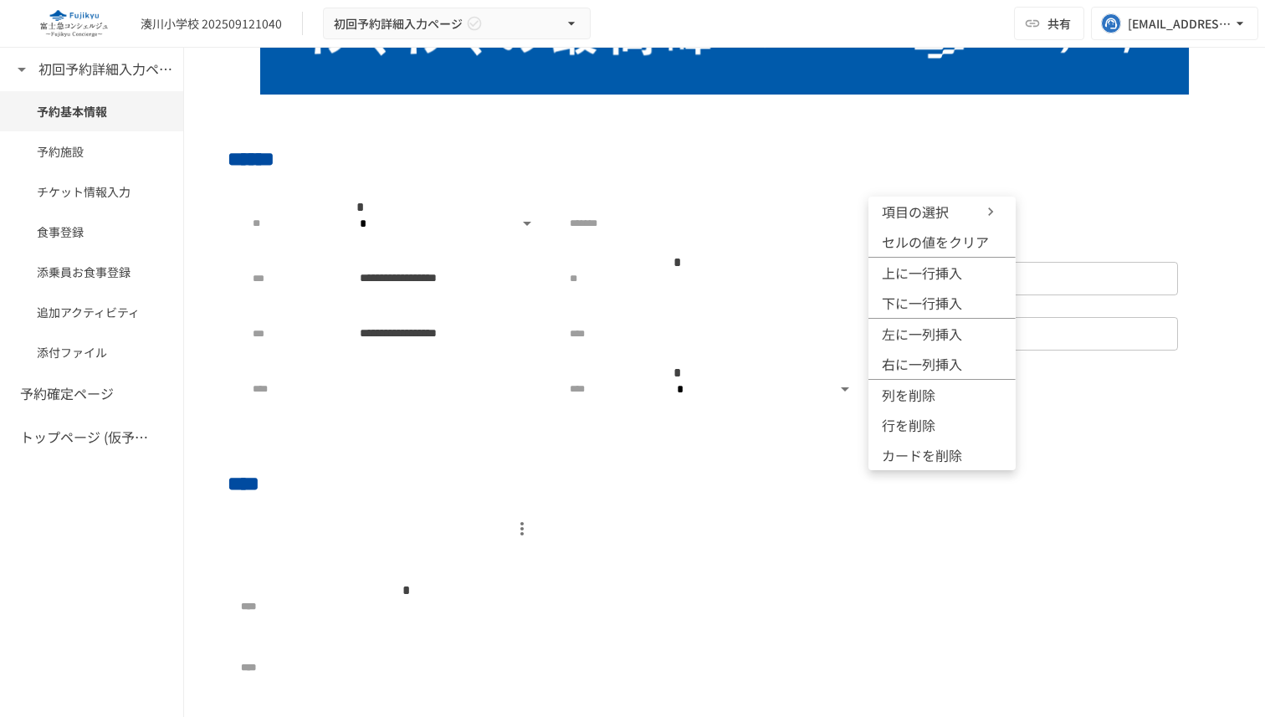
click at [723, 466] on div at bounding box center [632, 358] width 1265 height 717
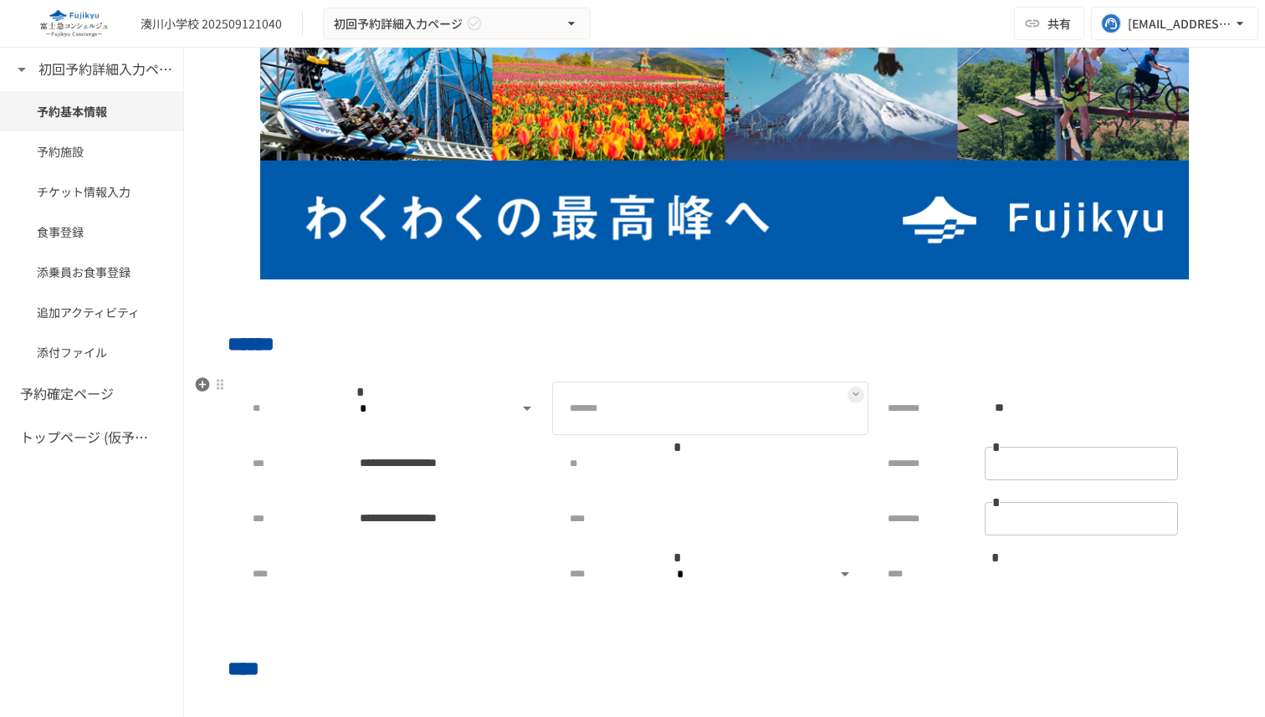
scroll to position [0, 0]
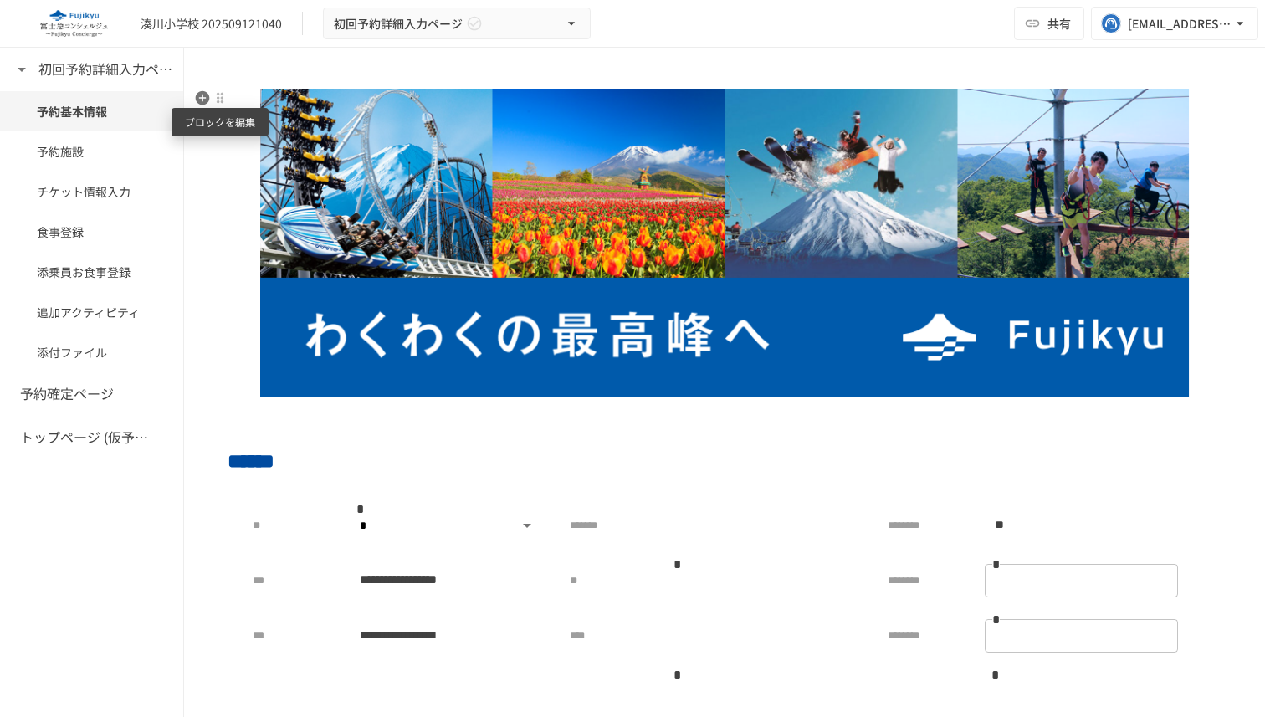
click at [221, 100] on div at bounding box center [219, 97] width 13 height 13
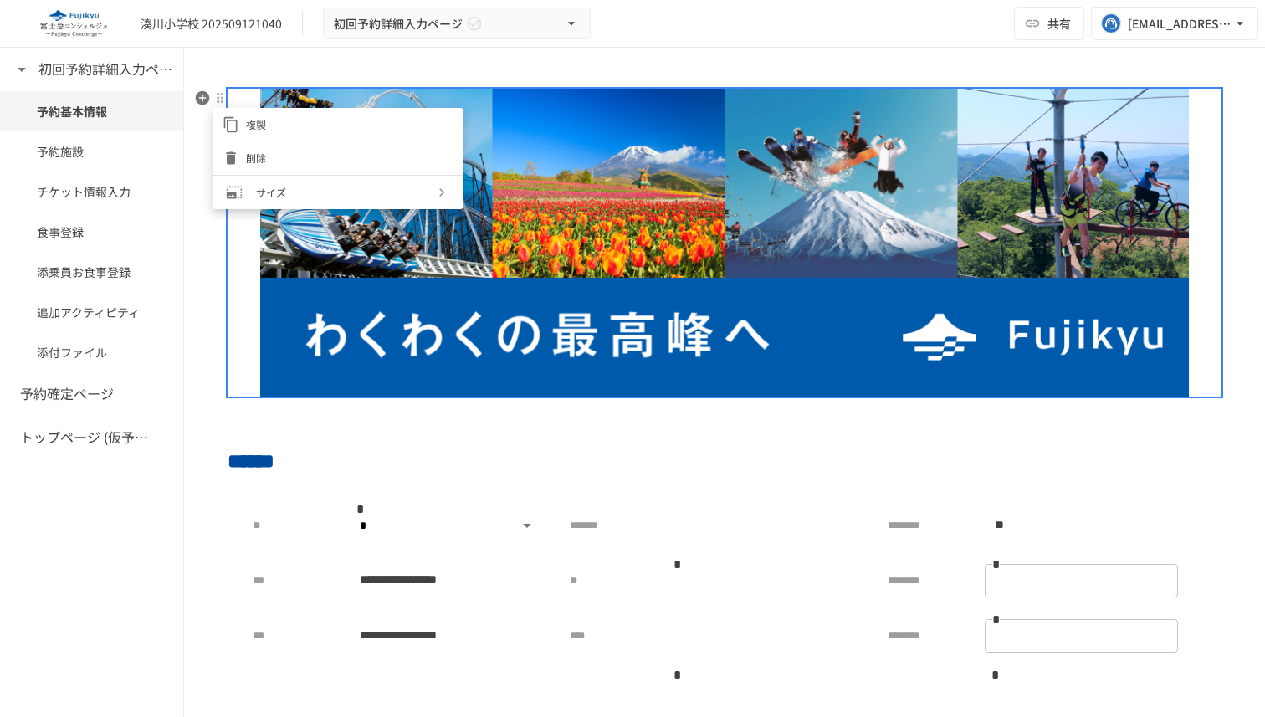
click at [355, 418] on div at bounding box center [632, 358] width 1265 height 717
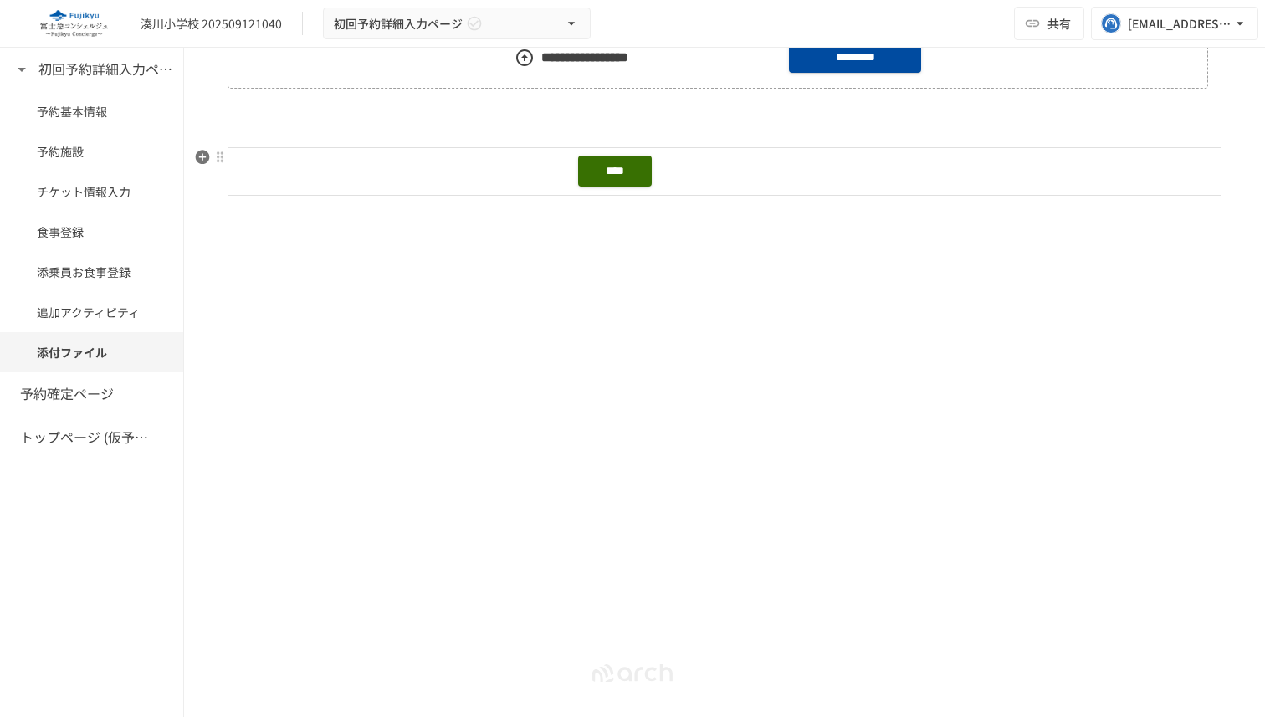
scroll to position [0, 328]
click at [222, 151] on div at bounding box center [219, 157] width 13 height 13
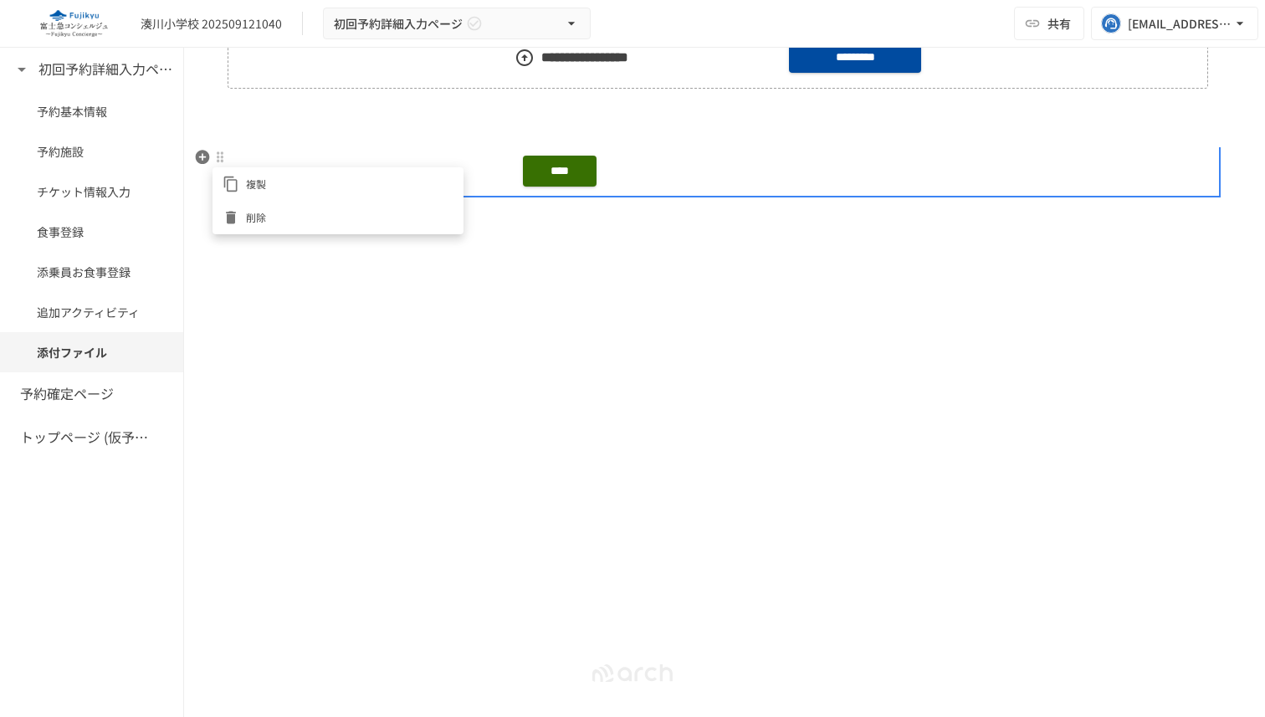
click at [407, 345] on div at bounding box center [632, 358] width 1265 height 717
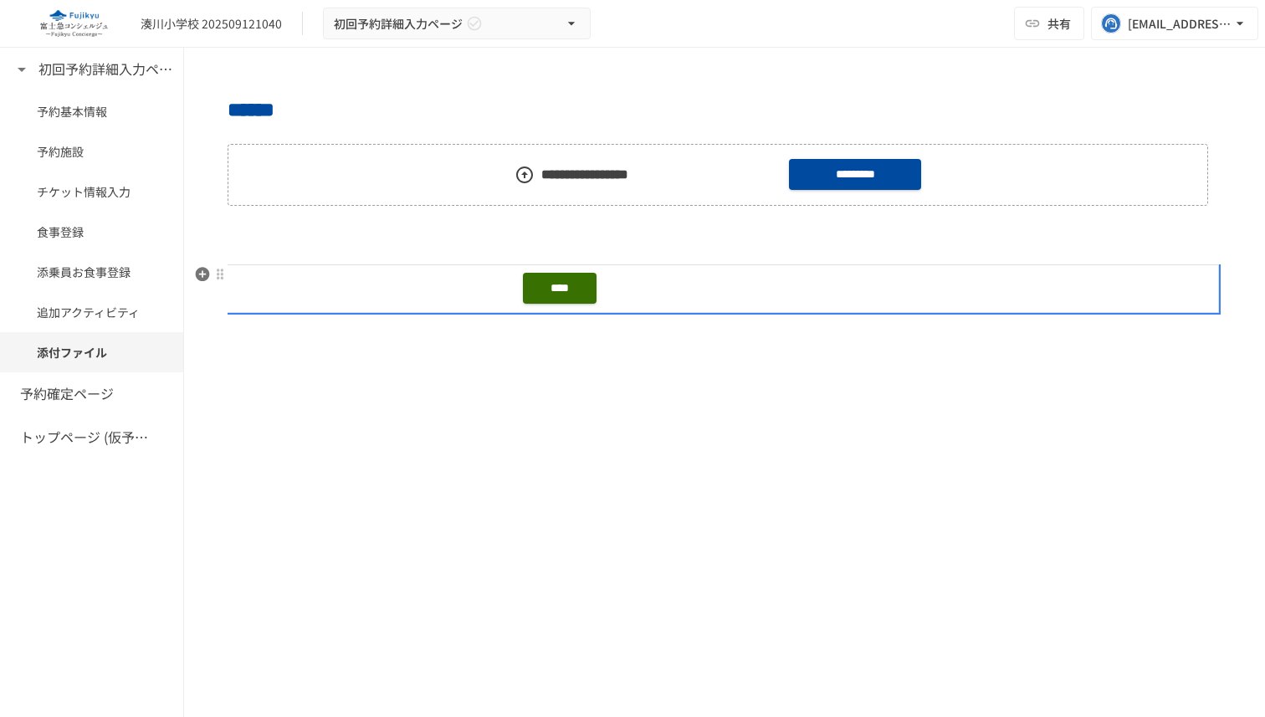
scroll to position [1708, 0]
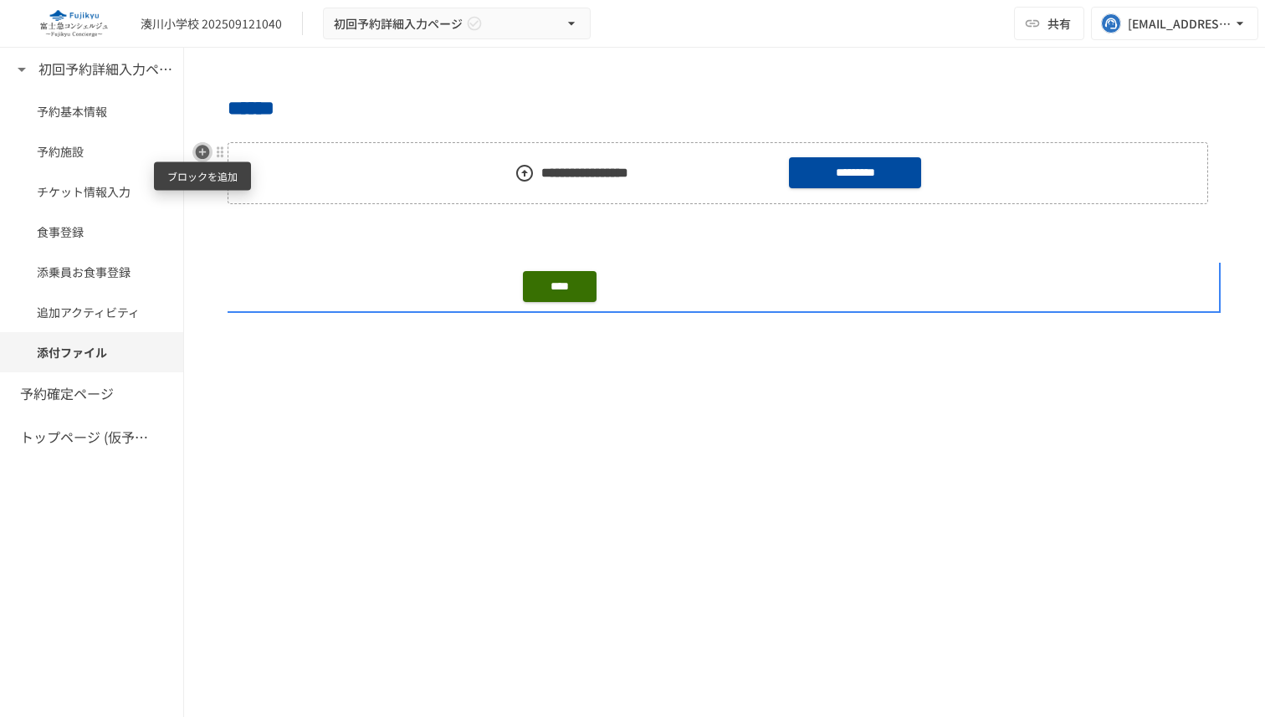
click at [212, 148] on button "button" at bounding box center [202, 152] width 20 height 20
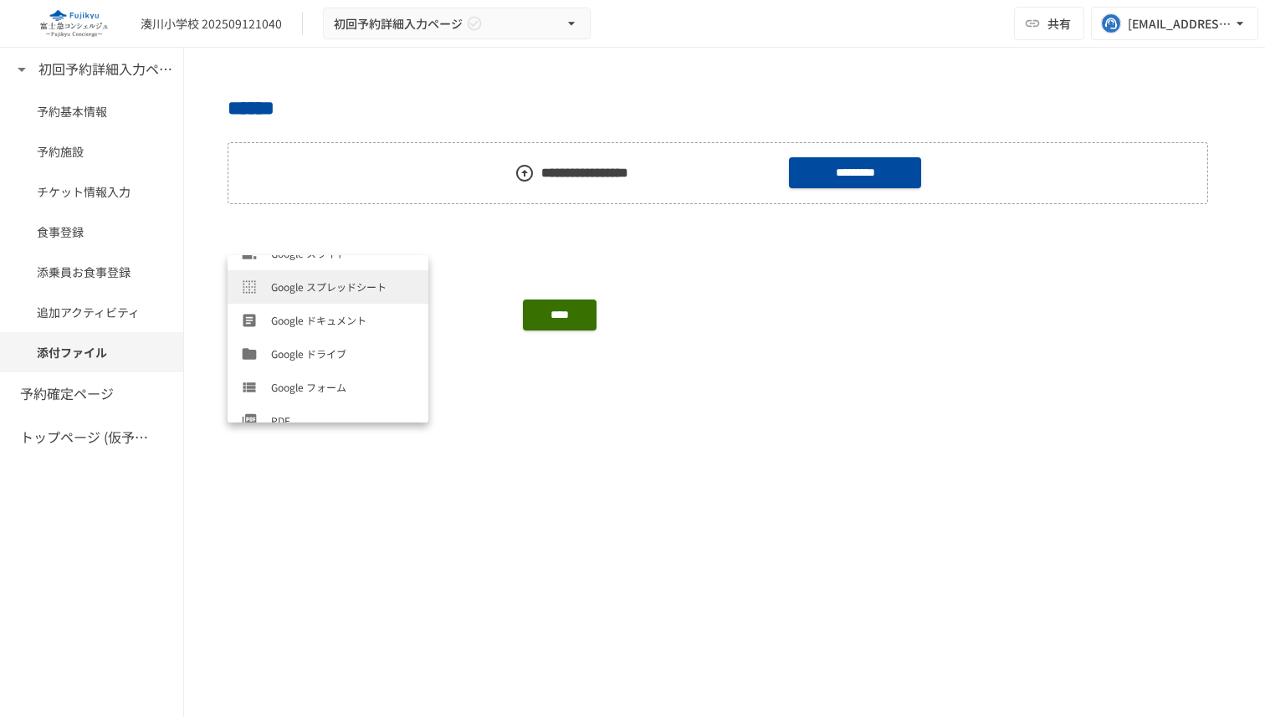
scroll to position [770, 0]
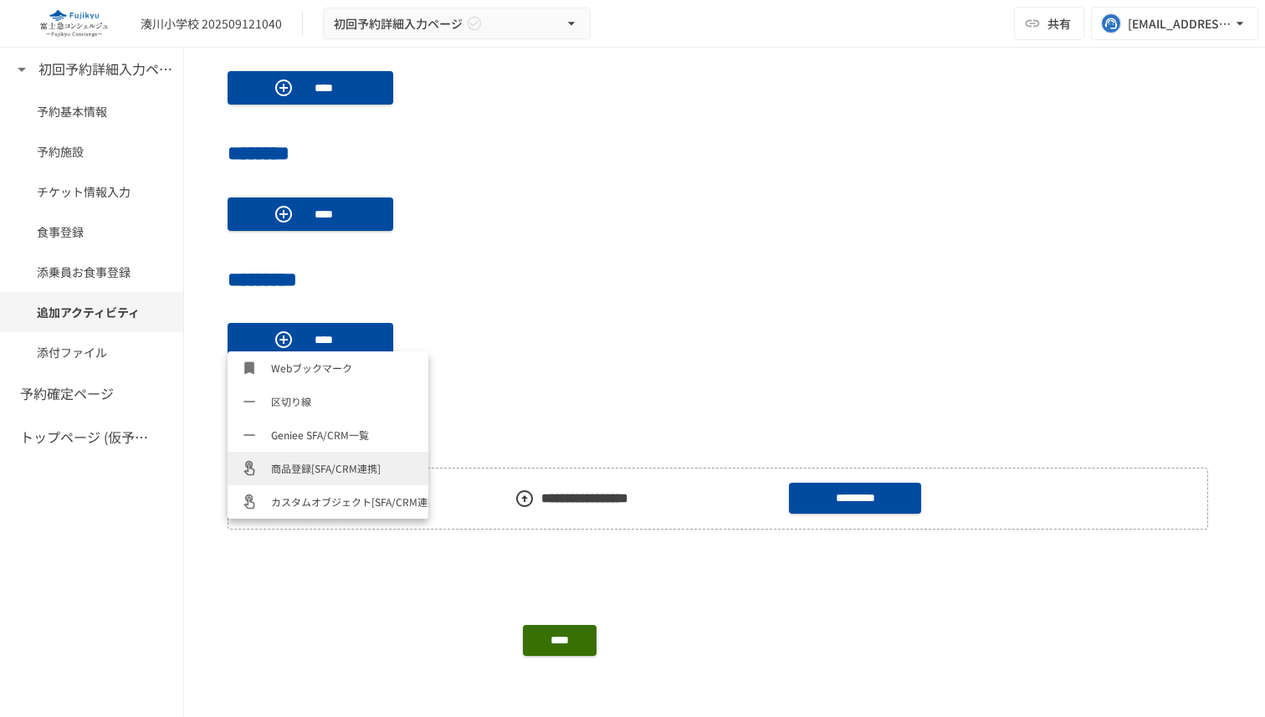
scroll to position [1140, 0]
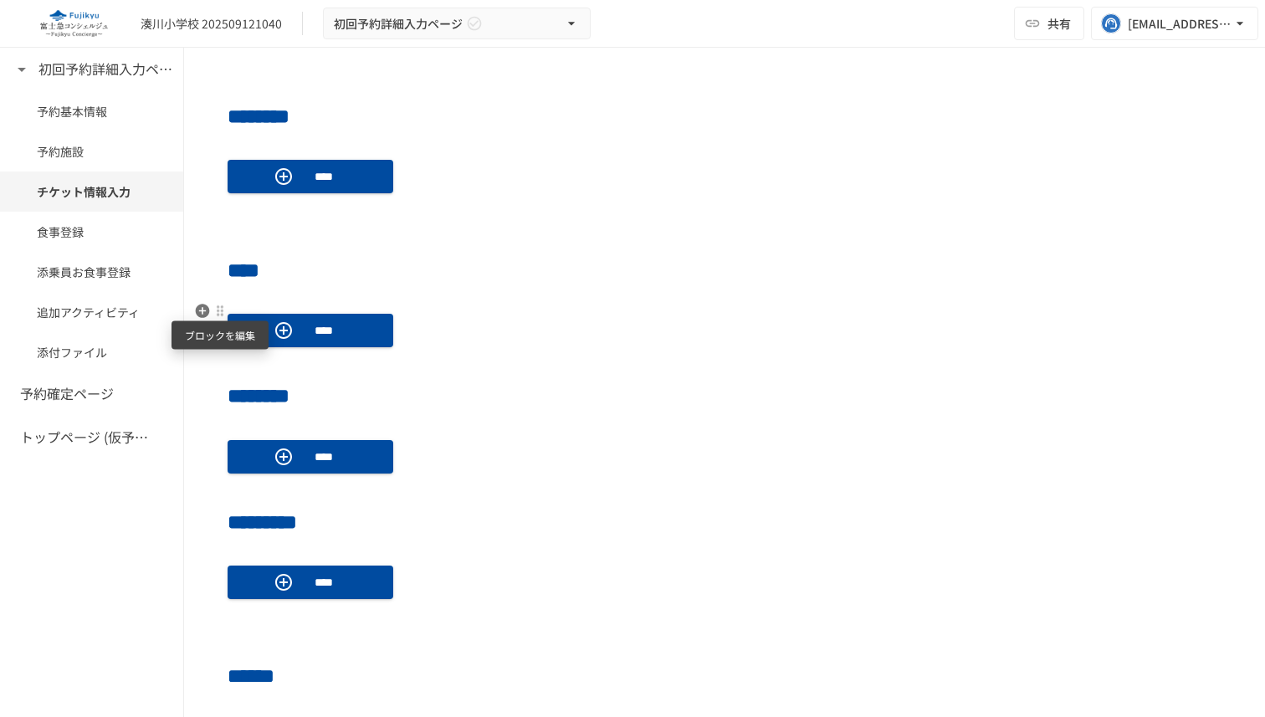
click at [217, 310] on div at bounding box center [219, 310] width 13 height 13
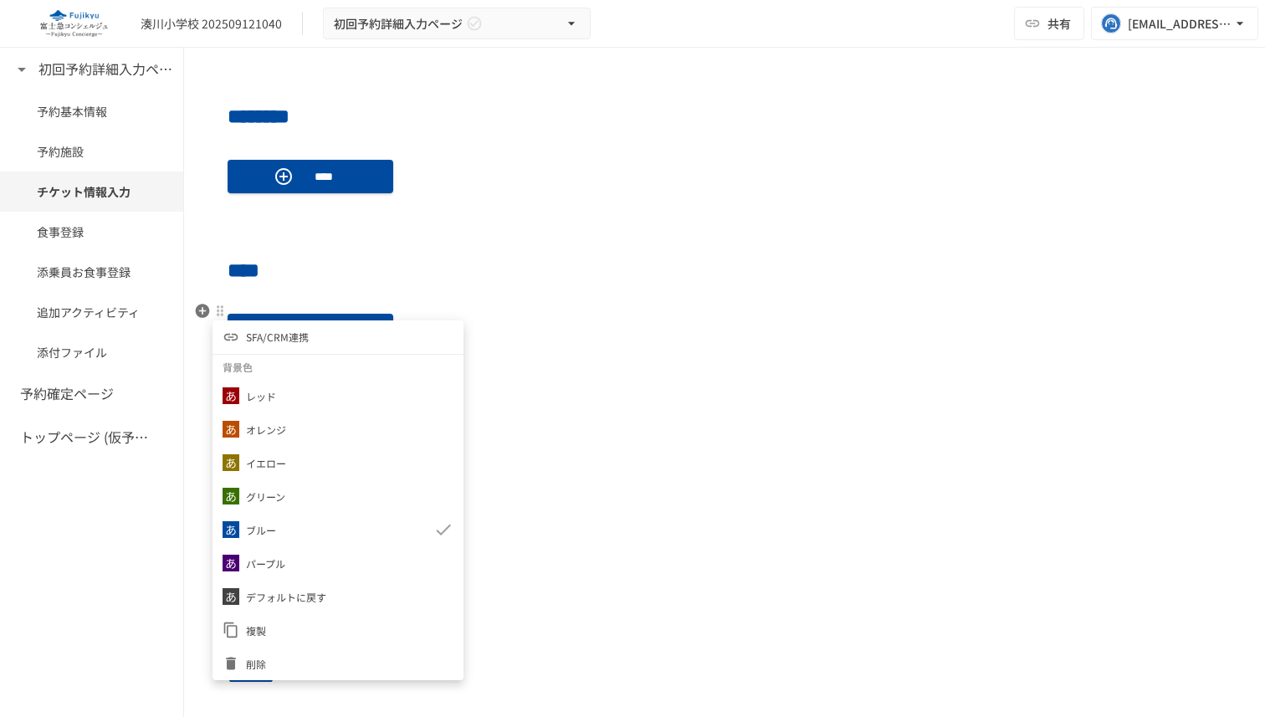
click at [367, 252] on div at bounding box center [632, 358] width 1265 height 717
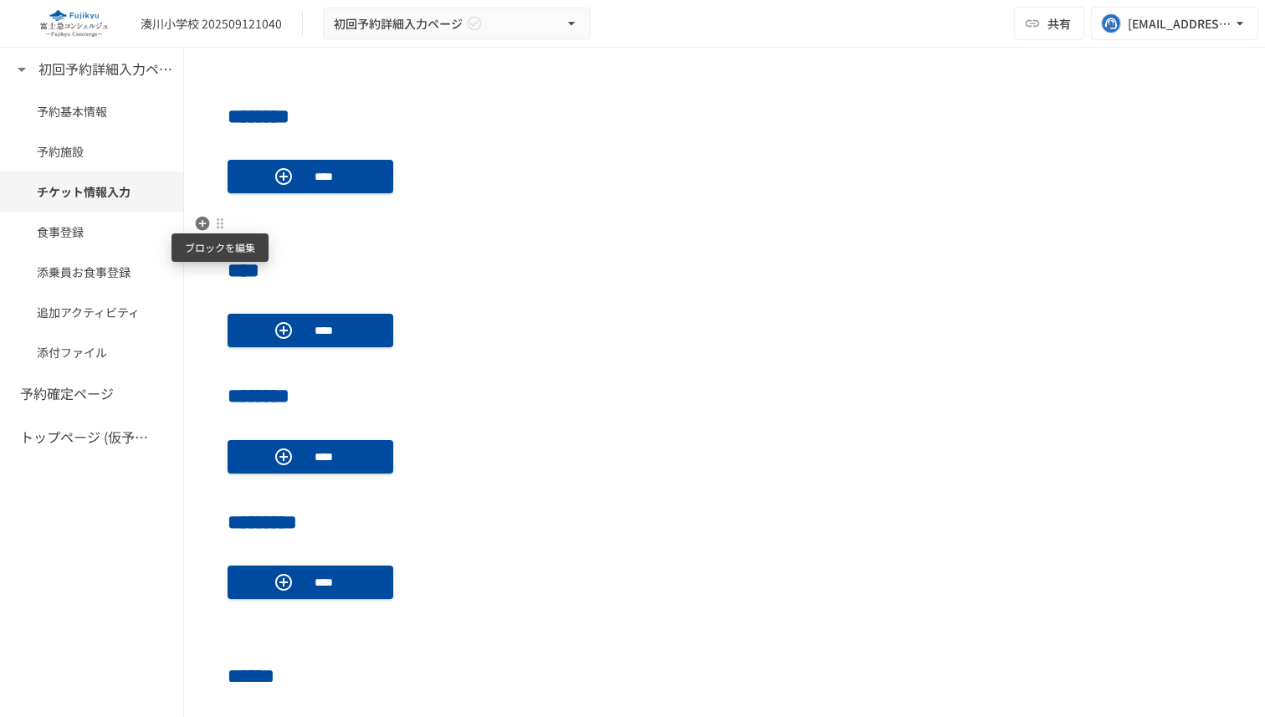
click at [213, 224] on div at bounding box center [219, 223] width 13 height 13
click at [263, 209] on div at bounding box center [632, 358] width 1265 height 717
click at [219, 269] on div at bounding box center [219, 269] width 13 height 13
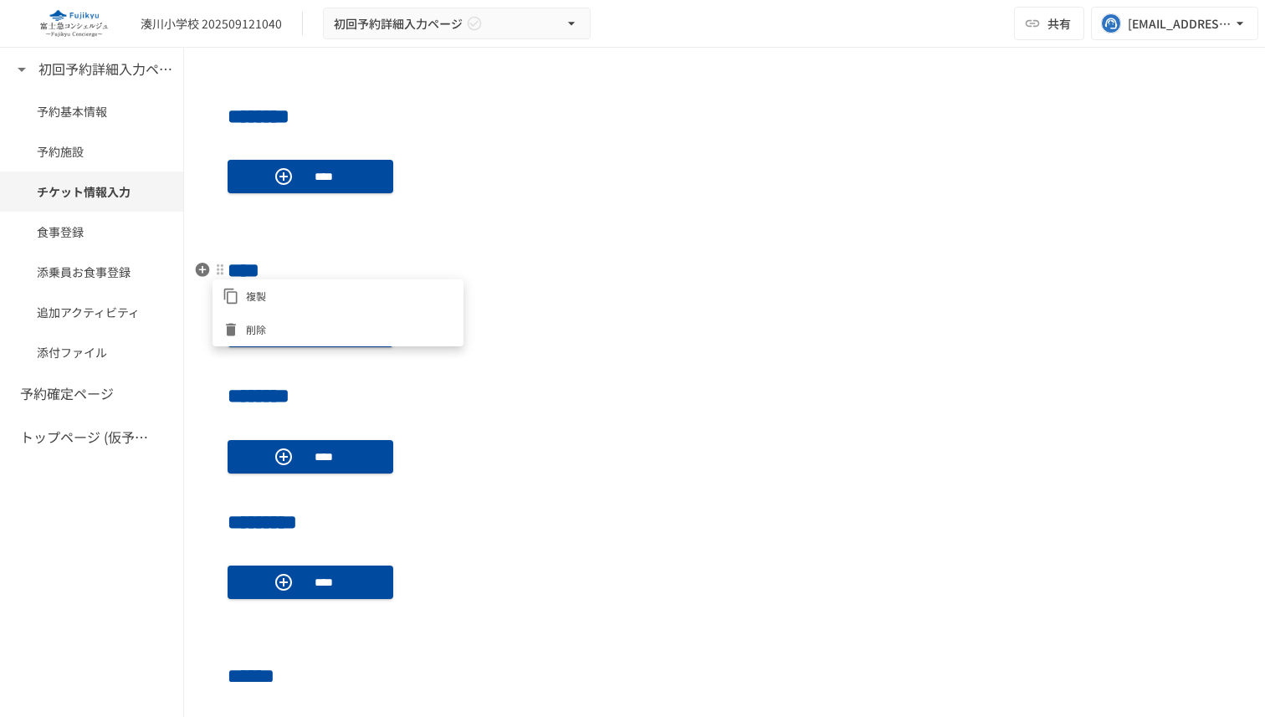
click at [293, 227] on div at bounding box center [632, 358] width 1265 height 717
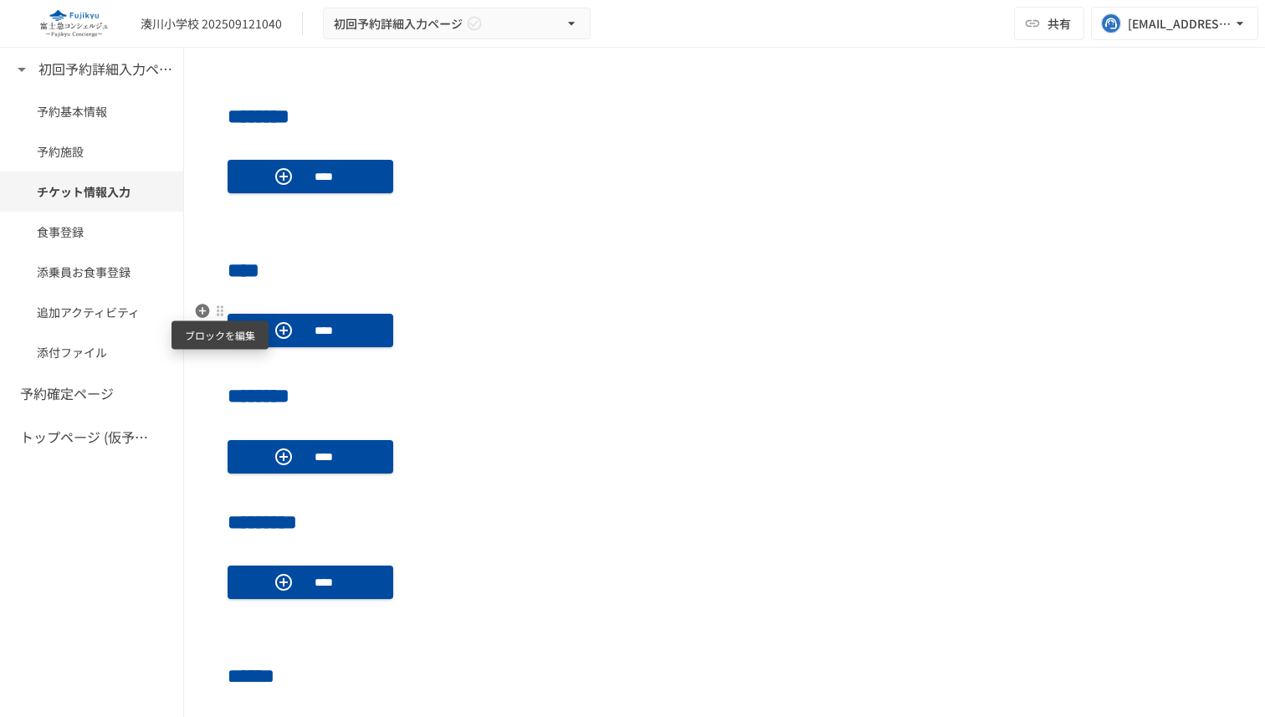
click at [220, 314] on div at bounding box center [219, 310] width 13 height 13
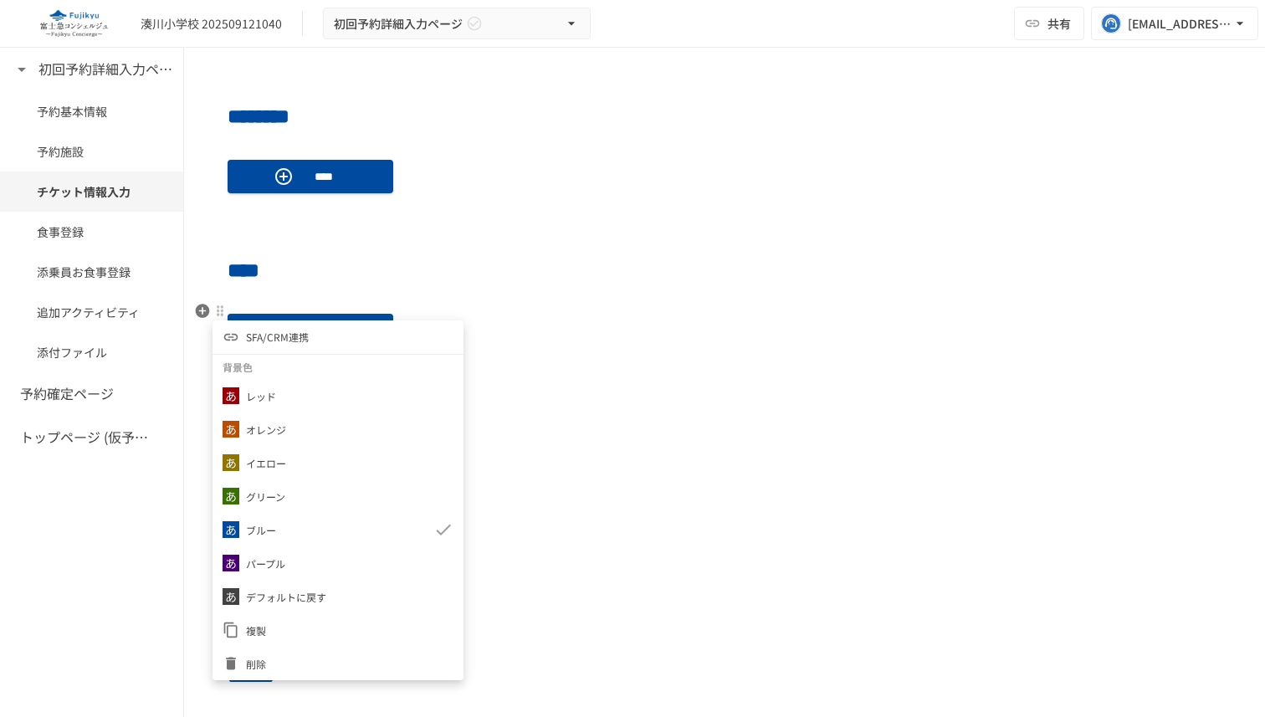
click at [391, 176] on div at bounding box center [632, 358] width 1265 height 717
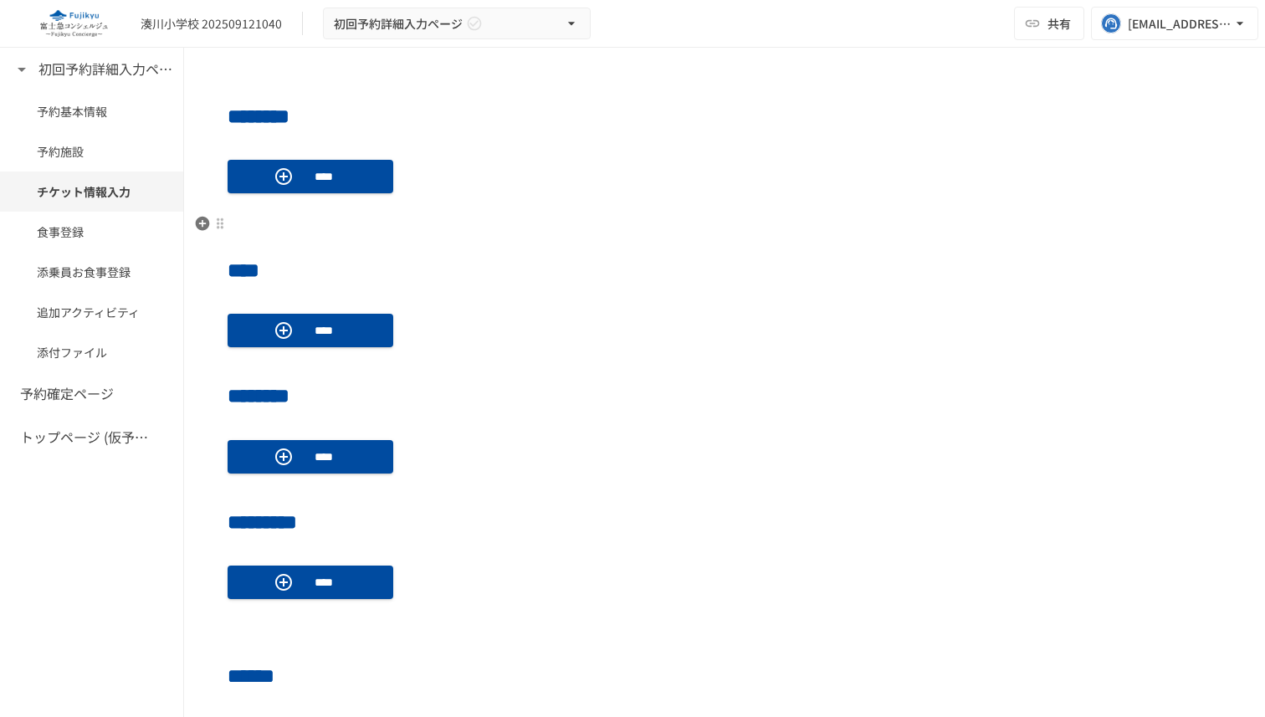
click at [287, 228] on p at bounding box center [725, 224] width 994 height 22
click at [220, 222] on div at bounding box center [219, 223] width 13 height 13
click at [280, 211] on div at bounding box center [632, 358] width 1265 height 717
click at [384, 257] on h2 "****" at bounding box center [725, 269] width 994 height 33
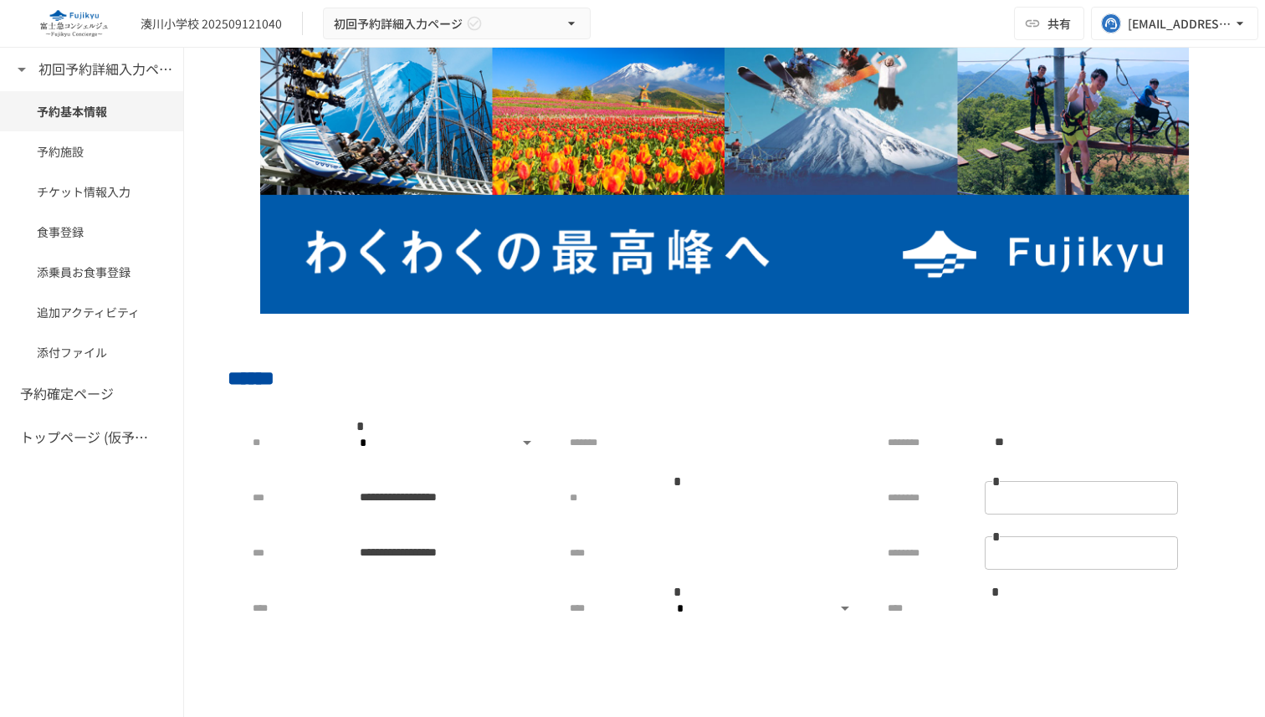
scroll to position [0, 0]
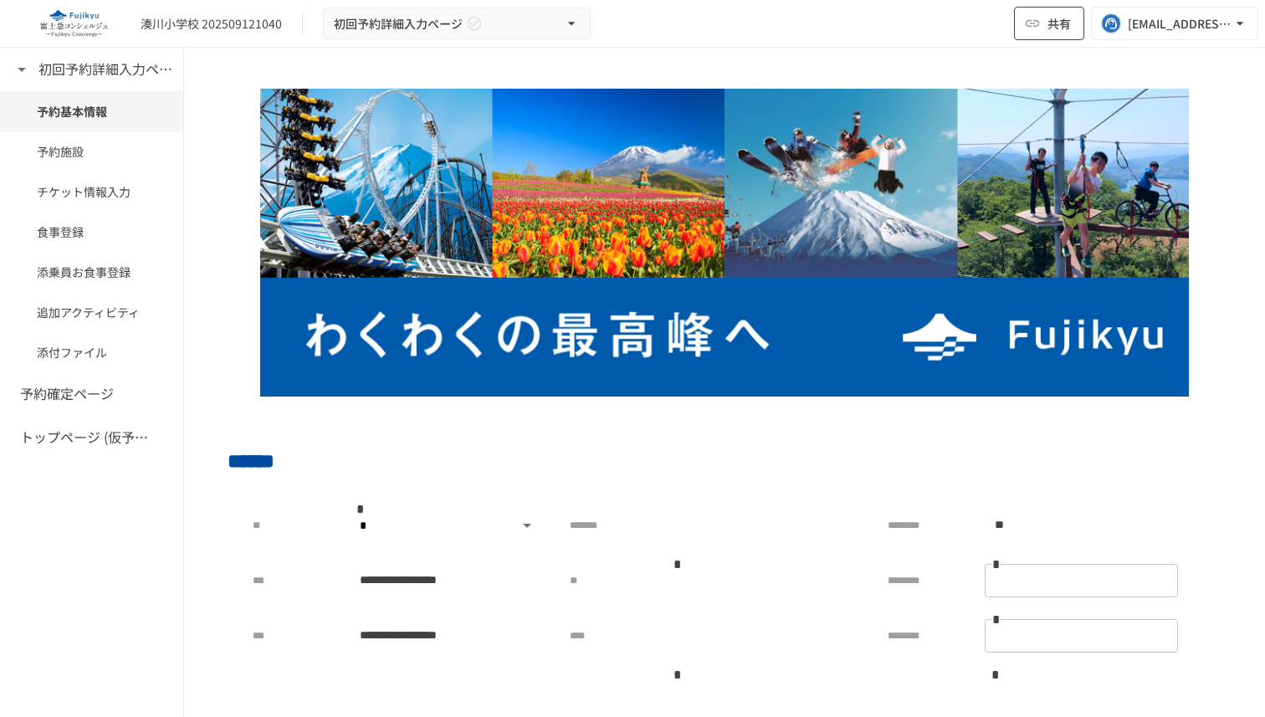
click at [1053, 31] on span "共有" at bounding box center [1058, 23] width 23 height 18
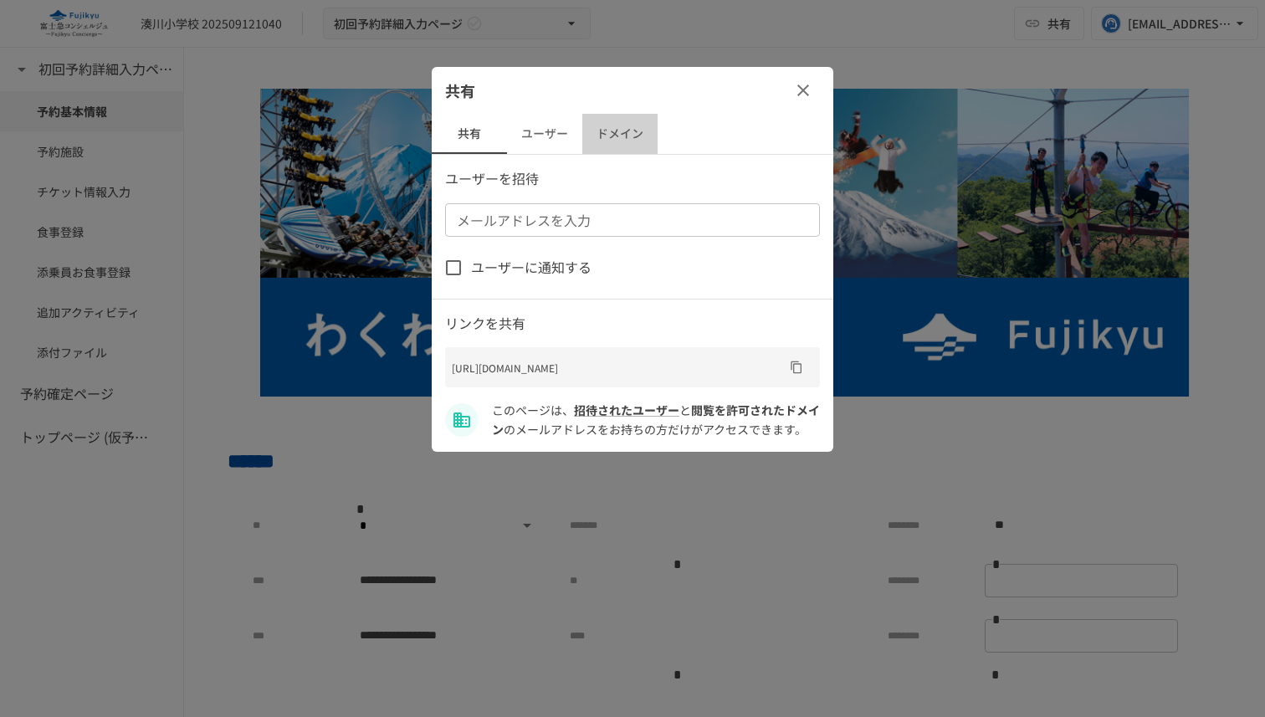
click at [600, 133] on button "ドメイン" at bounding box center [619, 134] width 75 height 40
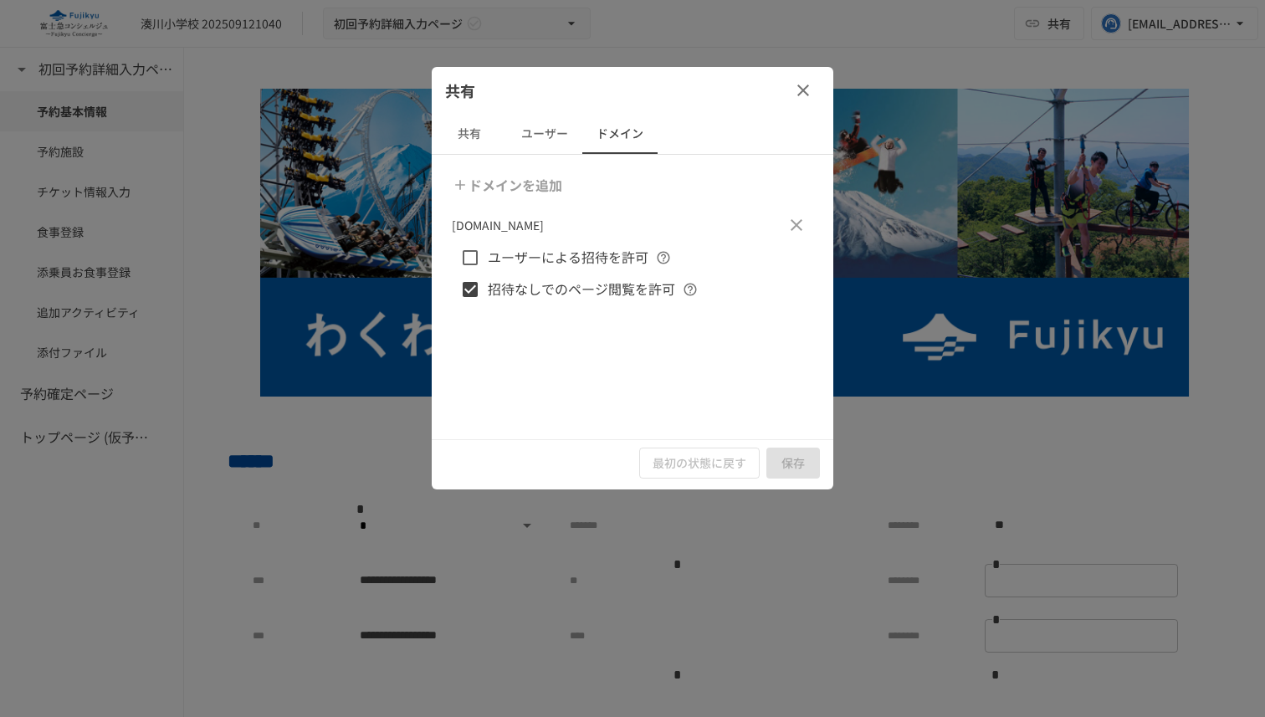
click at [556, 126] on button "ユーザー" at bounding box center [544, 134] width 75 height 40
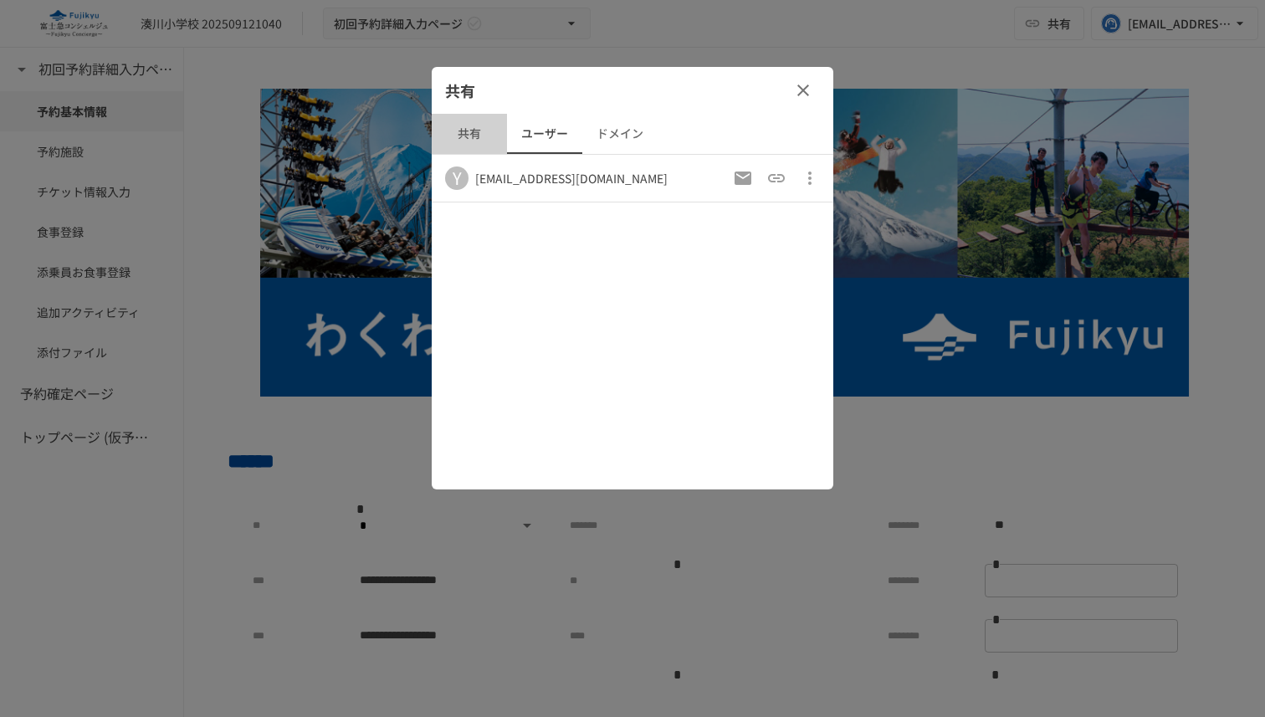
click at [476, 130] on button "共有" at bounding box center [469, 134] width 75 height 40
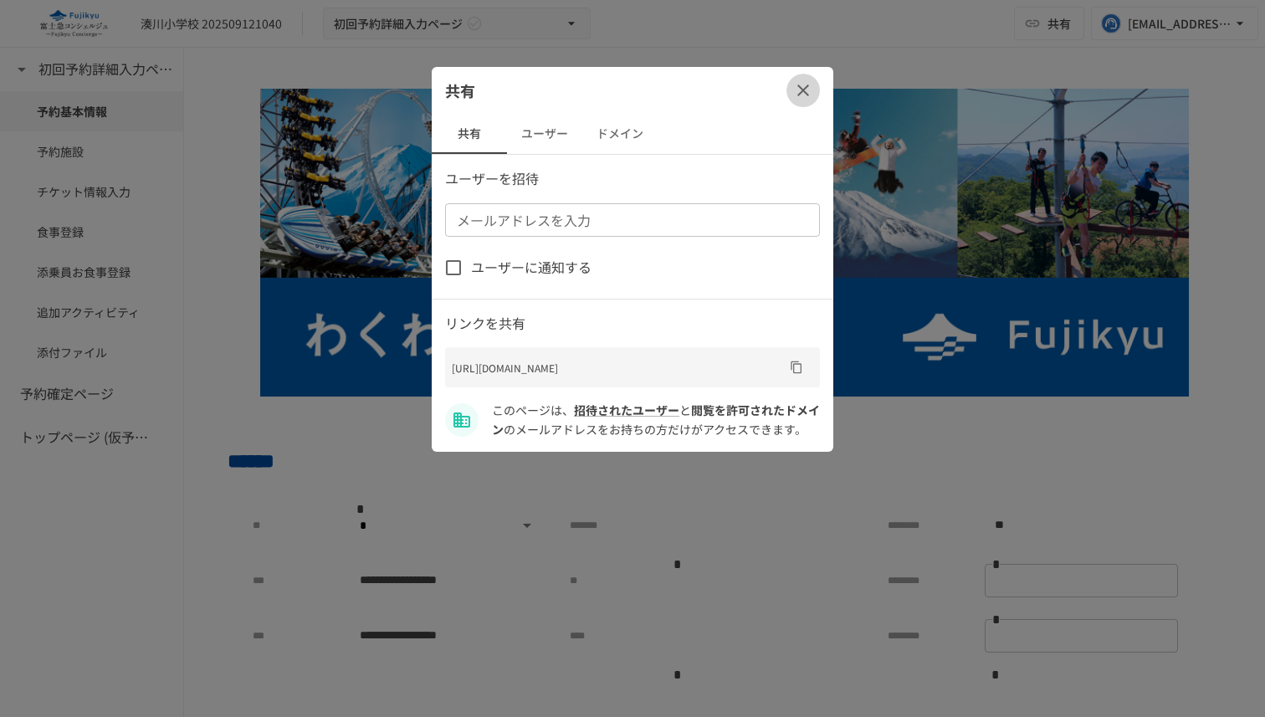
click at [798, 89] on icon "button" at bounding box center [803, 90] width 20 height 20
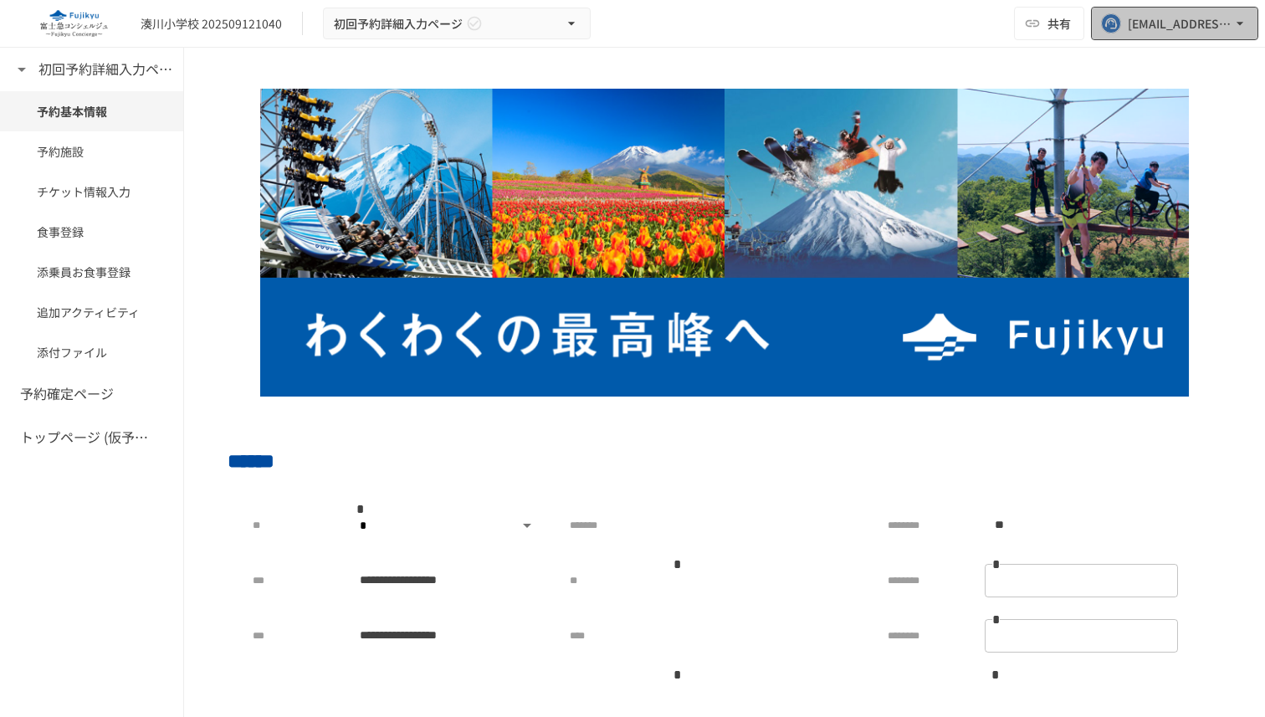
click at [1177, 24] on div "[PERSON_NAME][EMAIL_ADDRESS][PERSON_NAME][DOMAIN_NAME]" at bounding box center [1179, 23] width 104 height 21
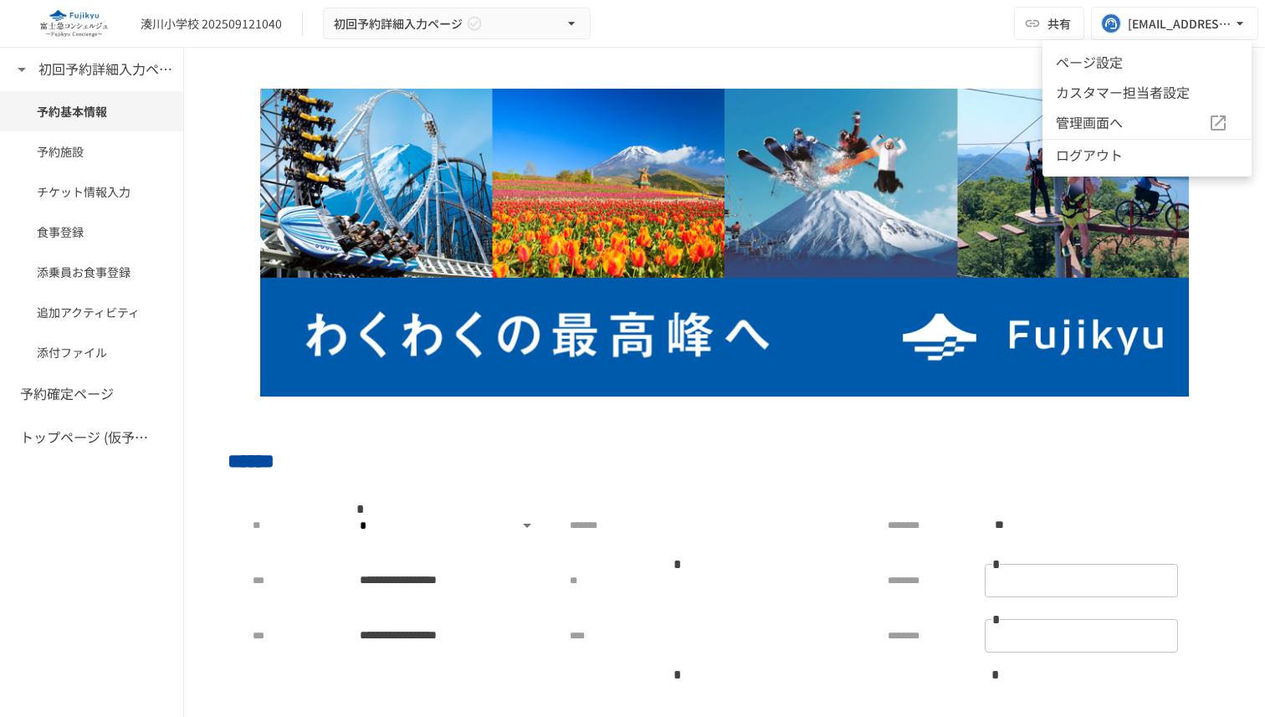
click at [918, 56] on div at bounding box center [632, 358] width 1265 height 717
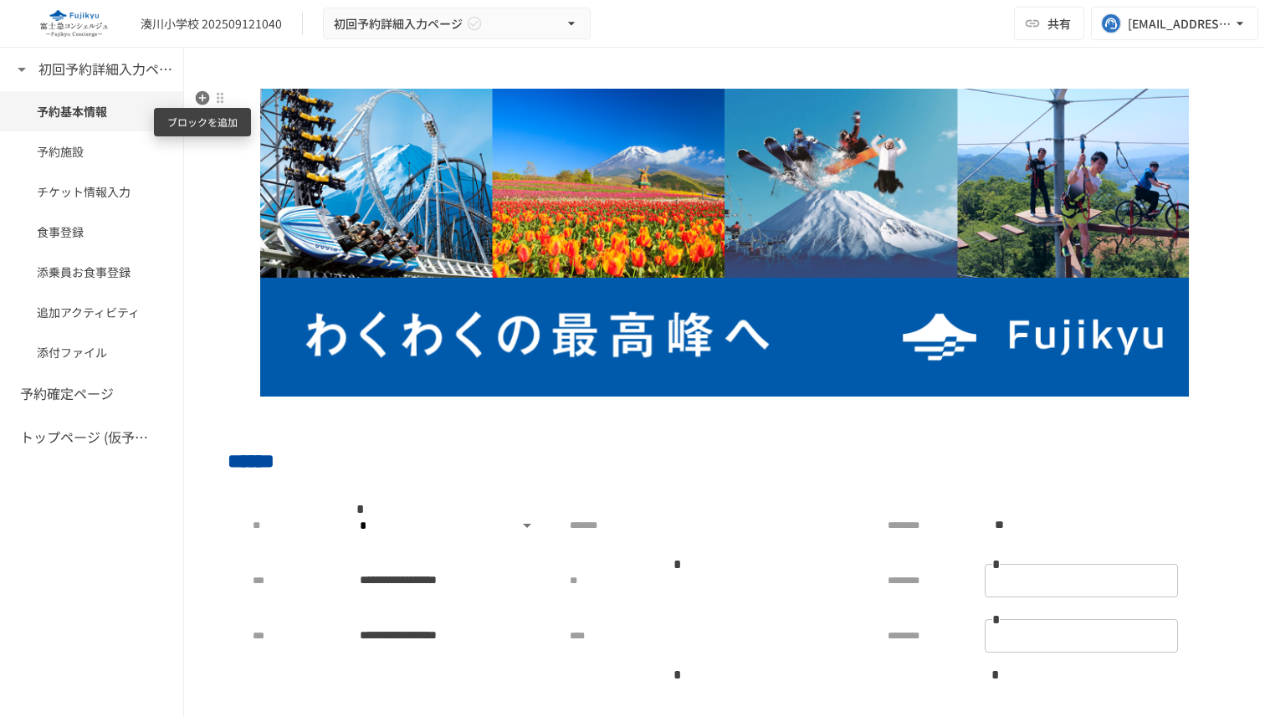
click at [206, 100] on icon "button" at bounding box center [203, 98] width 14 height 14
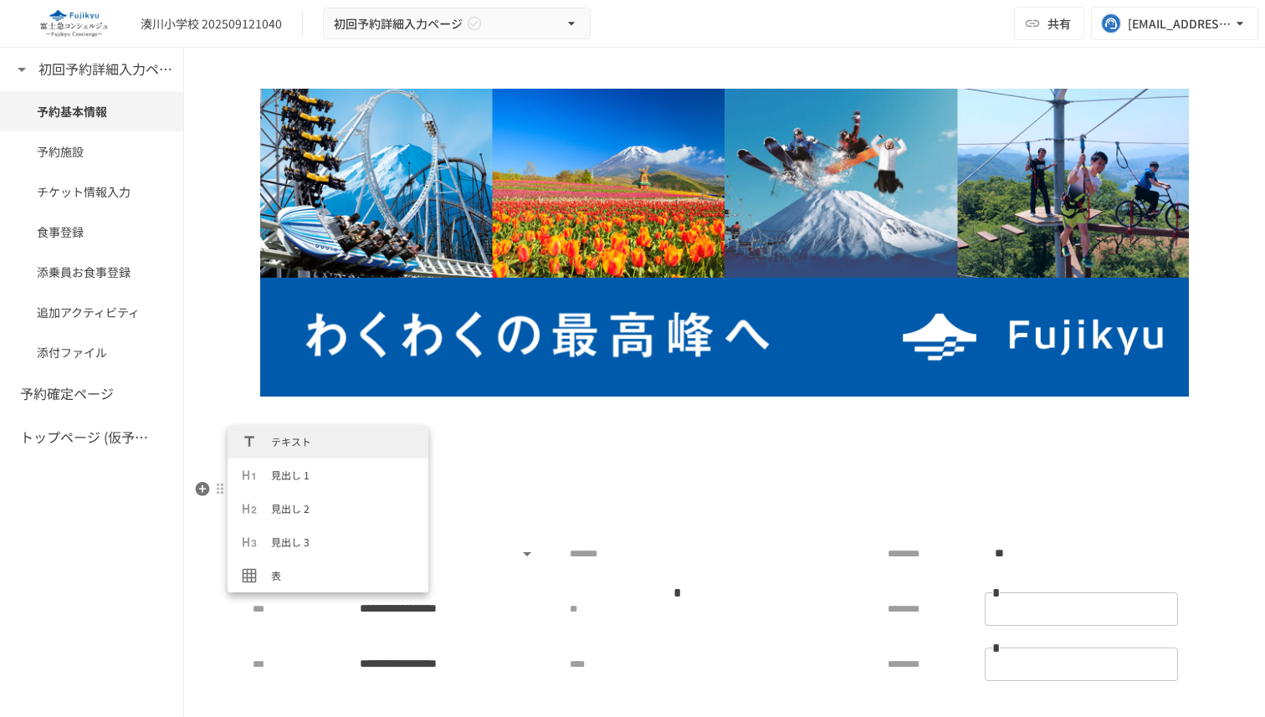
click at [706, 591] on div "** *" at bounding box center [710, 609] width 300 height 38
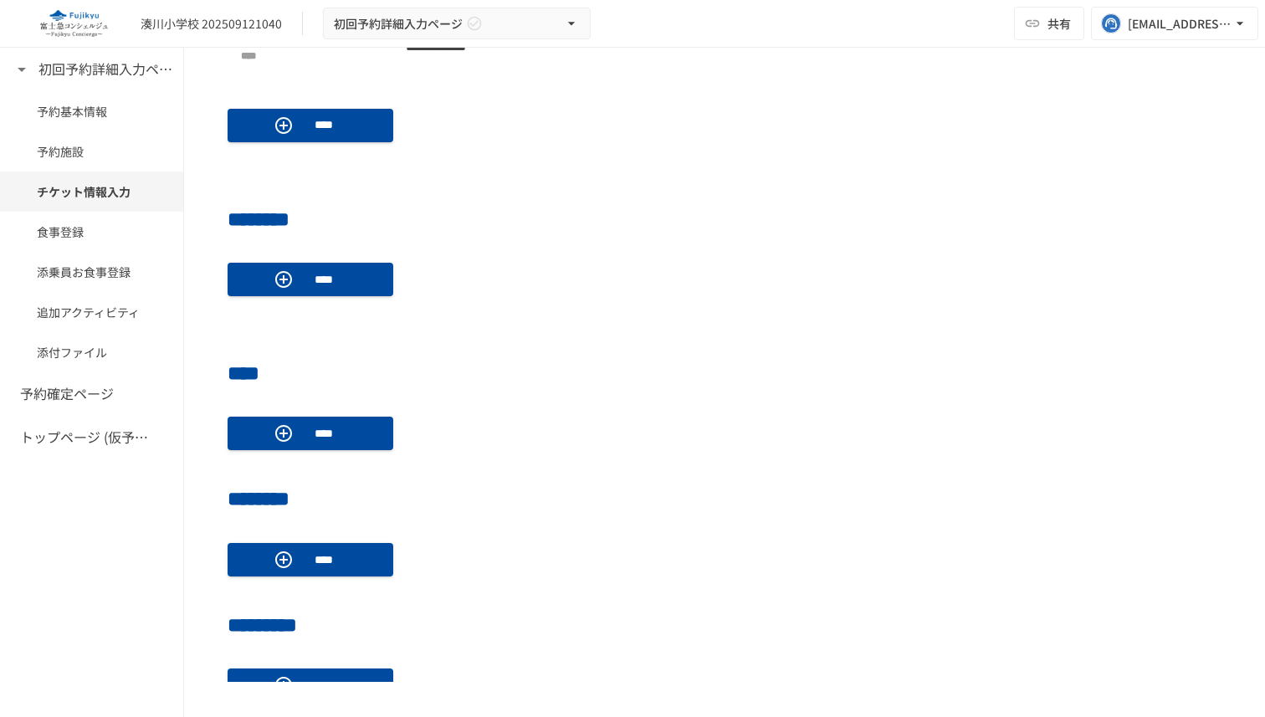
scroll to position [1217, 0]
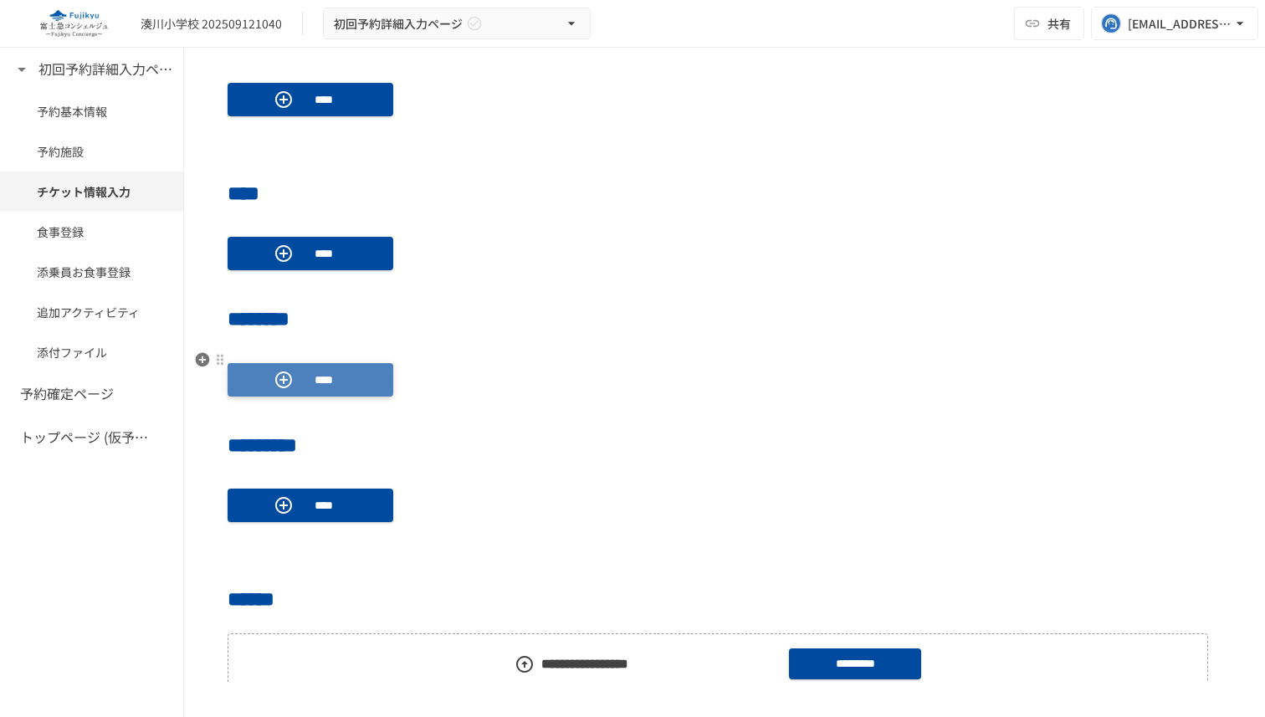
click at [349, 381] on button "****" at bounding box center [311, 379] width 166 height 33
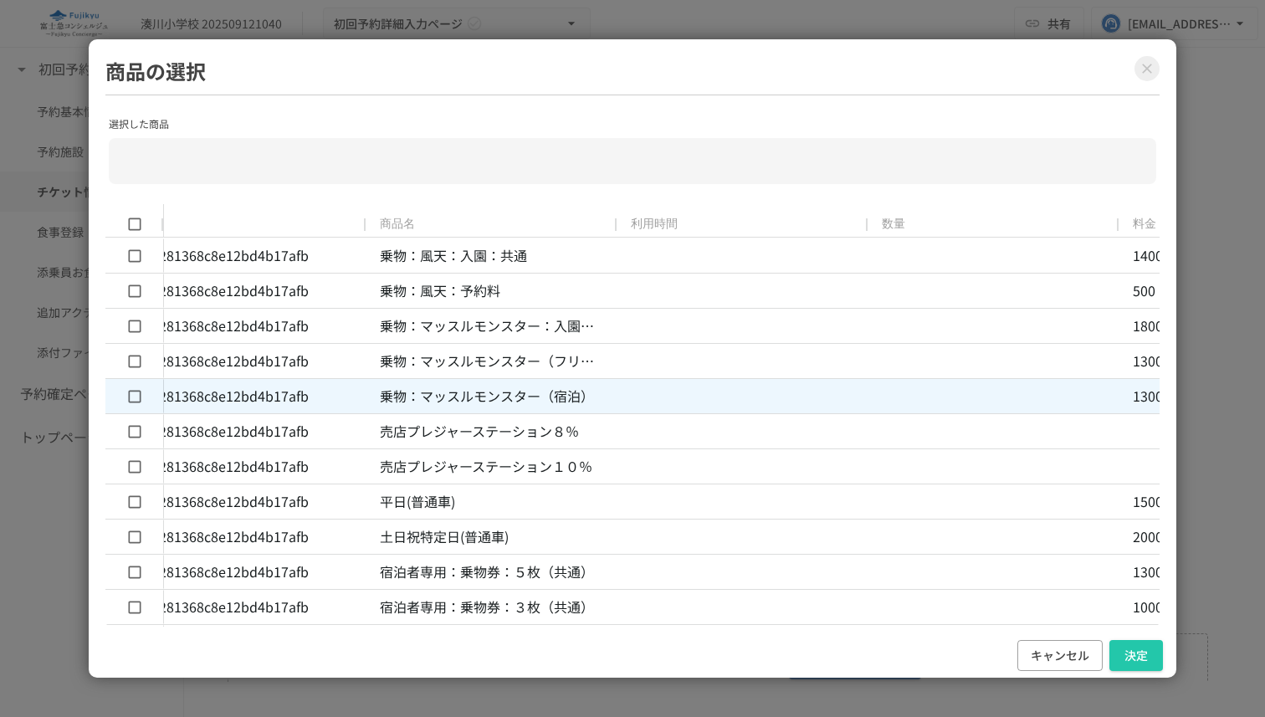
scroll to position [0, 0]
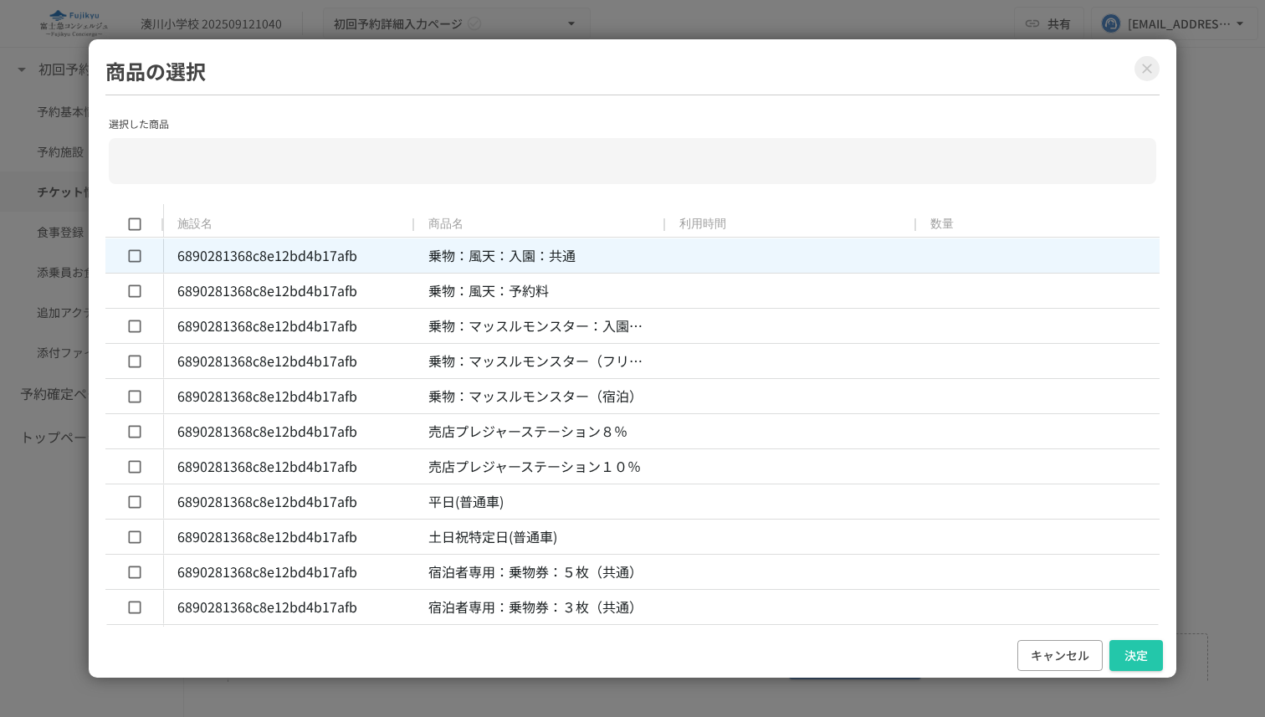
type input "**********"
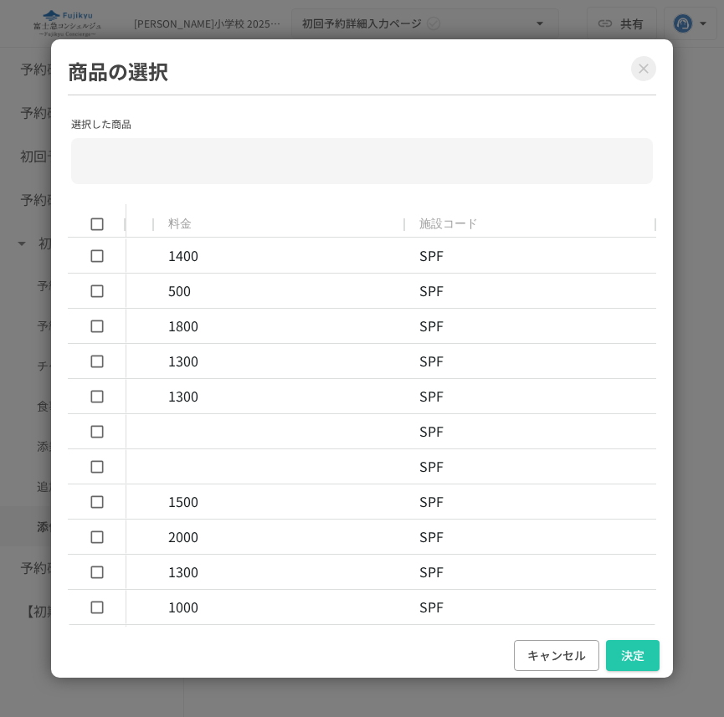
click at [702, 31] on div "商品の選択 選択した商品 ​ ID ID（受領用） 商品名 利用時間 料金 施設コード 441 23008 駐車料金（バイク） 500 SPF 442 230…" at bounding box center [362, 358] width 724 height 717
